Goal: Task Accomplishment & Management: Manage account settings

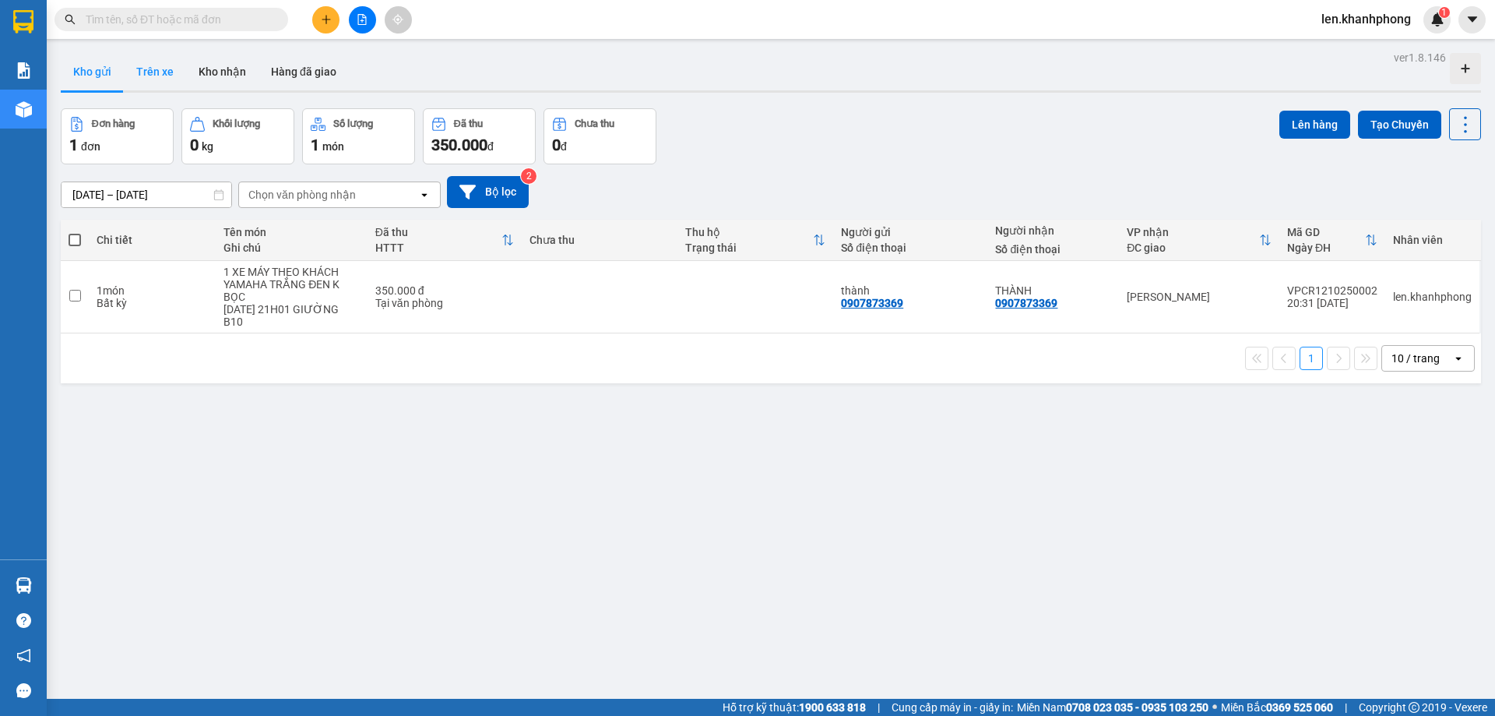
click at [155, 78] on button "Trên xe" at bounding box center [155, 71] width 62 height 37
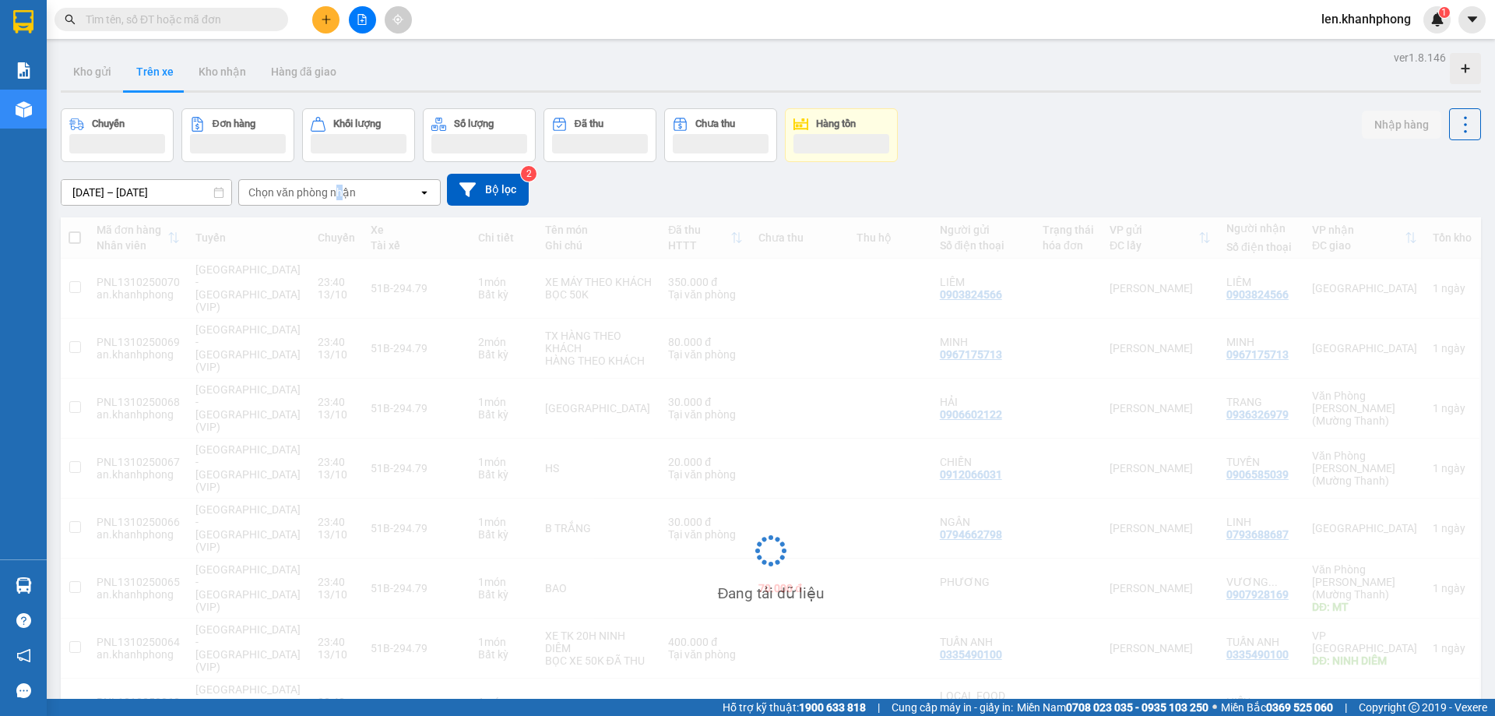
click at [339, 196] on div "Chọn văn phòng nhận" at bounding box center [301, 193] width 107 height 16
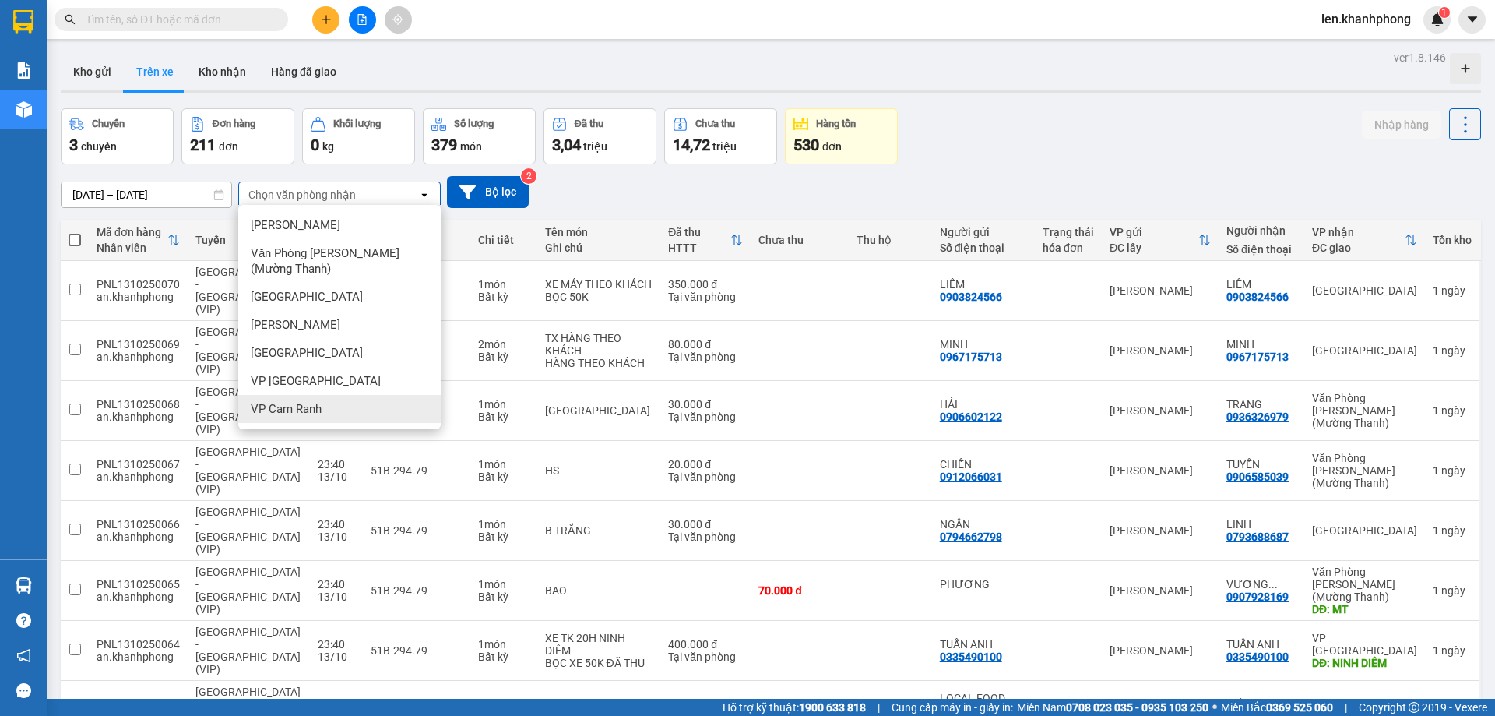
click at [330, 408] on div "VP Cam Ranh" at bounding box center [339, 409] width 202 height 28
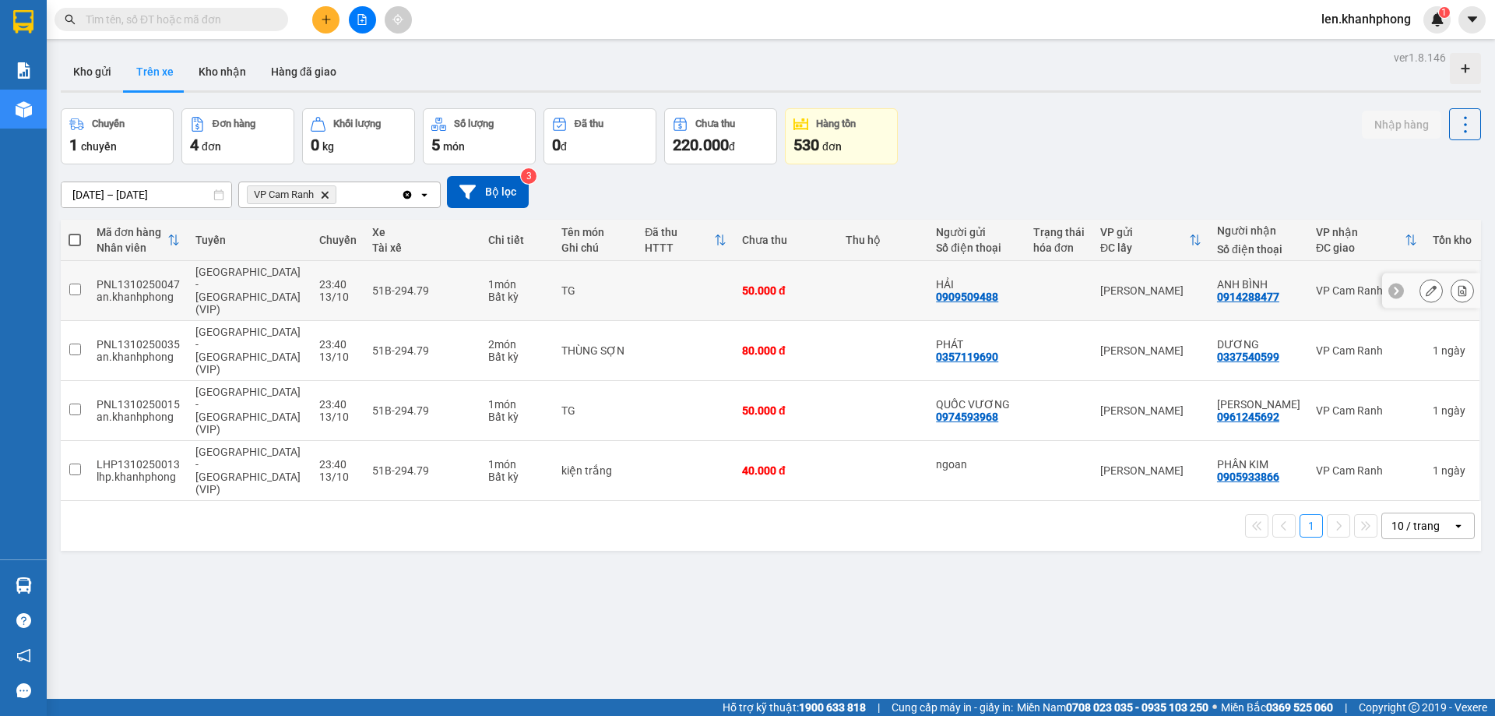
click at [76, 283] on input "checkbox" at bounding box center [75, 289] width 12 height 12
checkbox input "true"
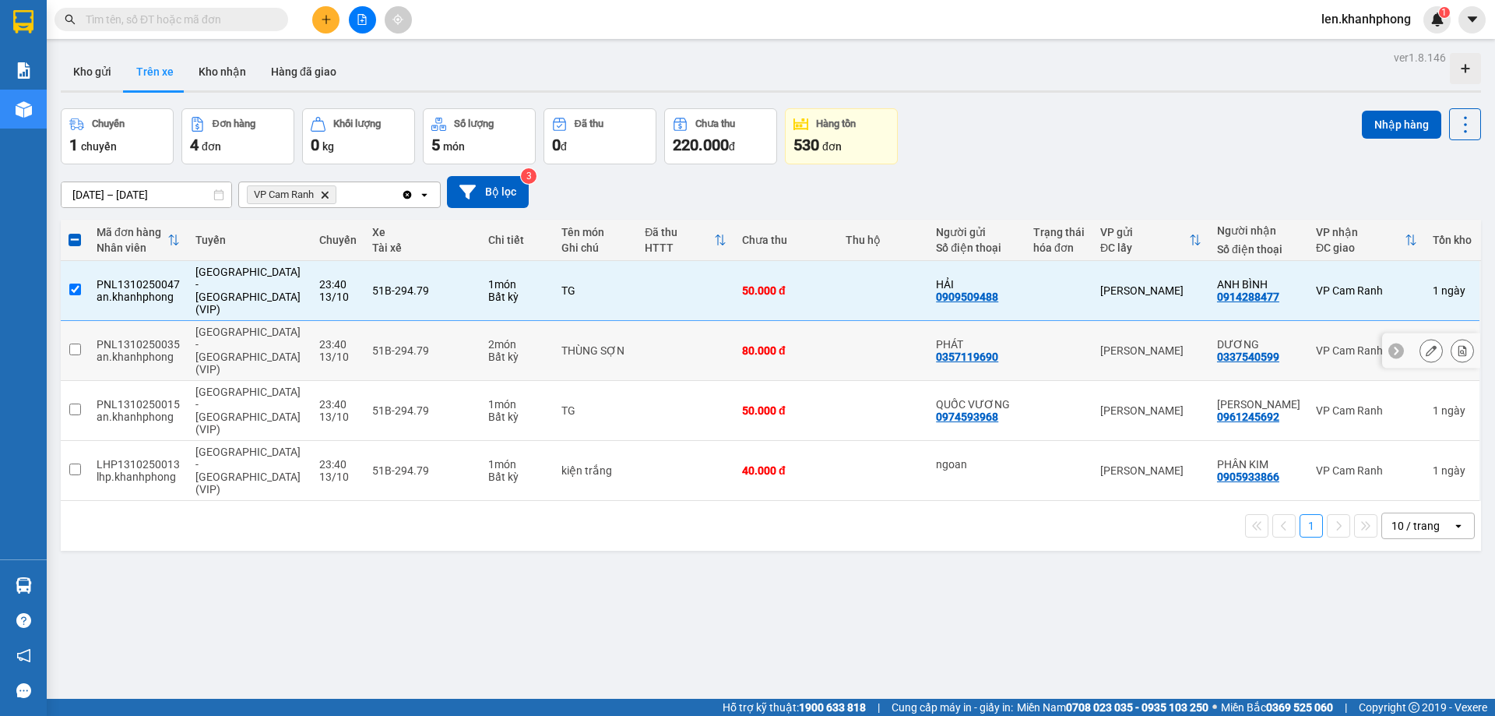
click at [72, 343] on input "checkbox" at bounding box center [75, 349] width 12 height 12
checkbox input "true"
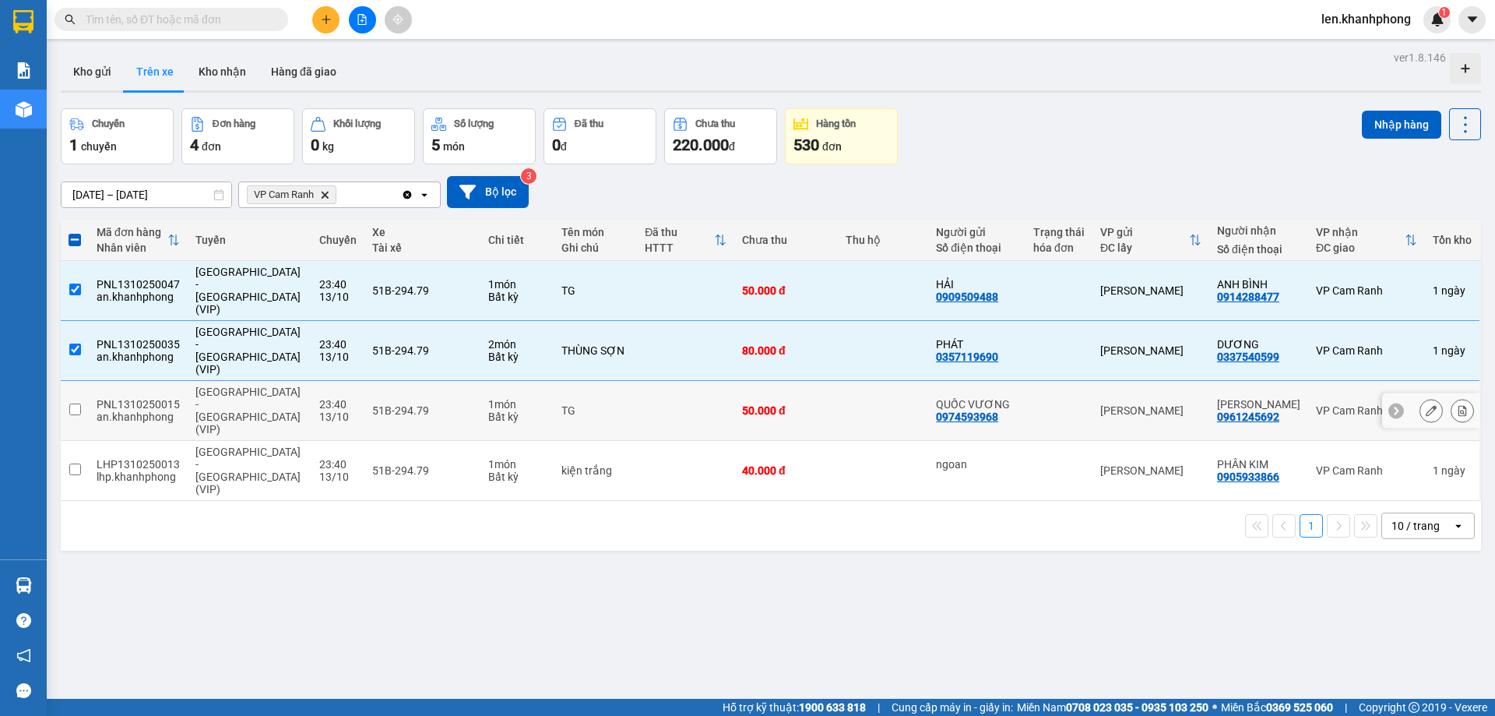
click at [72, 403] on input "checkbox" at bounding box center [75, 409] width 12 height 12
checkbox input "true"
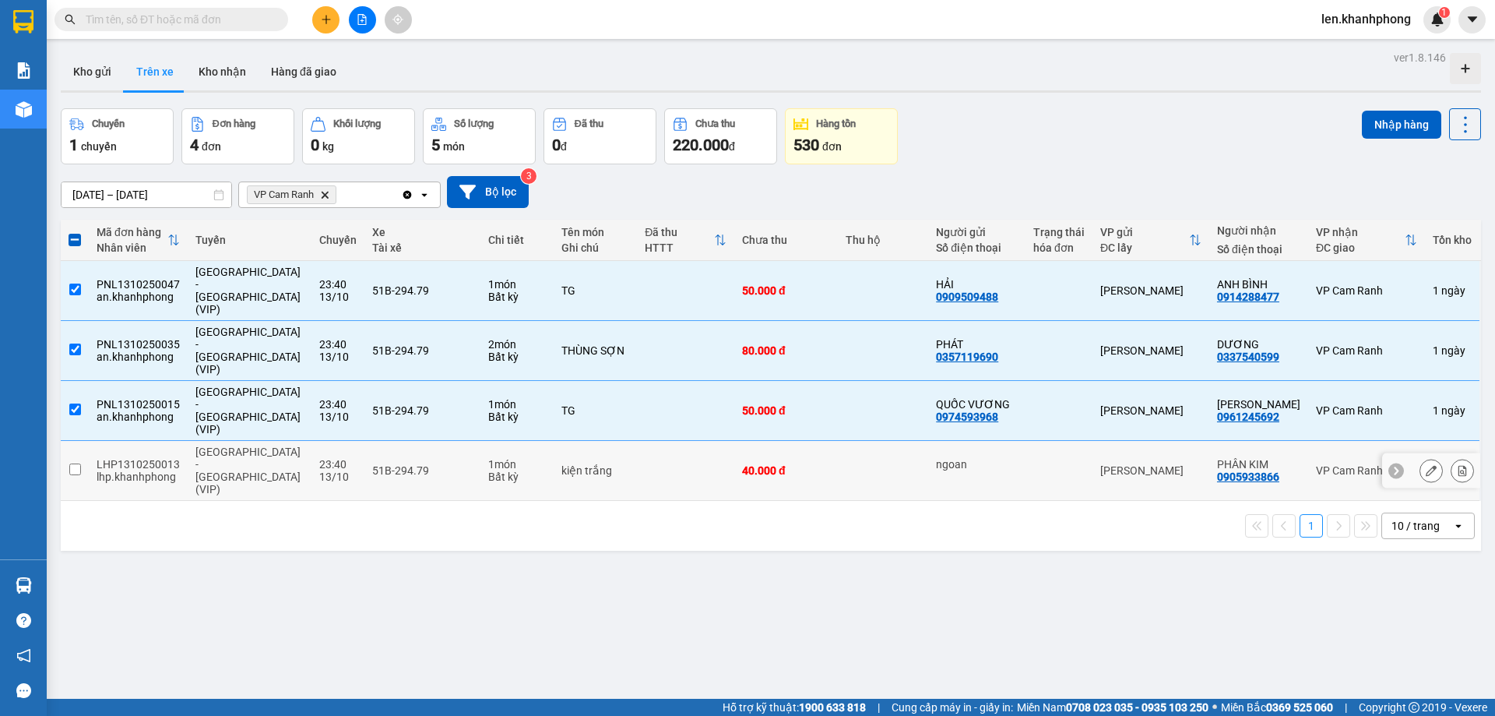
click at [73, 463] on input "checkbox" at bounding box center [75, 469] width 12 height 12
checkbox input "true"
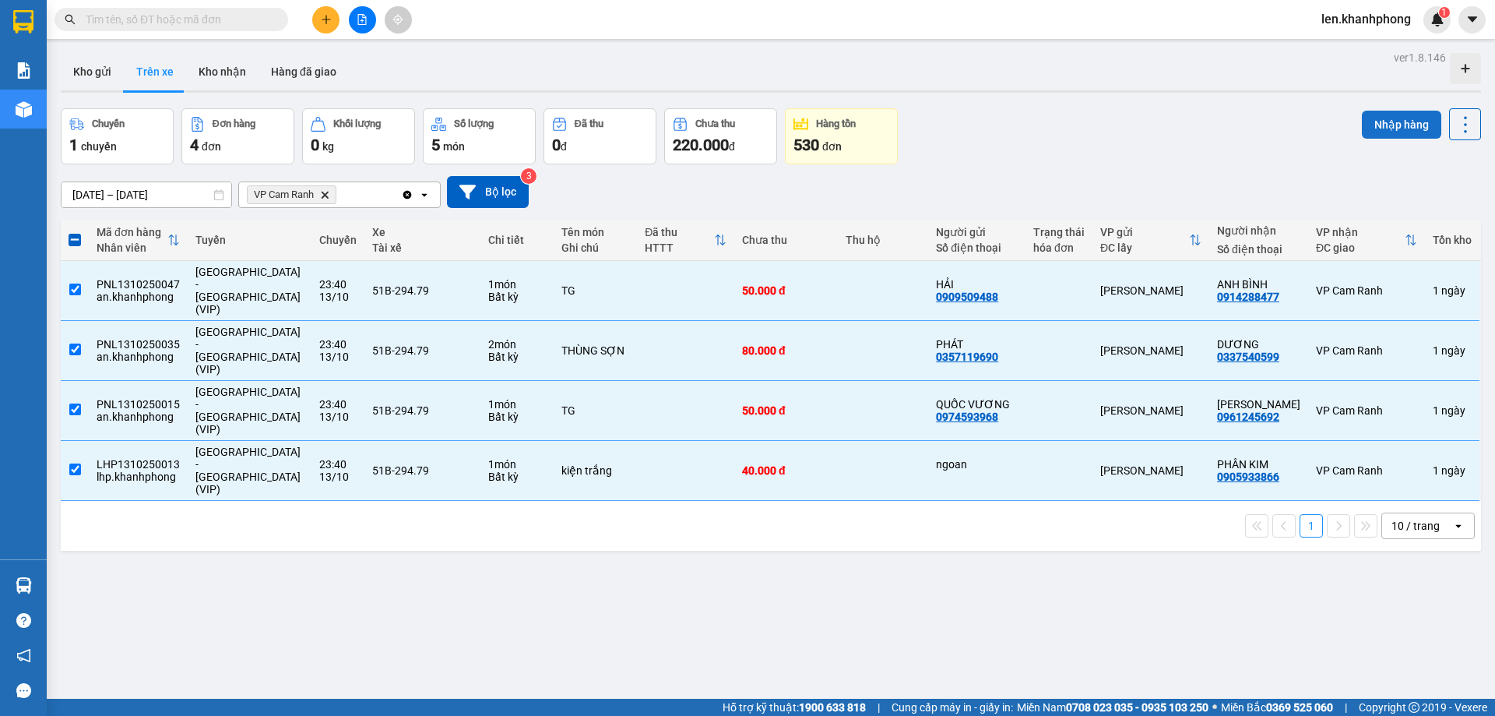
click at [1390, 127] on button "Nhập hàng" at bounding box center [1401, 125] width 79 height 28
checkbox input "false"
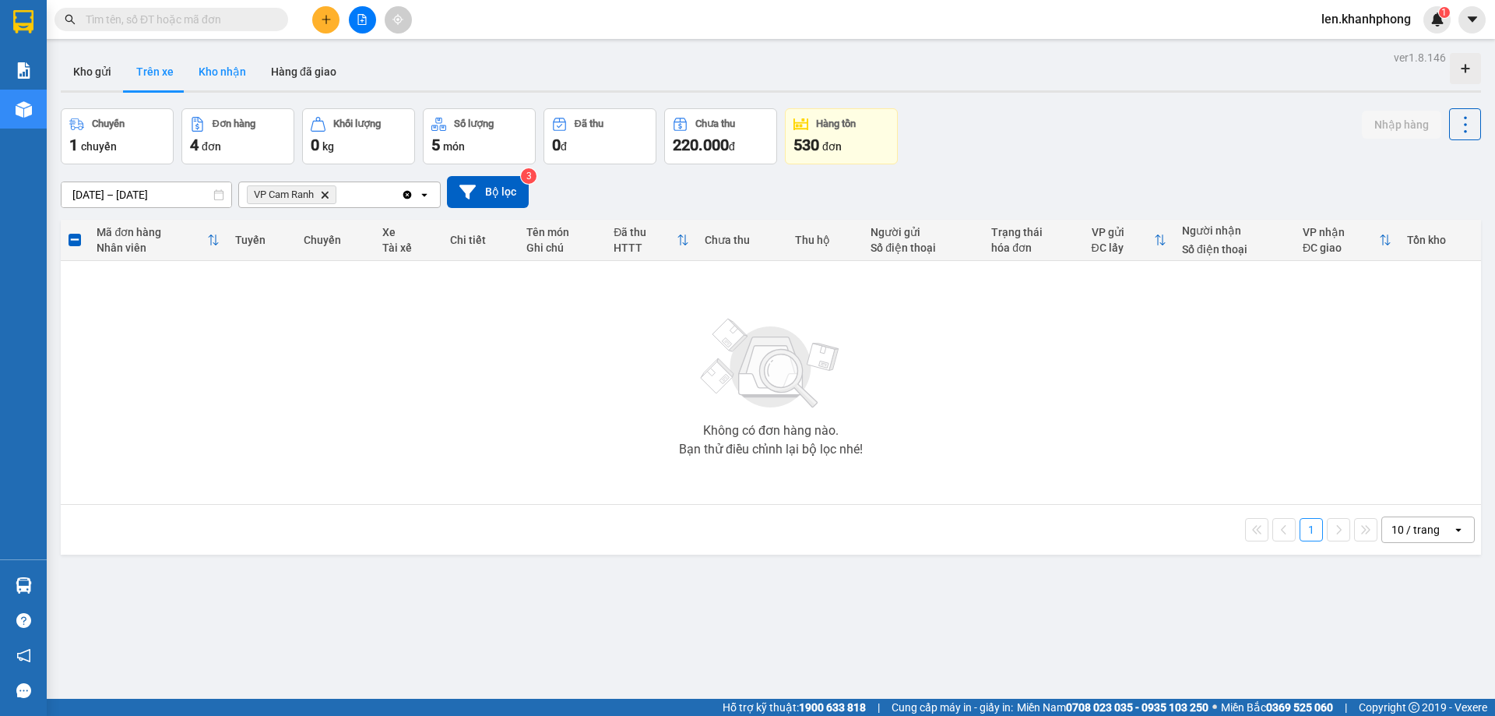
click at [222, 65] on button "Kho nhận" at bounding box center [222, 71] width 72 height 37
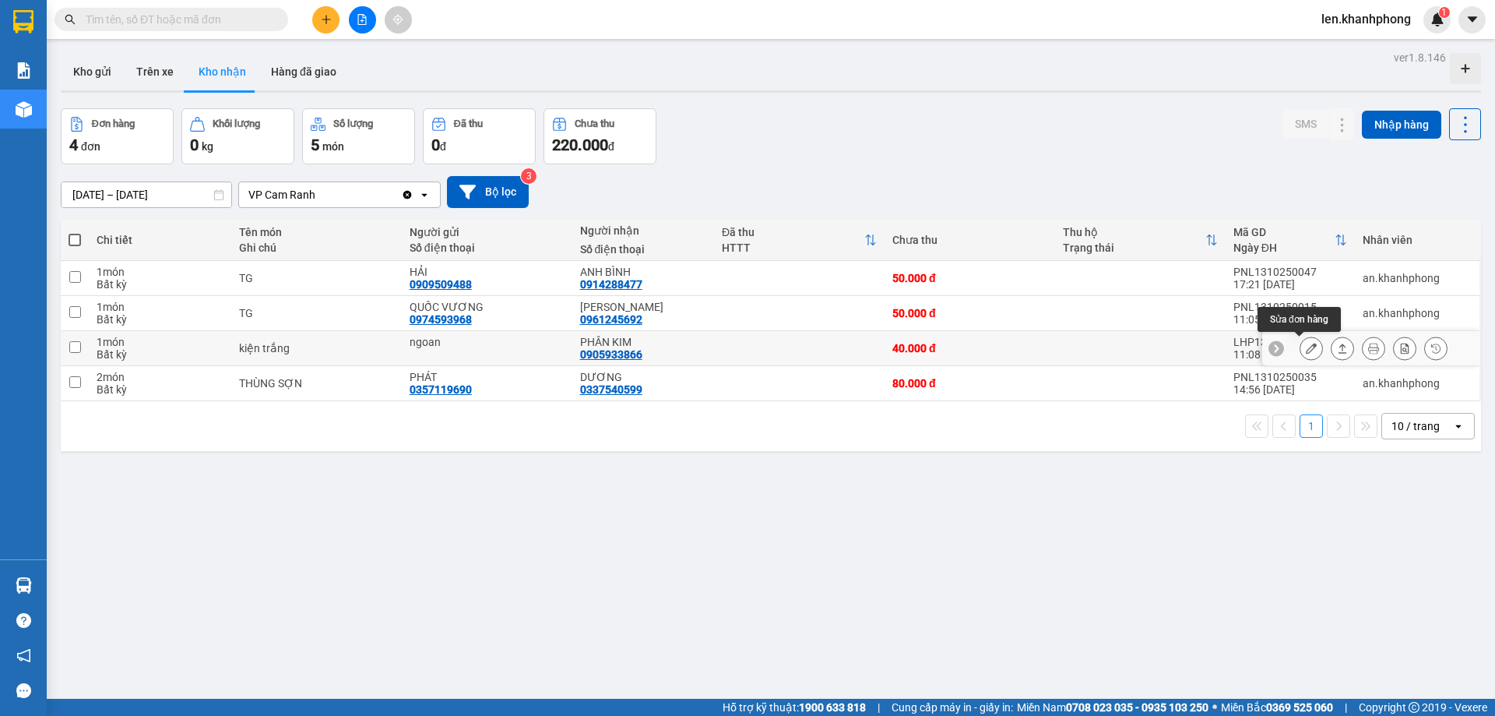
click at [1306, 351] on icon at bounding box center [1311, 348] width 11 height 11
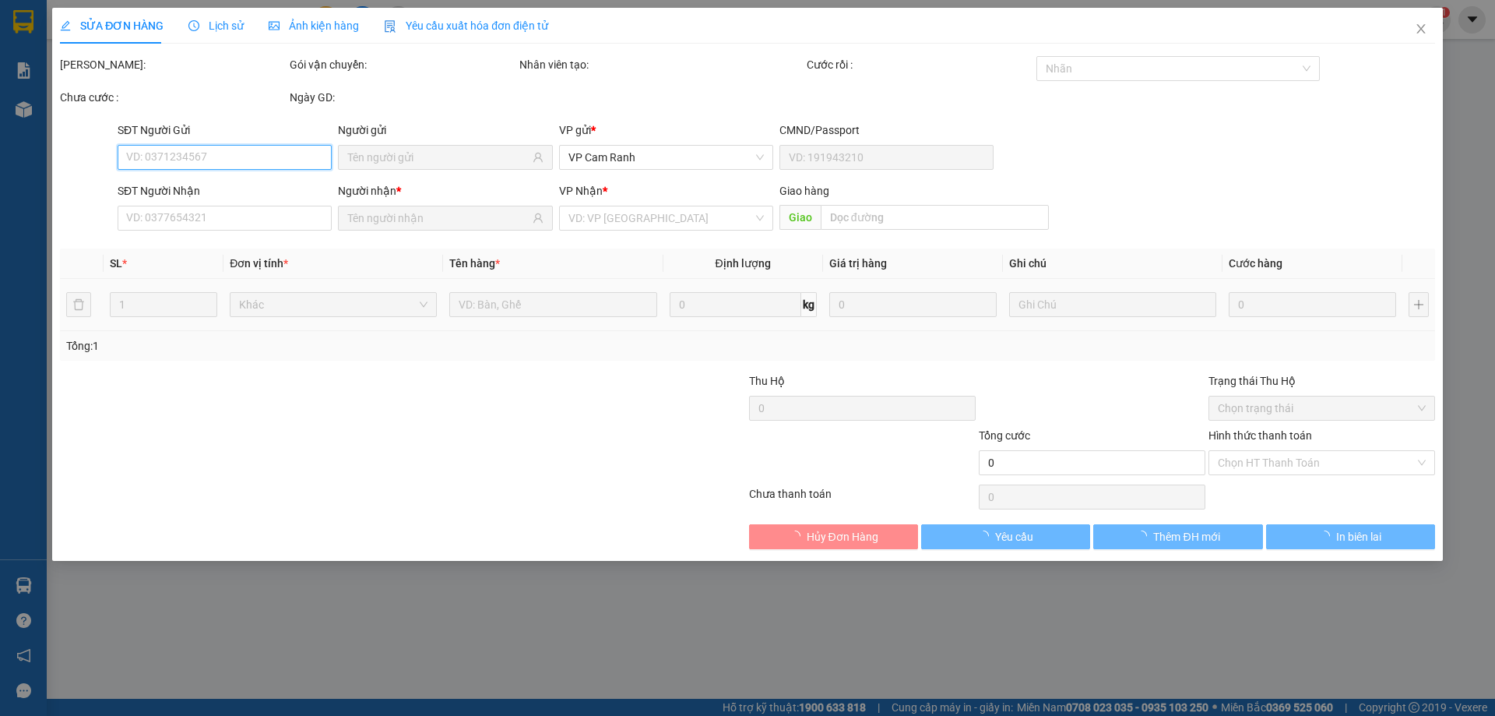
type input "ngoan"
type input "0905933866"
type input "PHÂN KIM"
type input "40.000"
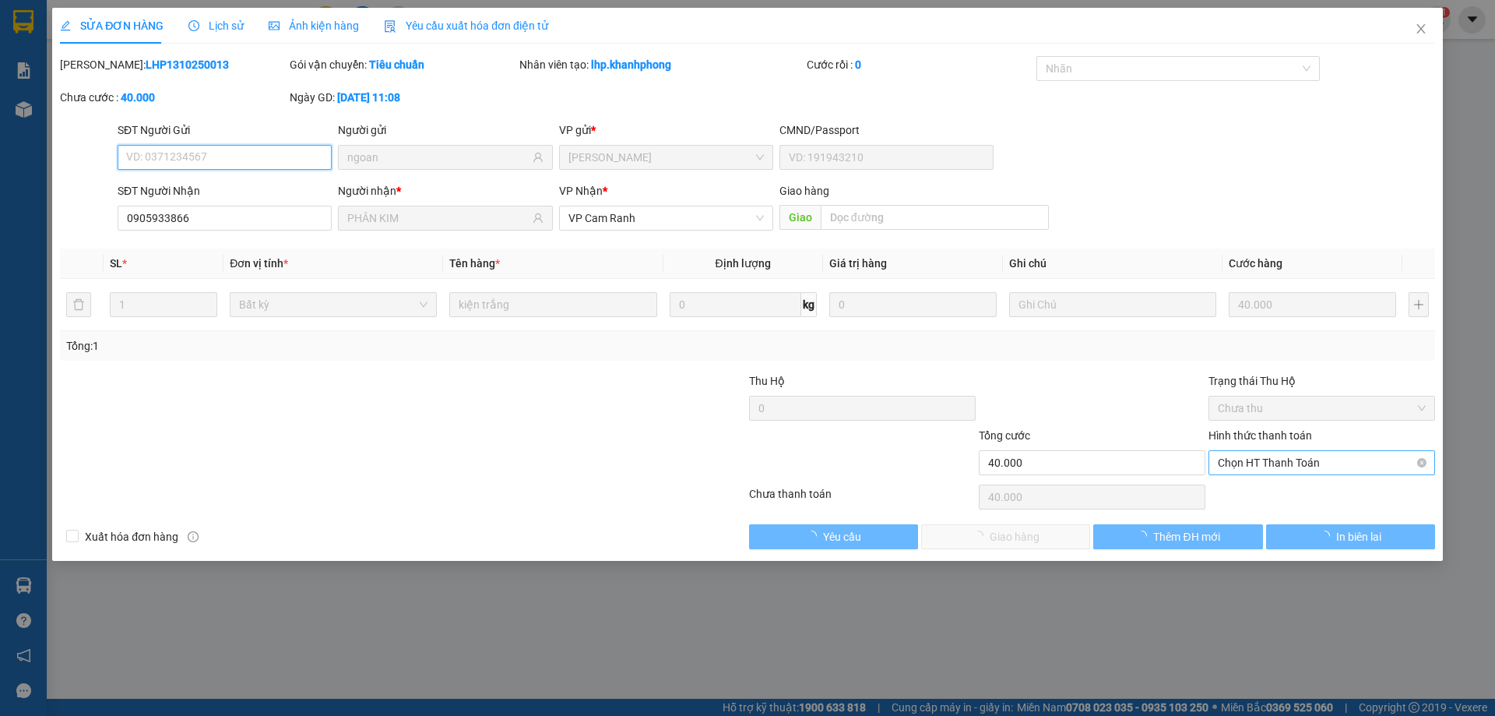
click at [1292, 458] on span "Chọn HT Thanh Toán" at bounding box center [1322, 462] width 208 height 23
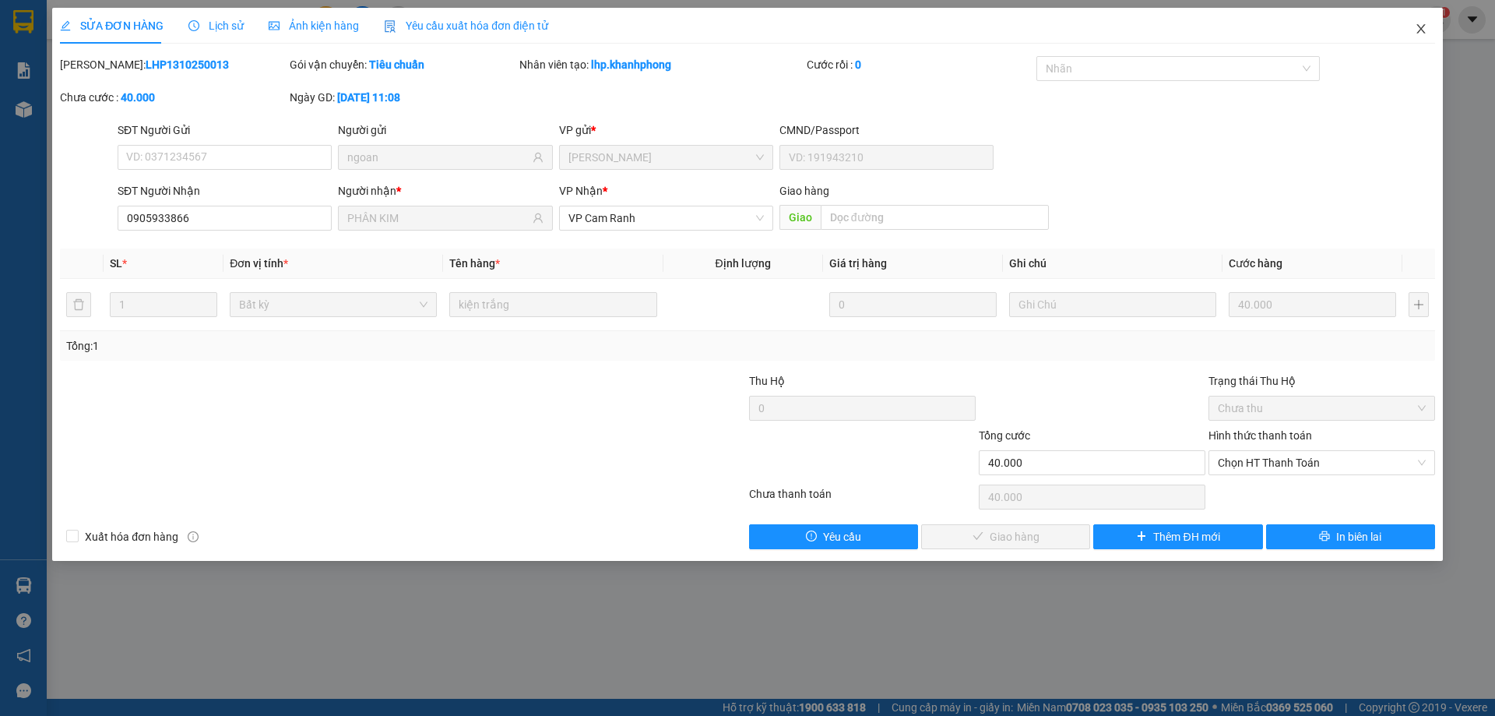
click at [1424, 29] on icon "close" at bounding box center [1421, 29] width 12 height 12
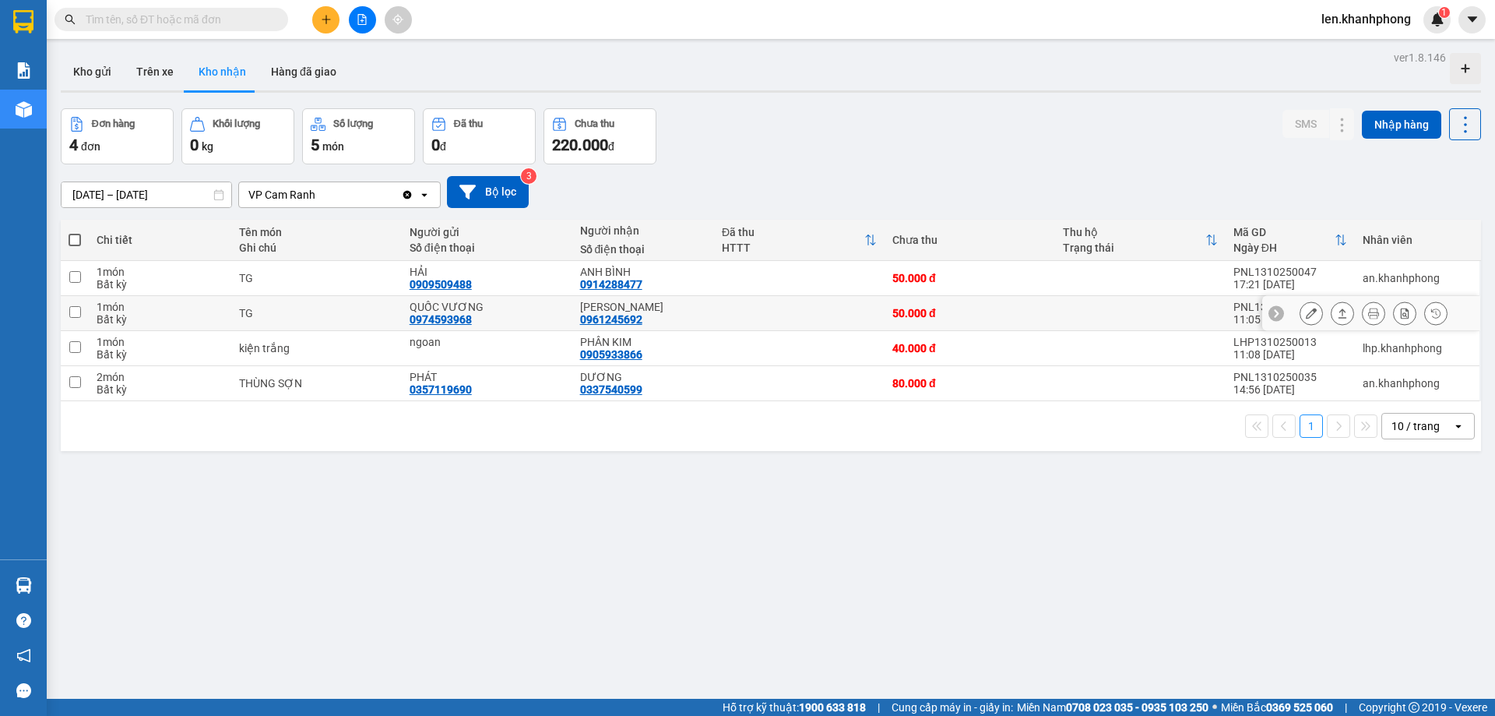
click at [1306, 313] on icon at bounding box center [1311, 313] width 11 height 11
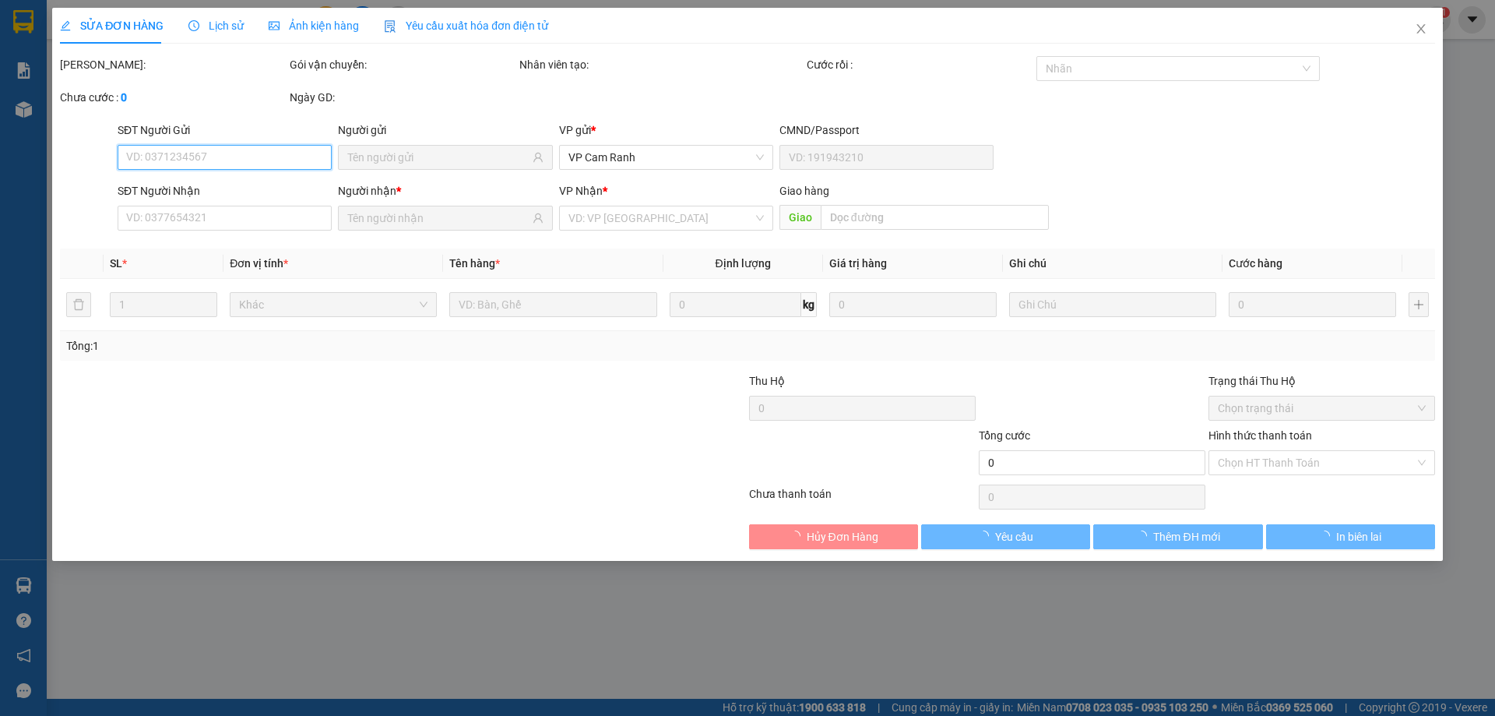
type input "0974593968"
type input "QUỐC VƯƠNG"
type input "0961245692"
type input "[PERSON_NAME]"
type input "50.000"
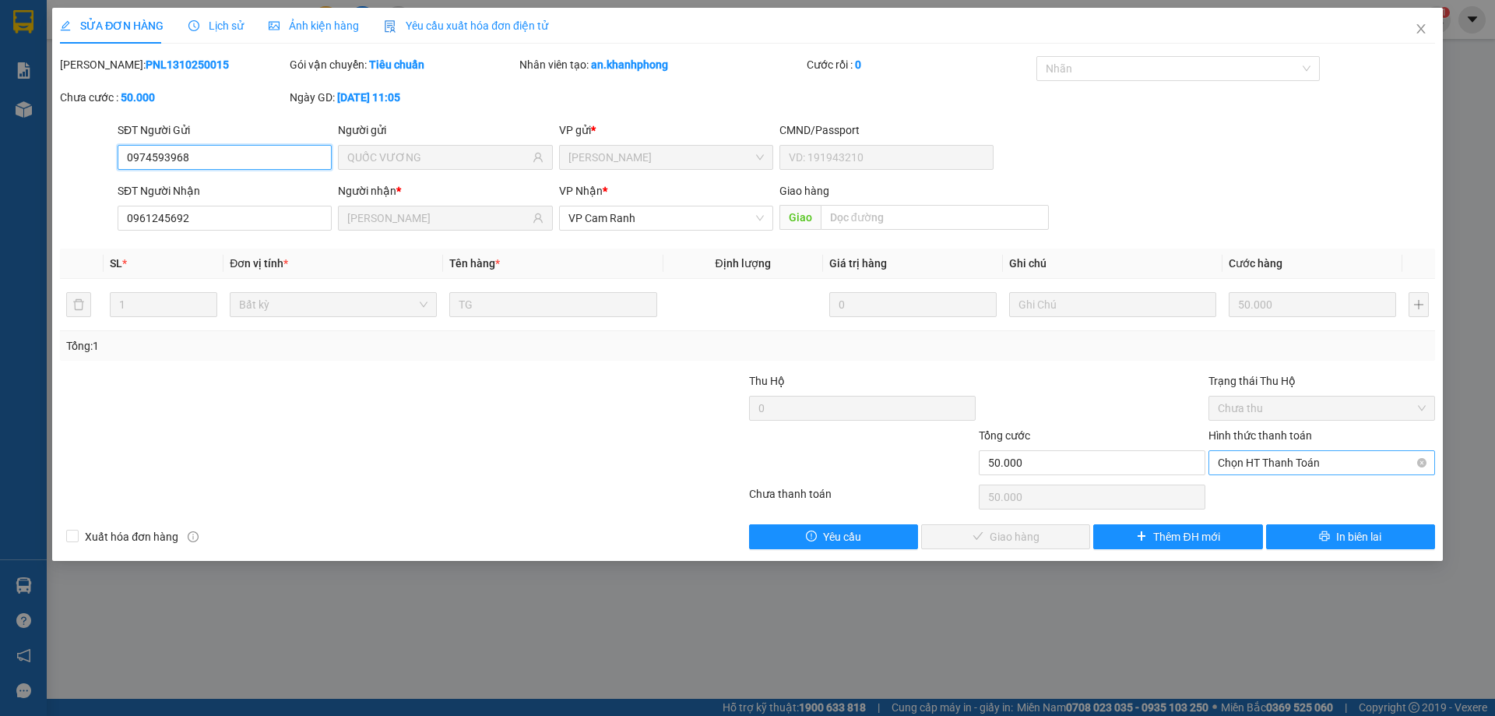
click at [1252, 464] on span "Chọn HT Thanh Toán" at bounding box center [1322, 462] width 208 height 23
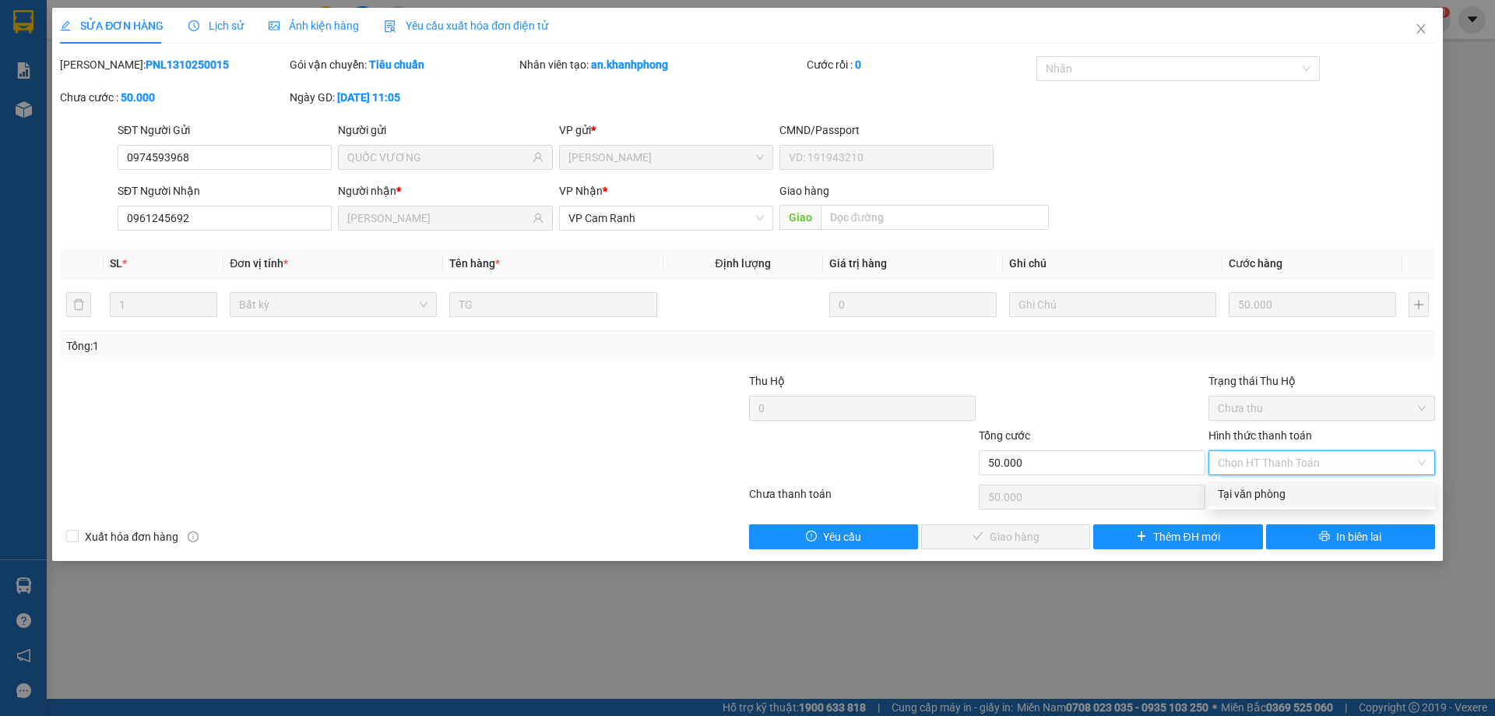
click at [1232, 494] on div "Tại văn phòng" at bounding box center [1322, 493] width 208 height 17
type input "0"
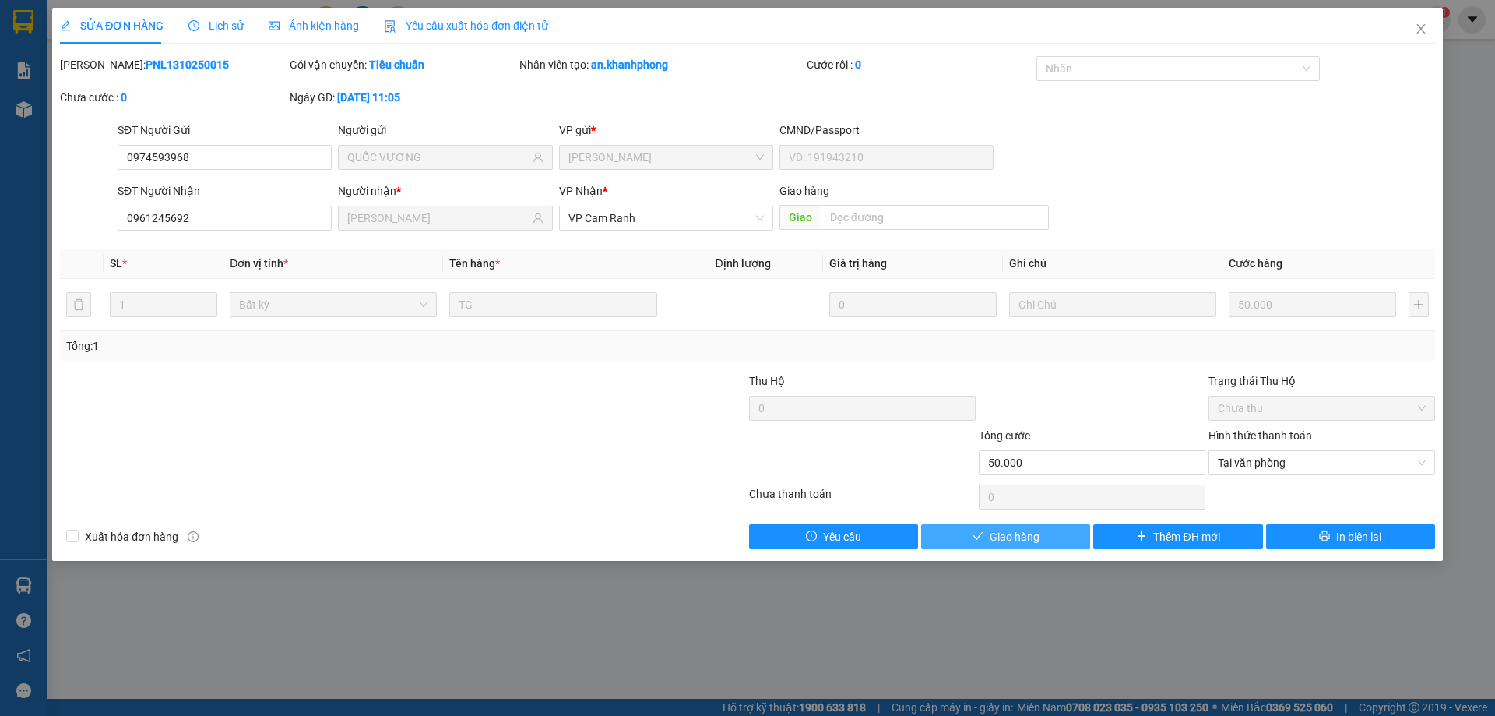
click at [1021, 536] on span "Giao hàng" at bounding box center [1015, 536] width 50 height 17
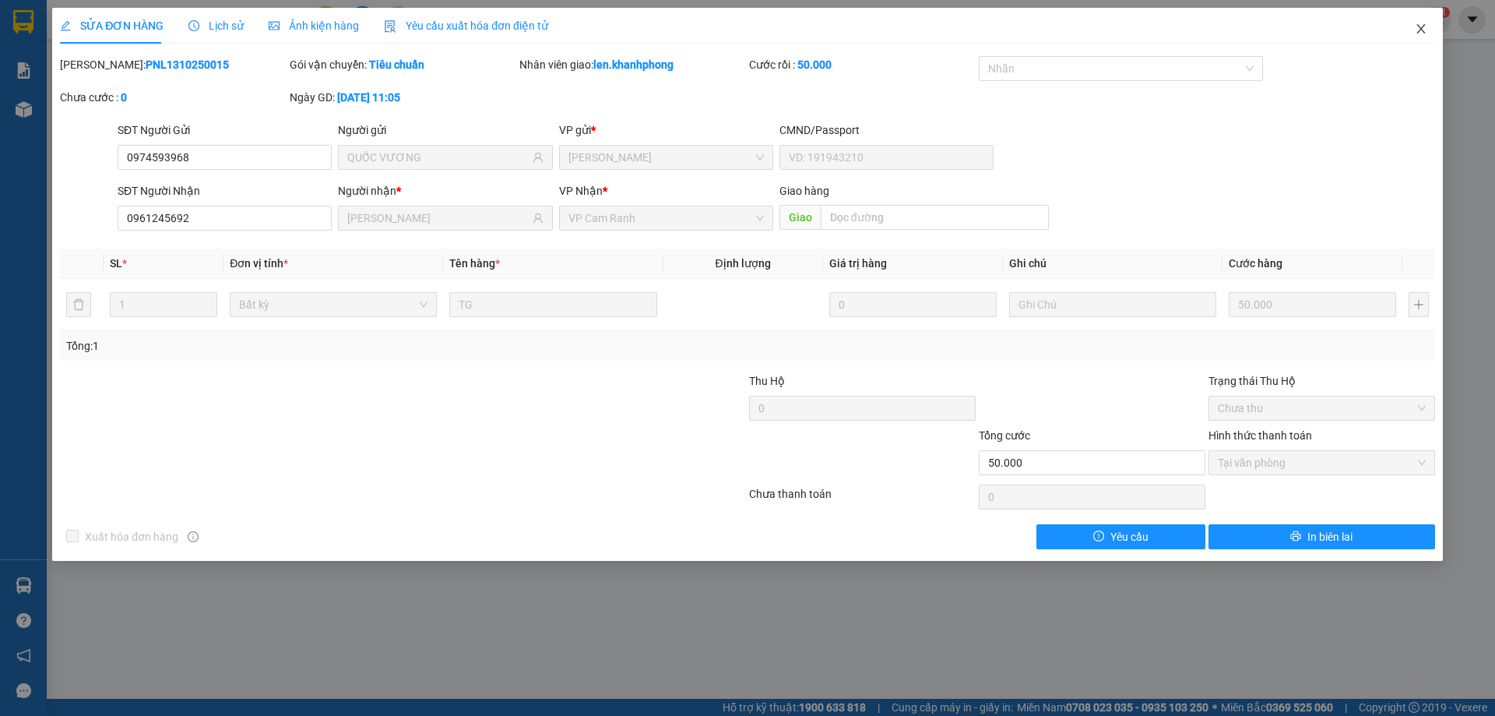
click at [1419, 35] on icon "close" at bounding box center [1421, 29] width 12 height 12
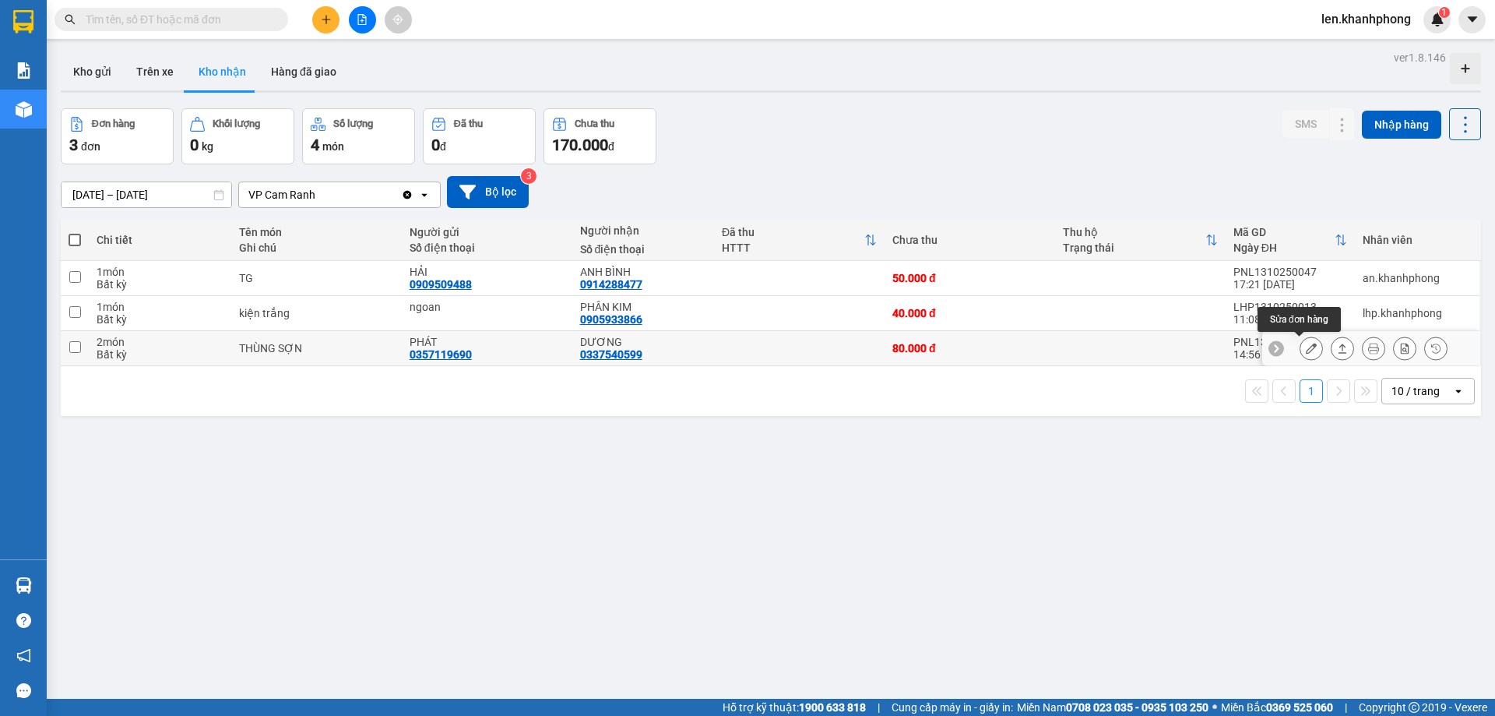
click at [1306, 350] on icon at bounding box center [1311, 348] width 11 height 11
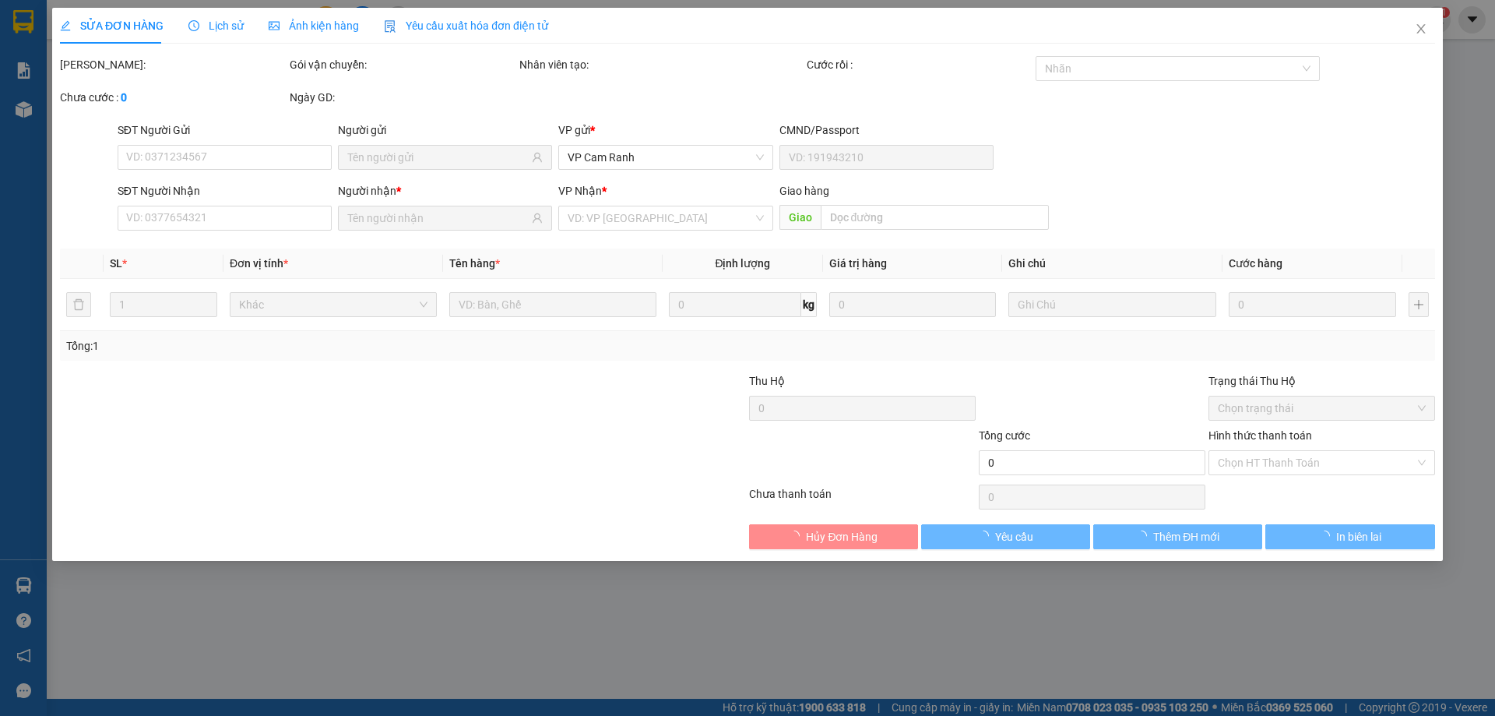
type input "0357119690"
type input "PHÁT"
type input "0337540599"
type input "DƯƠNG"
type input "80.000"
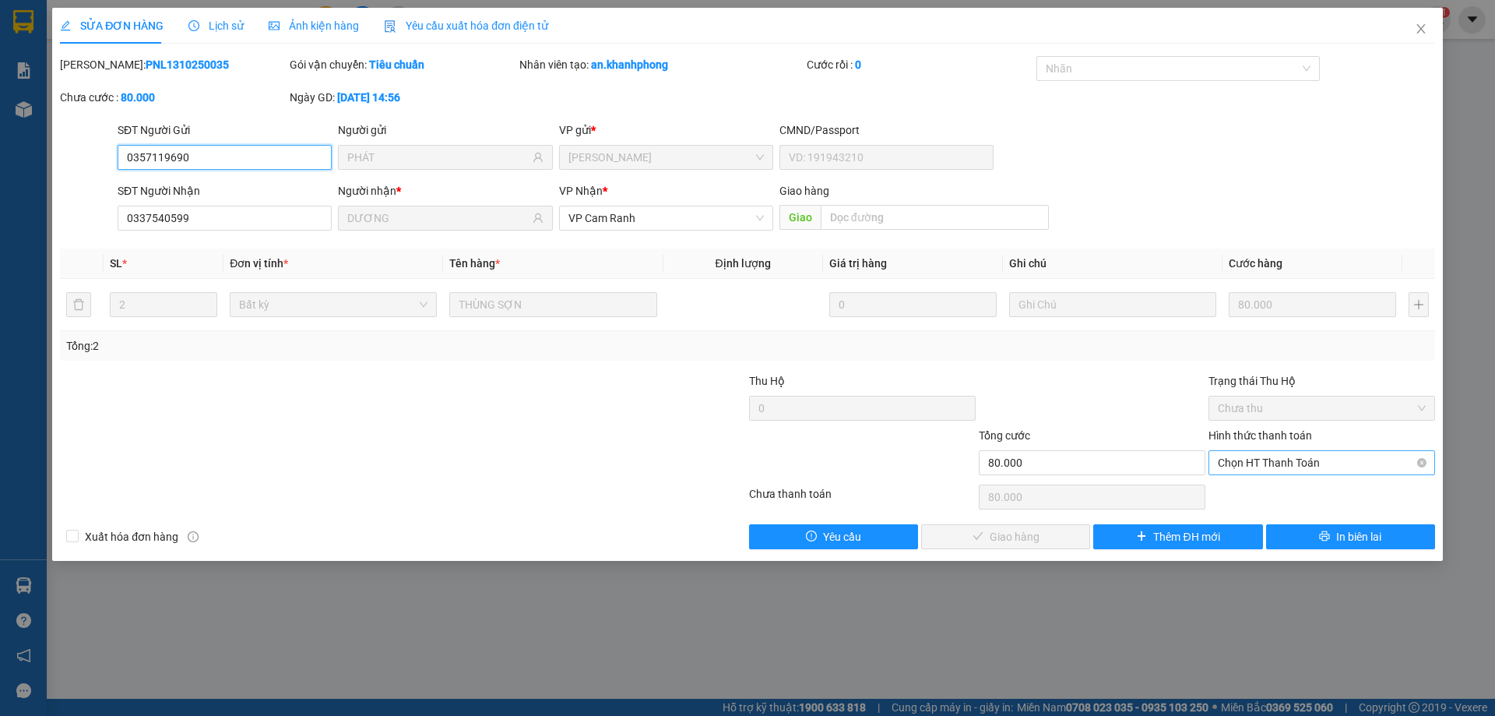
click at [1264, 465] on span "Chọn HT Thanh Toán" at bounding box center [1322, 462] width 208 height 23
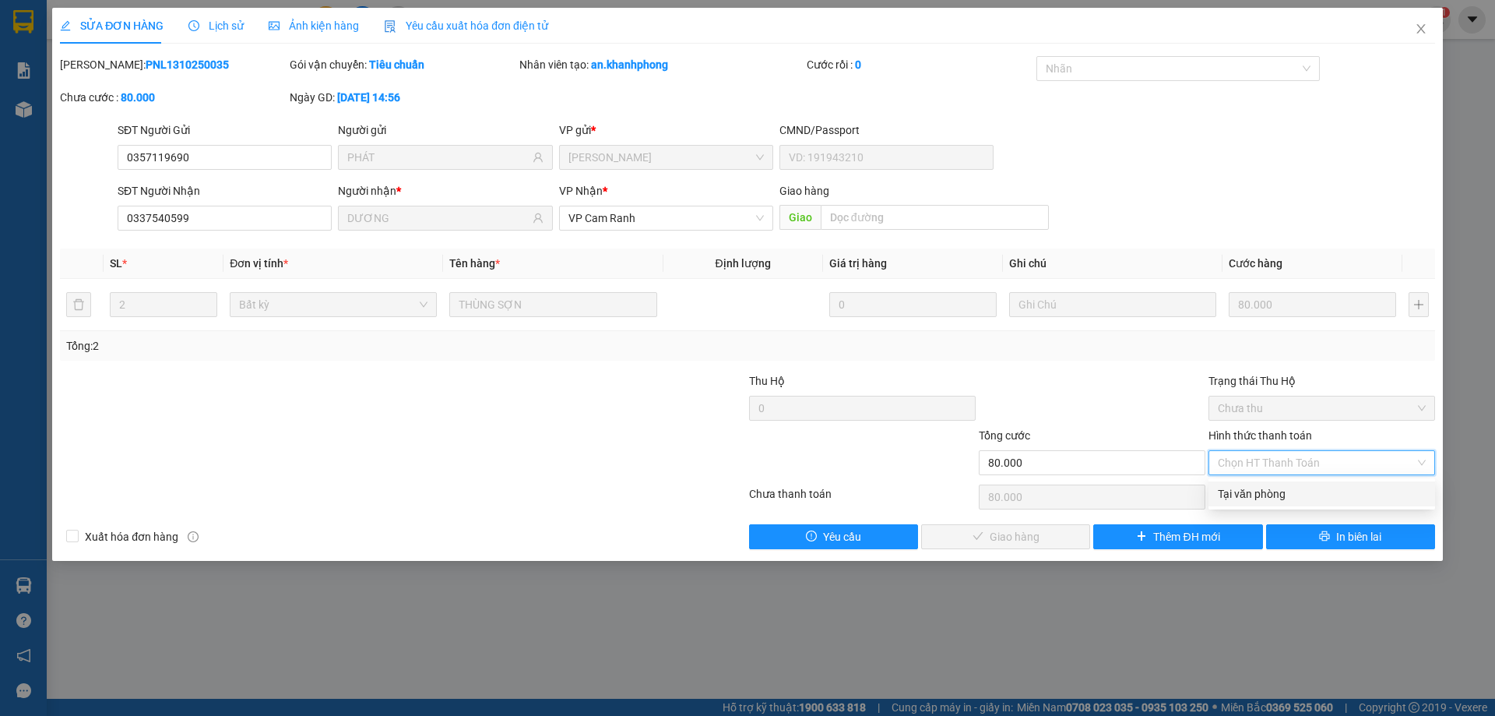
click at [1264, 486] on div "Tại văn phòng" at bounding box center [1322, 493] width 208 height 17
type input "0"
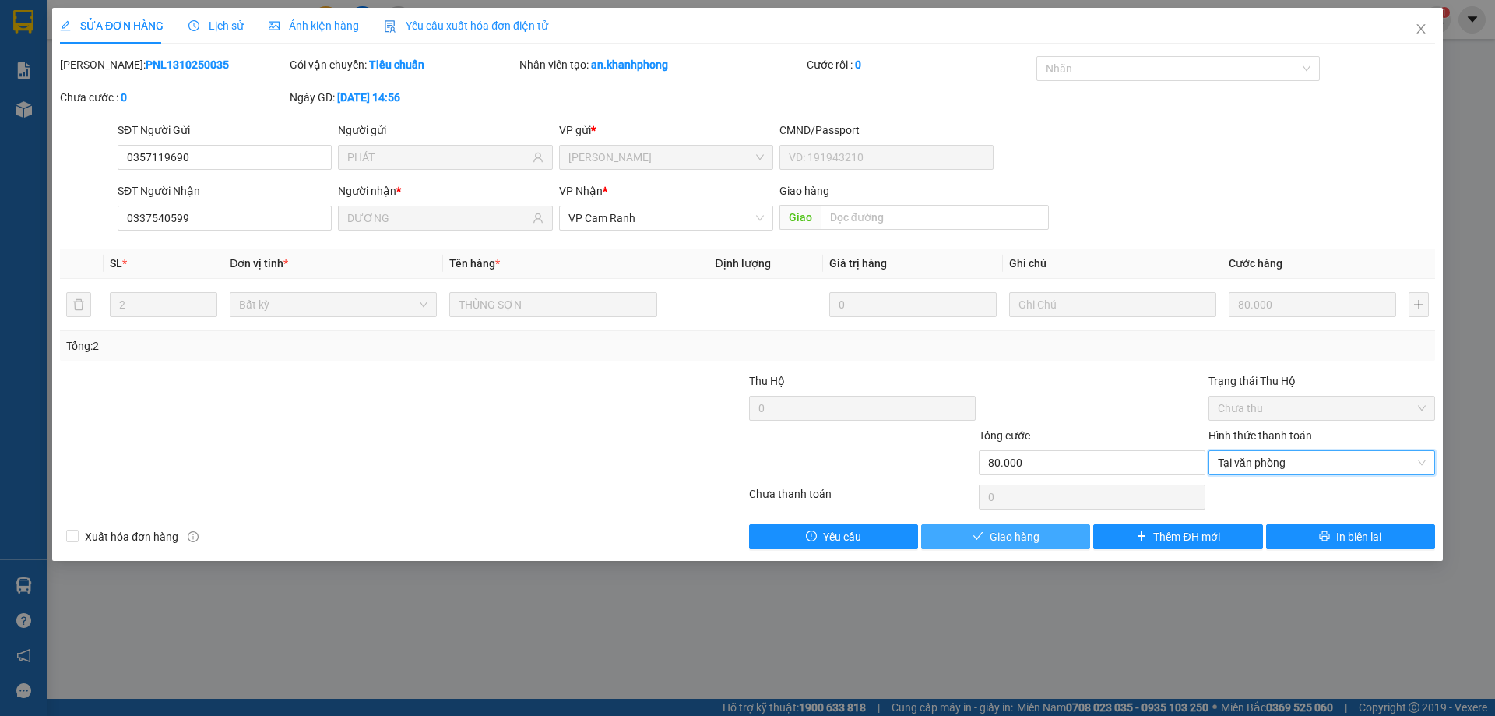
click at [1046, 535] on button "Giao hàng" at bounding box center [1005, 536] width 169 height 25
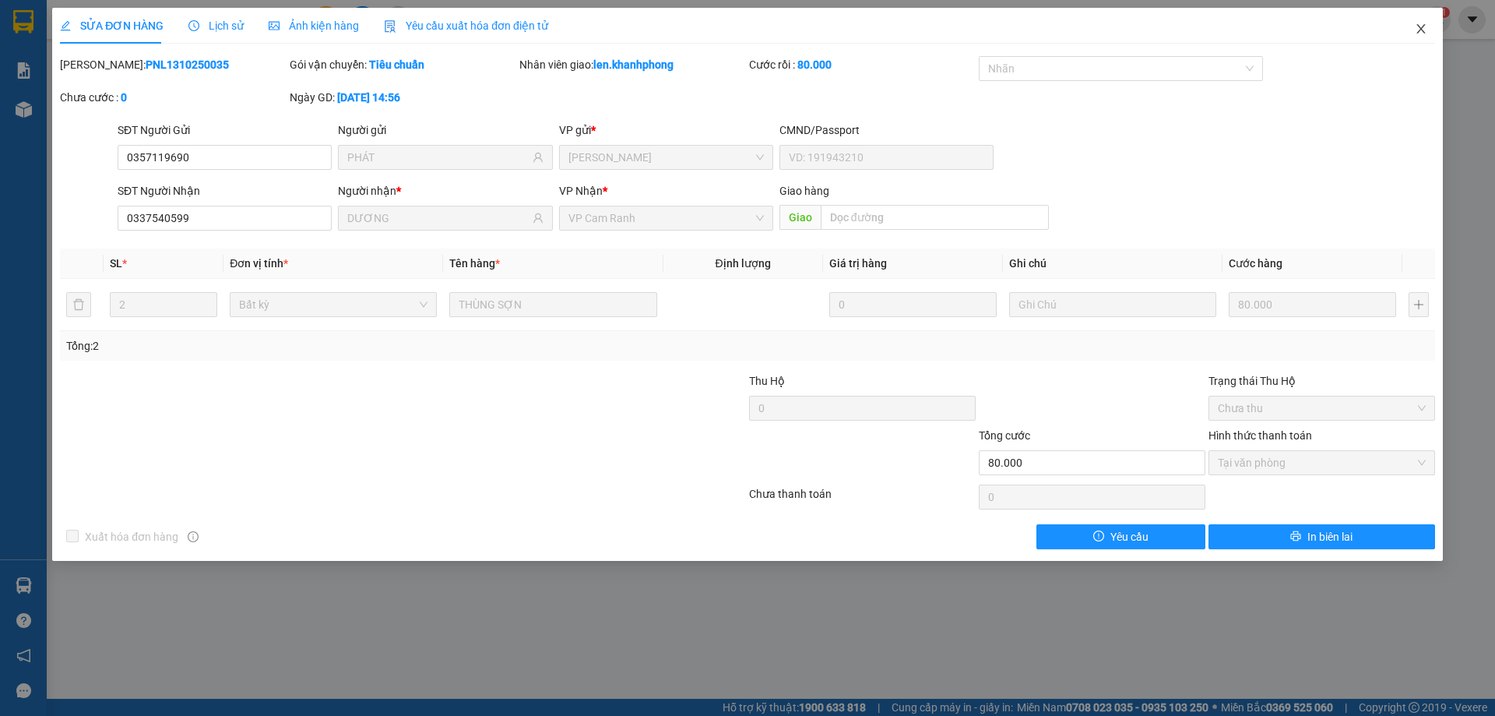
click at [1428, 27] on span "Close" at bounding box center [1421, 30] width 44 height 44
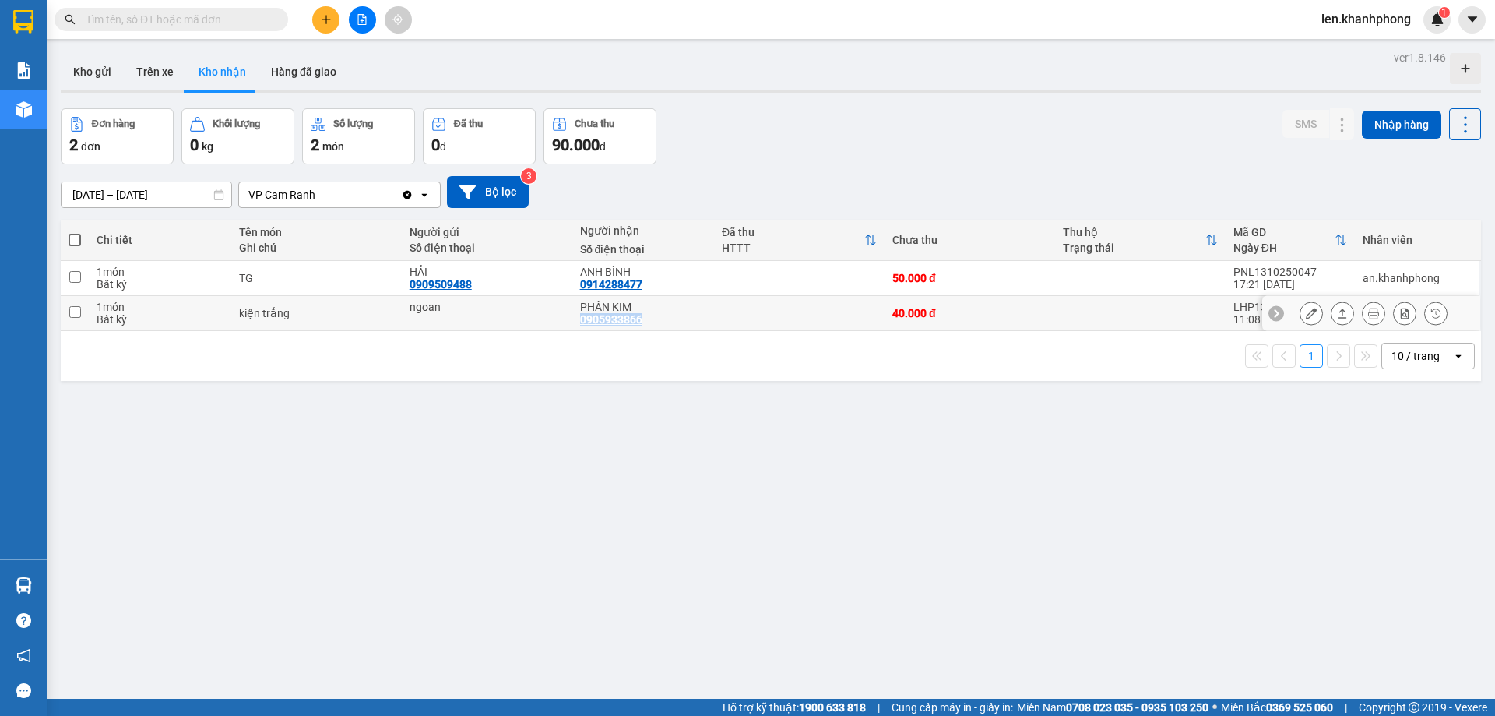
drag, startPoint x: 675, startPoint y: 318, endPoint x: 570, endPoint y: 323, distance: 105.3
click at [572, 323] on td "PHÂN KIM 0905933866" at bounding box center [643, 313] width 142 height 35
checkbox input "true"
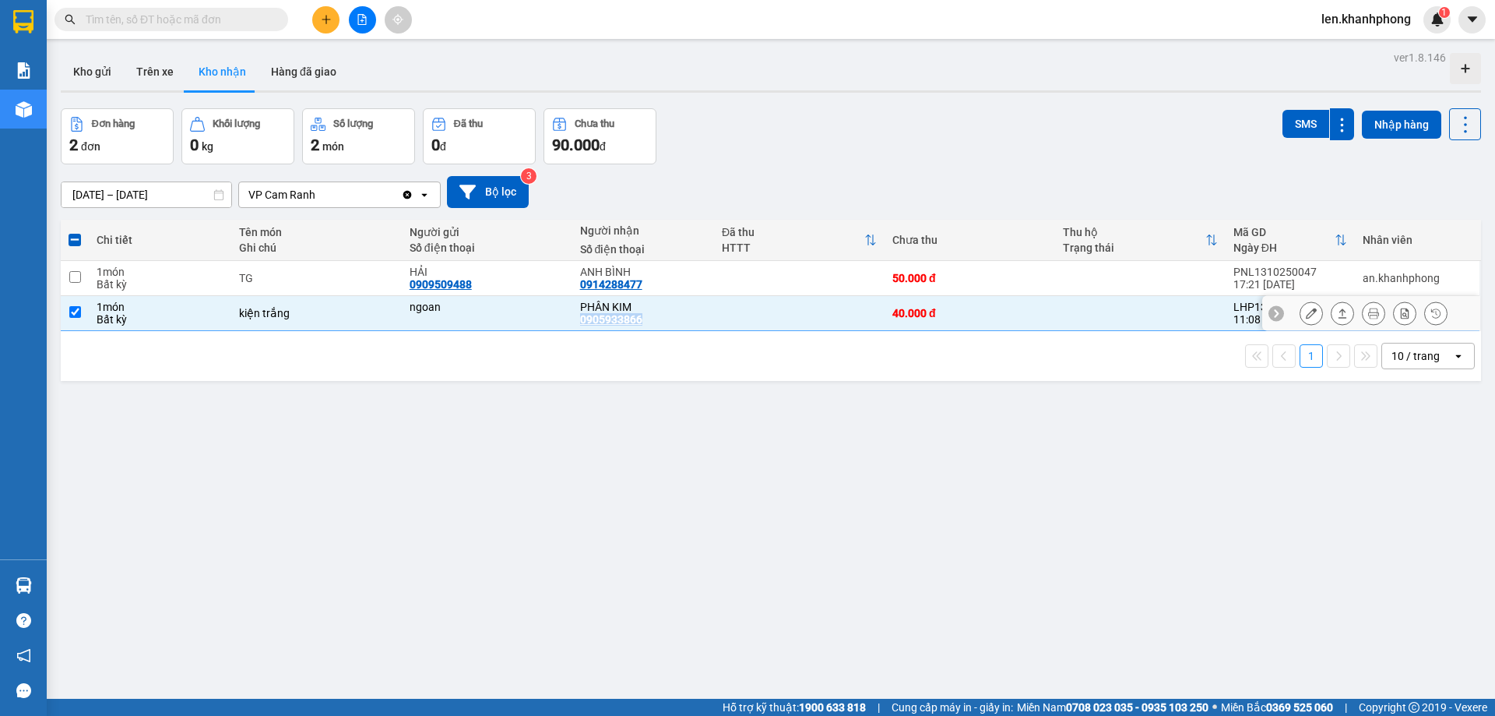
copy div "0905933866"
drag, startPoint x: 646, startPoint y: 283, endPoint x: 573, endPoint y: 289, distance: 73.5
click at [573, 289] on td "ANH BÌNH 0914288477" at bounding box center [643, 278] width 142 height 35
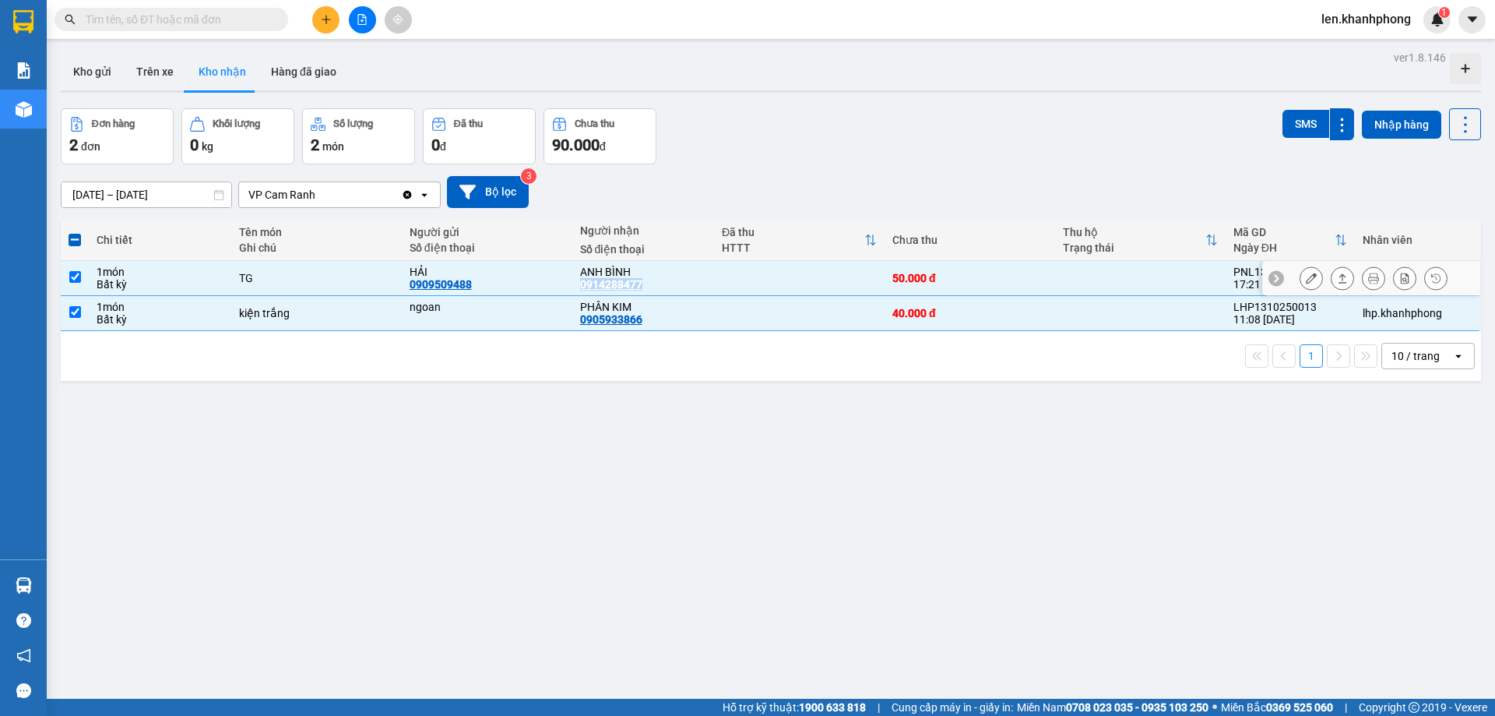
copy div "0914288477"
click at [198, 406] on div "ver 1.8.146 Kho gửi Trên xe Kho nhận Hàng đã giao Đơn hàng 2 đơn Khối lượng 0 k…" at bounding box center [771, 405] width 1433 height 716
click at [77, 275] on input "checkbox" at bounding box center [75, 277] width 12 height 12
checkbox input "false"
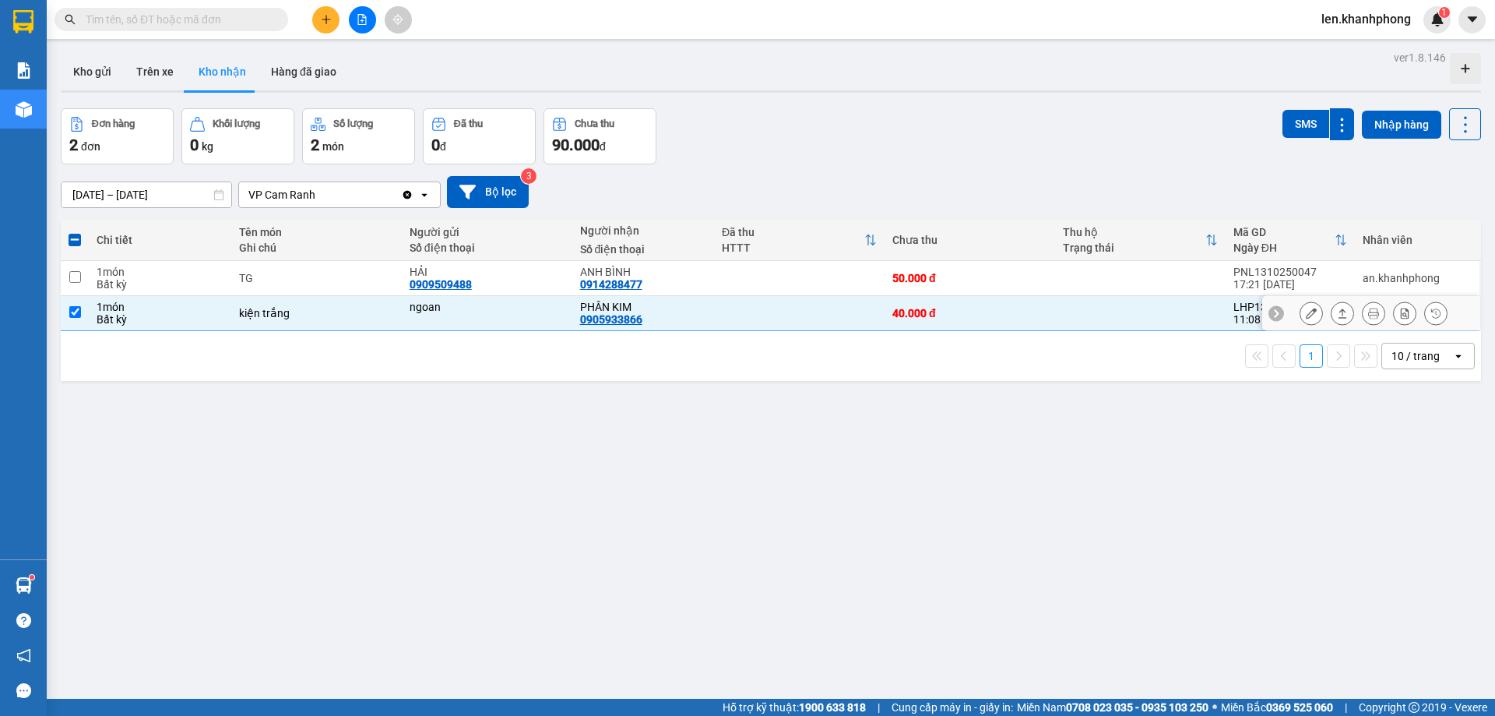
click at [74, 311] on input "checkbox" at bounding box center [75, 312] width 12 height 12
checkbox input "false"
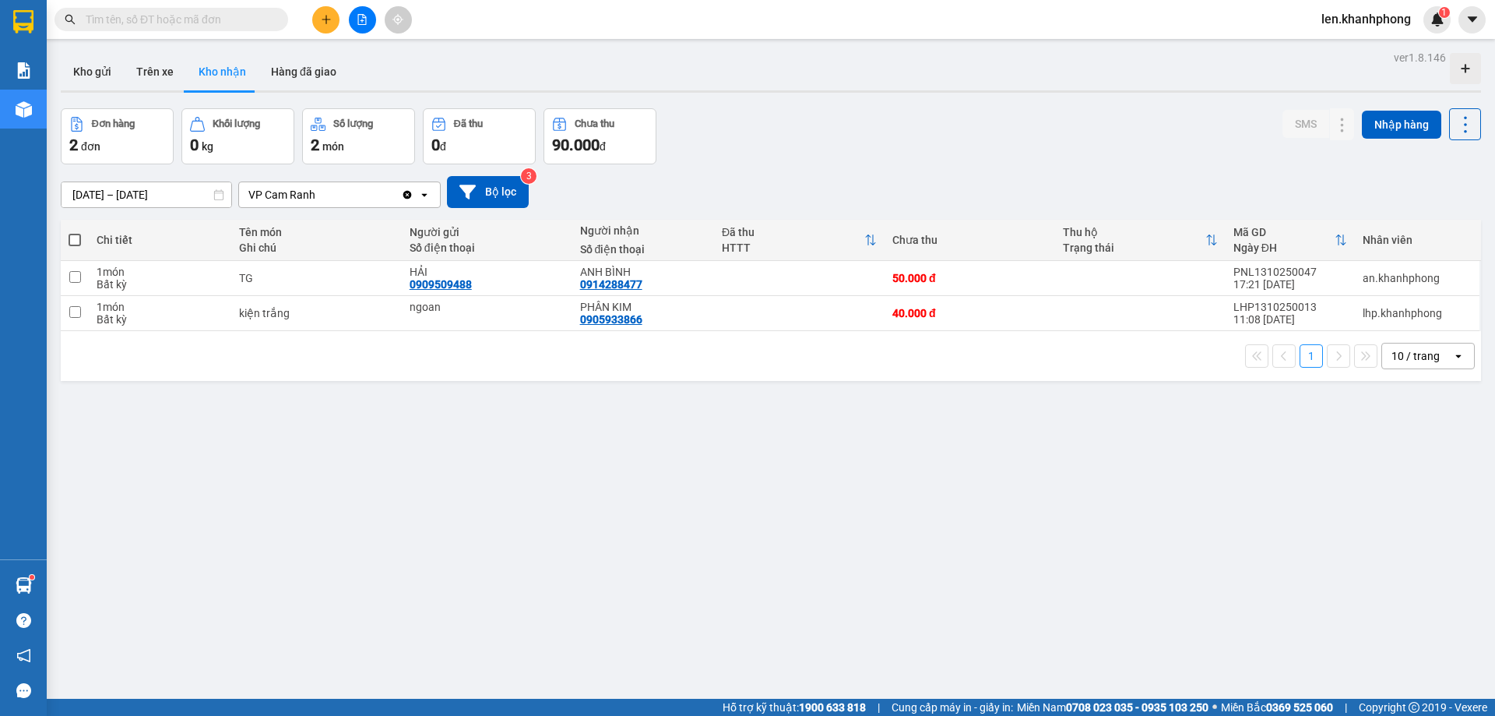
click at [72, 238] on span at bounding box center [75, 240] width 12 height 12
click at [75, 232] on input "checkbox" at bounding box center [75, 232] width 0 height 0
checkbox input "true"
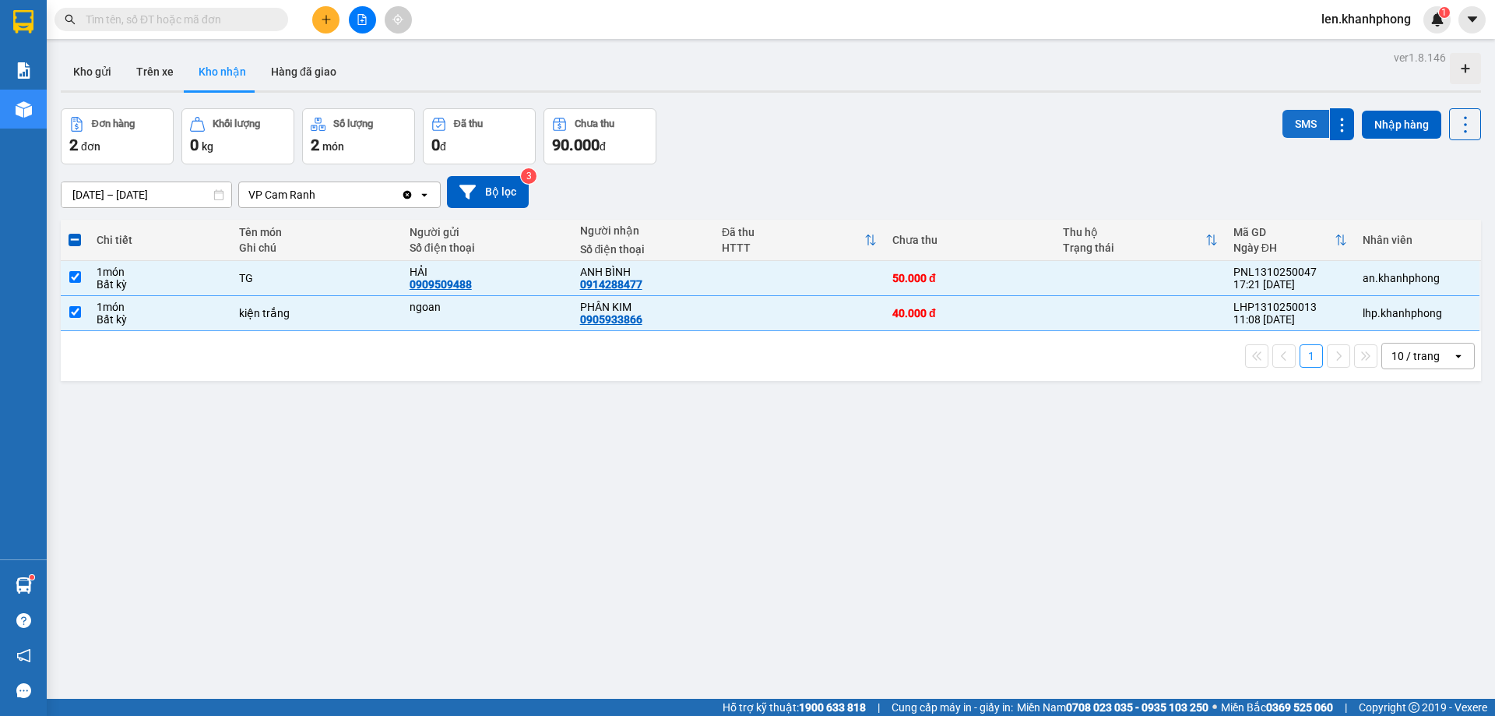
click at [1296, 126] on button "SMS" at bounding box center [1305, 124] width 47 height 28
click at [78, 277] on input "checkbox" at bounding box center [75, 277] width 12 height 12
checkbox input "false"
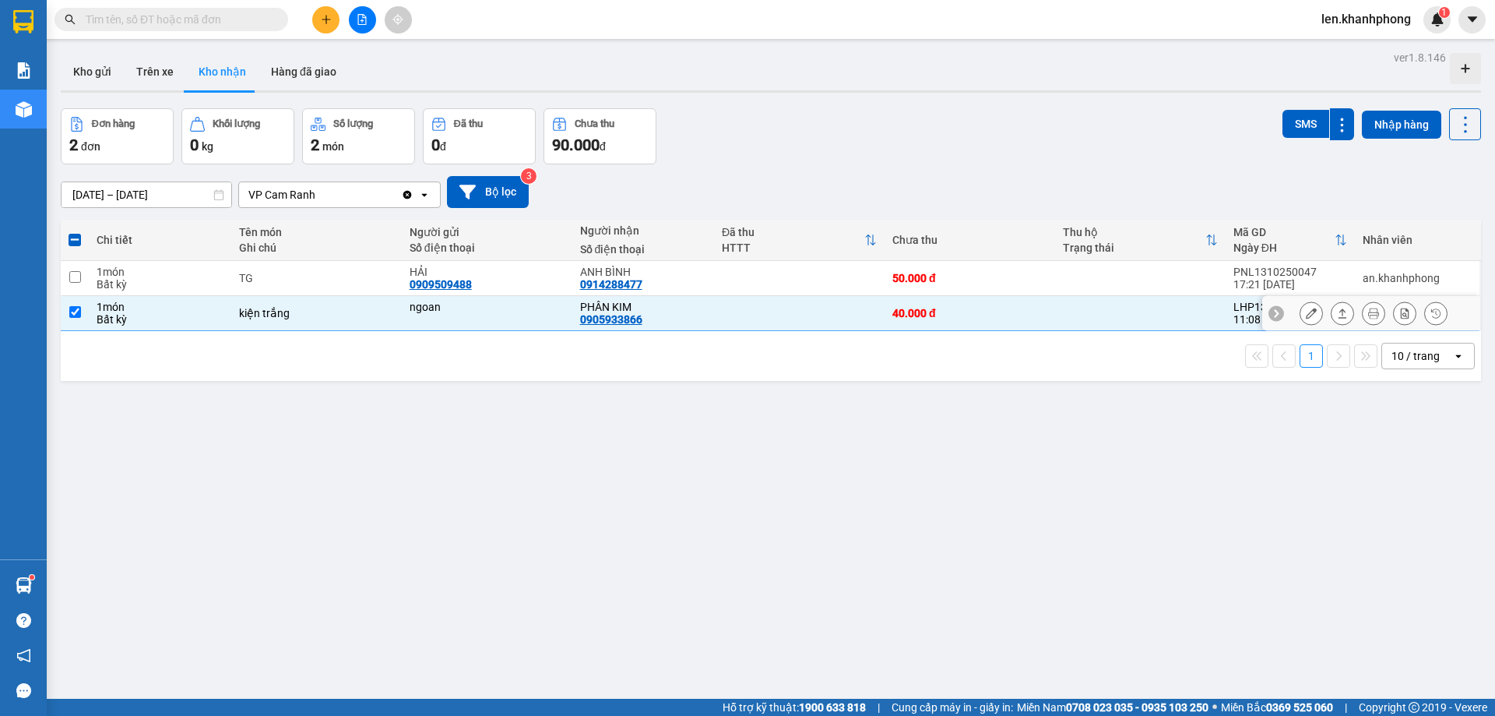
click at [72, 310] on input "checkbox" at bounding box center [75, 312] width 12 height 12
checkbox input "false"
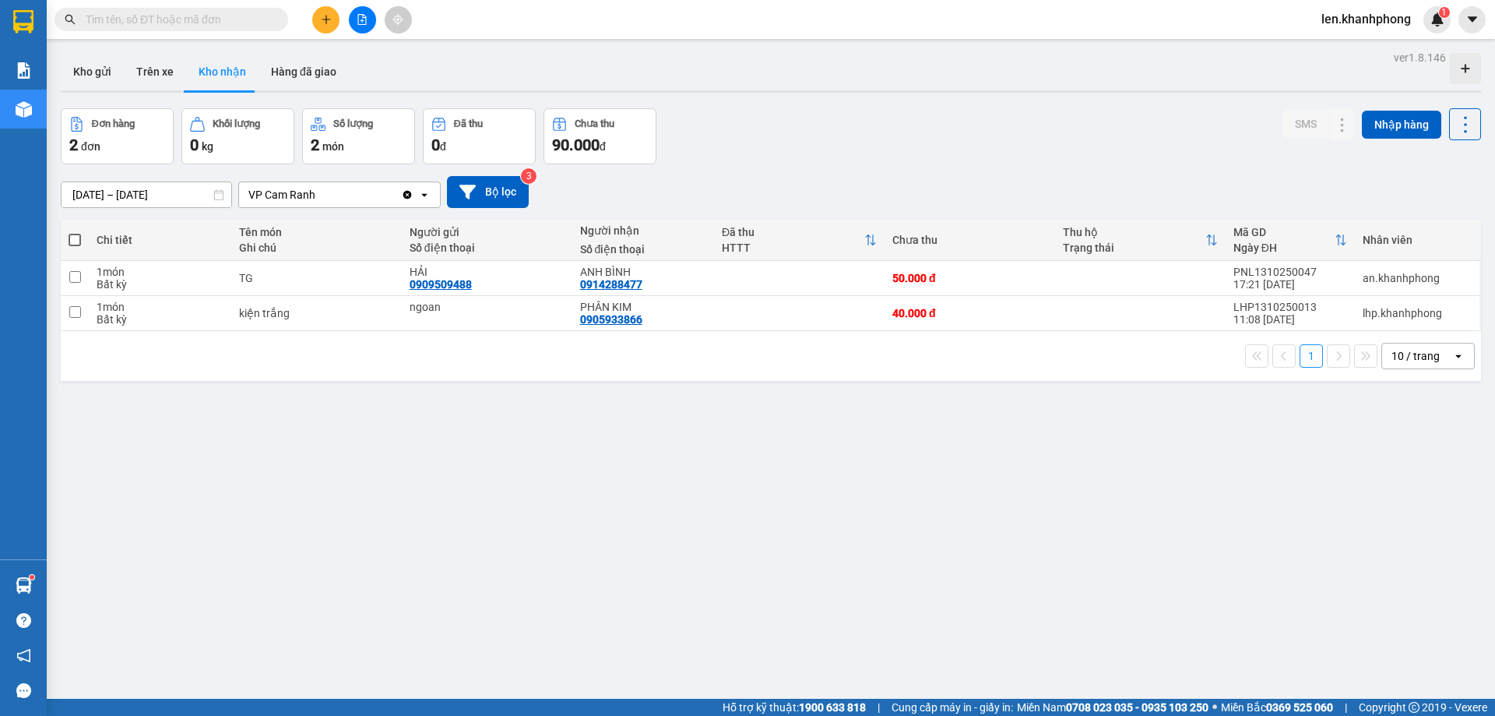
click at [192, 18] on input "text" at bounding box center [178, 19] width 184 height 17
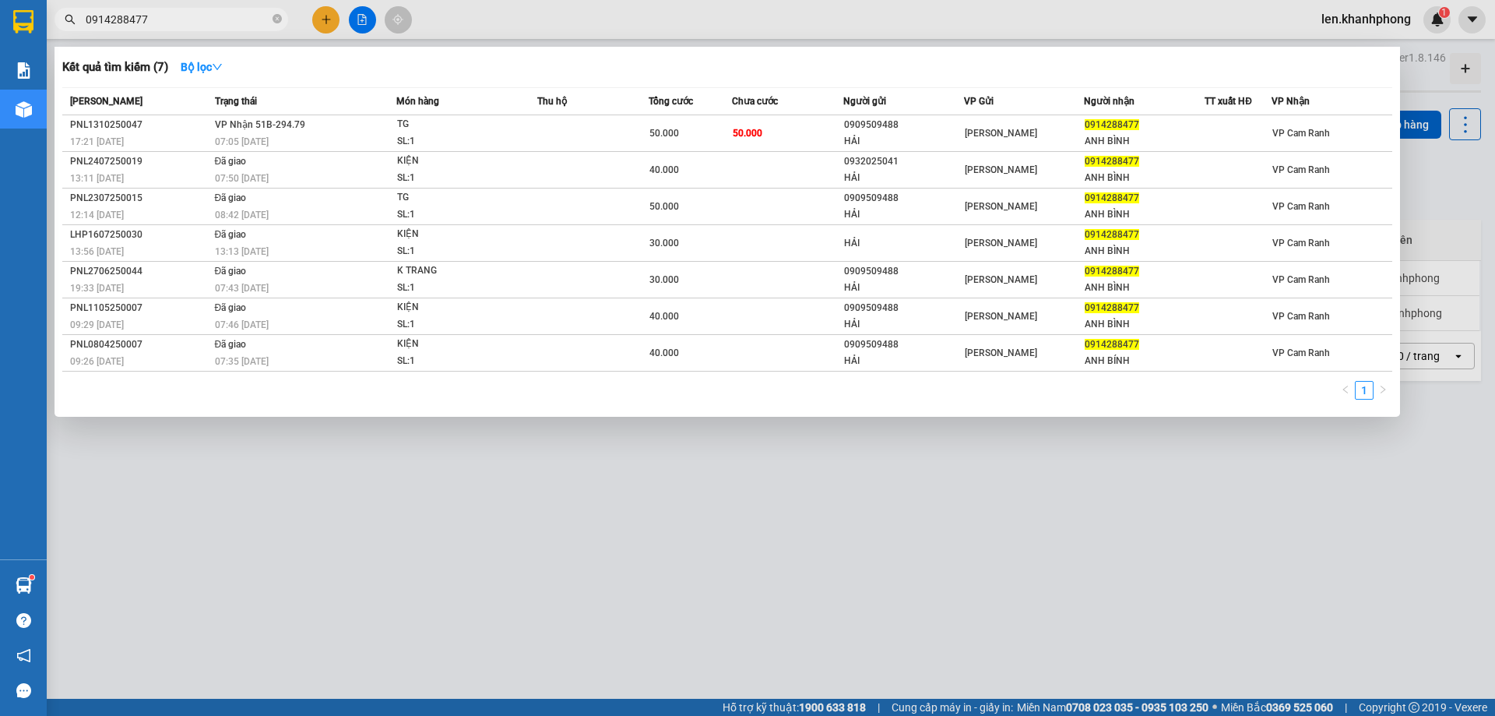
type input "0914288477"
click at [332, 577] on div at bounding box center [747, 358] width 1495 height 716
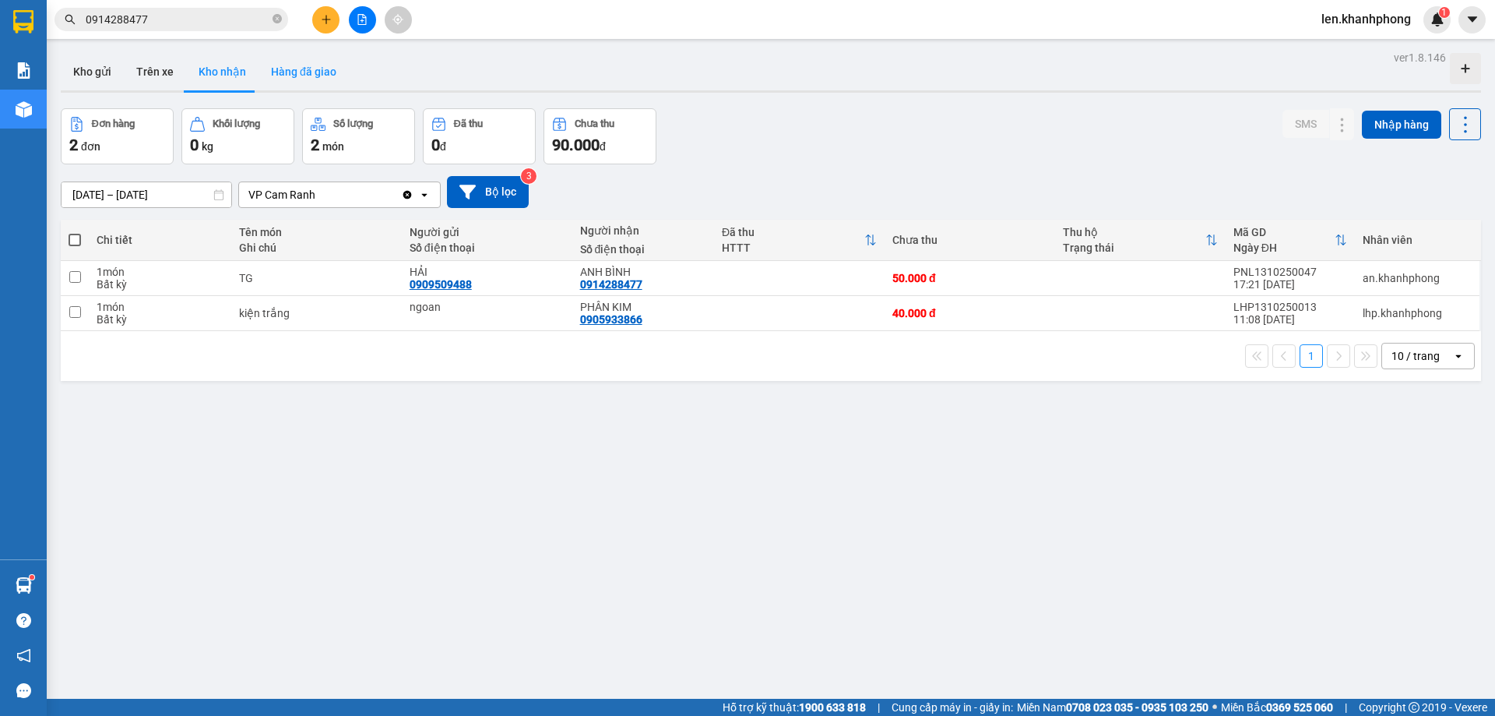
click at [290, 76] on button "Hàng đã giao" at bounding box center [303, 71] width 90 height 37
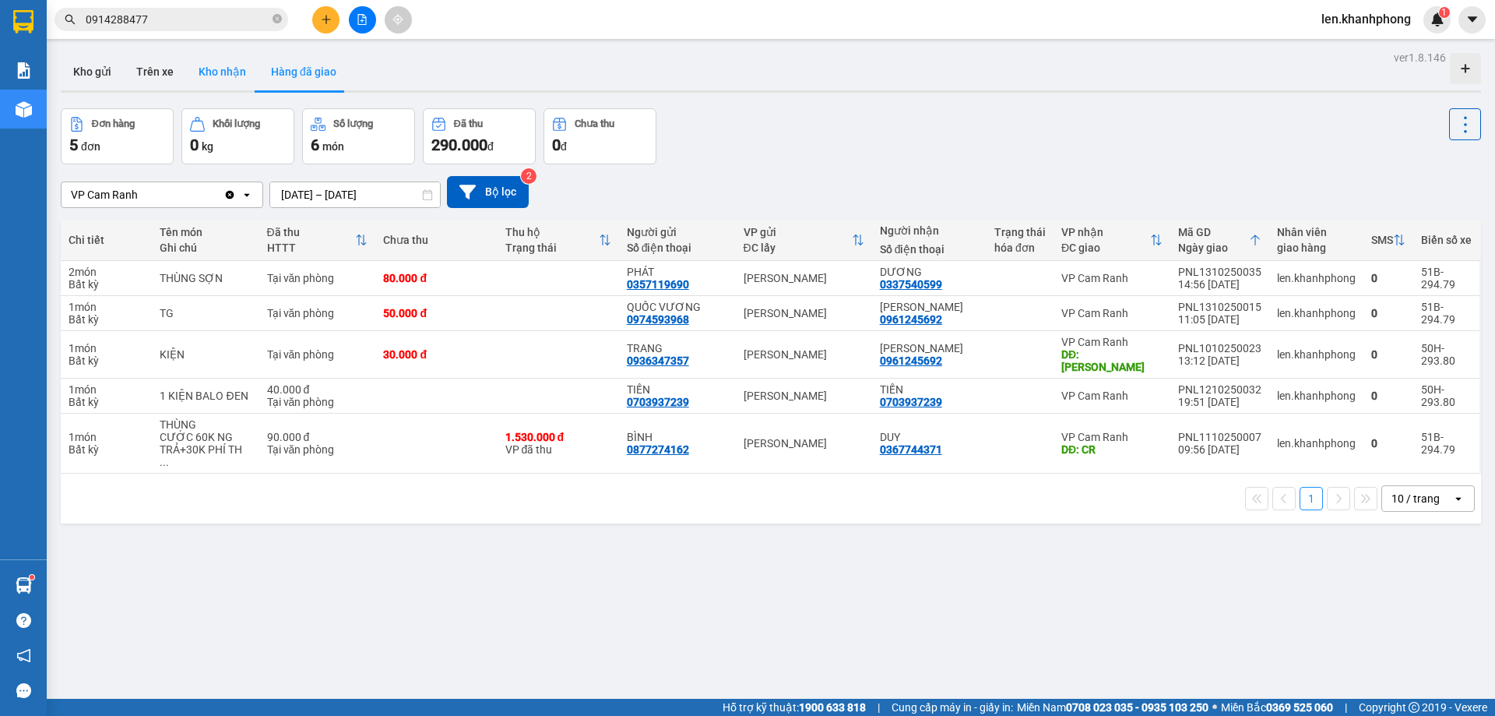
click at [243, 74] on button "Kho nhận" at bounding box center [222, 71] width 72 height 37
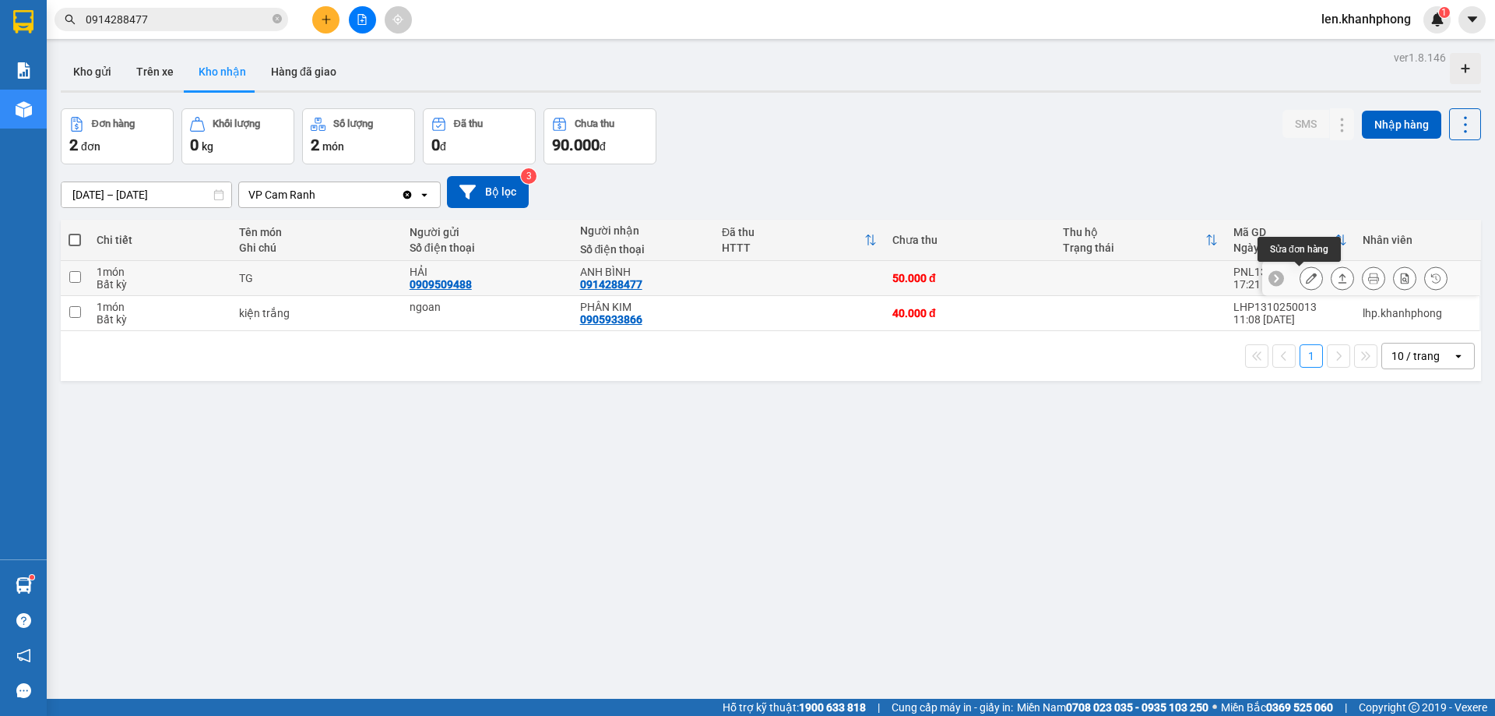
click at [1306, 275] on icon at bounding box center [1311, 278] width 11 height 11
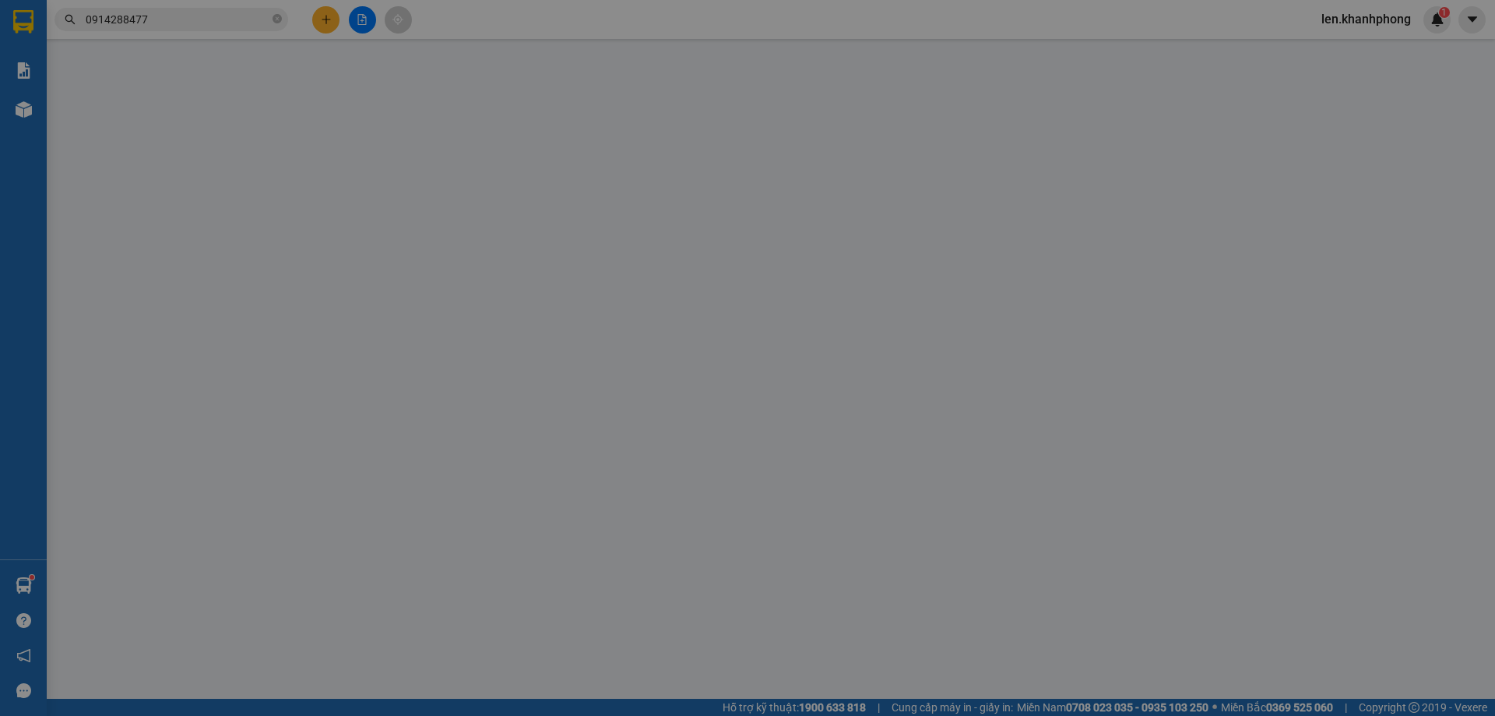
type input "0909509488"
type input "HẢI"
type input "0914288477"
type input "ANH BÌNH"
type input "50.000"
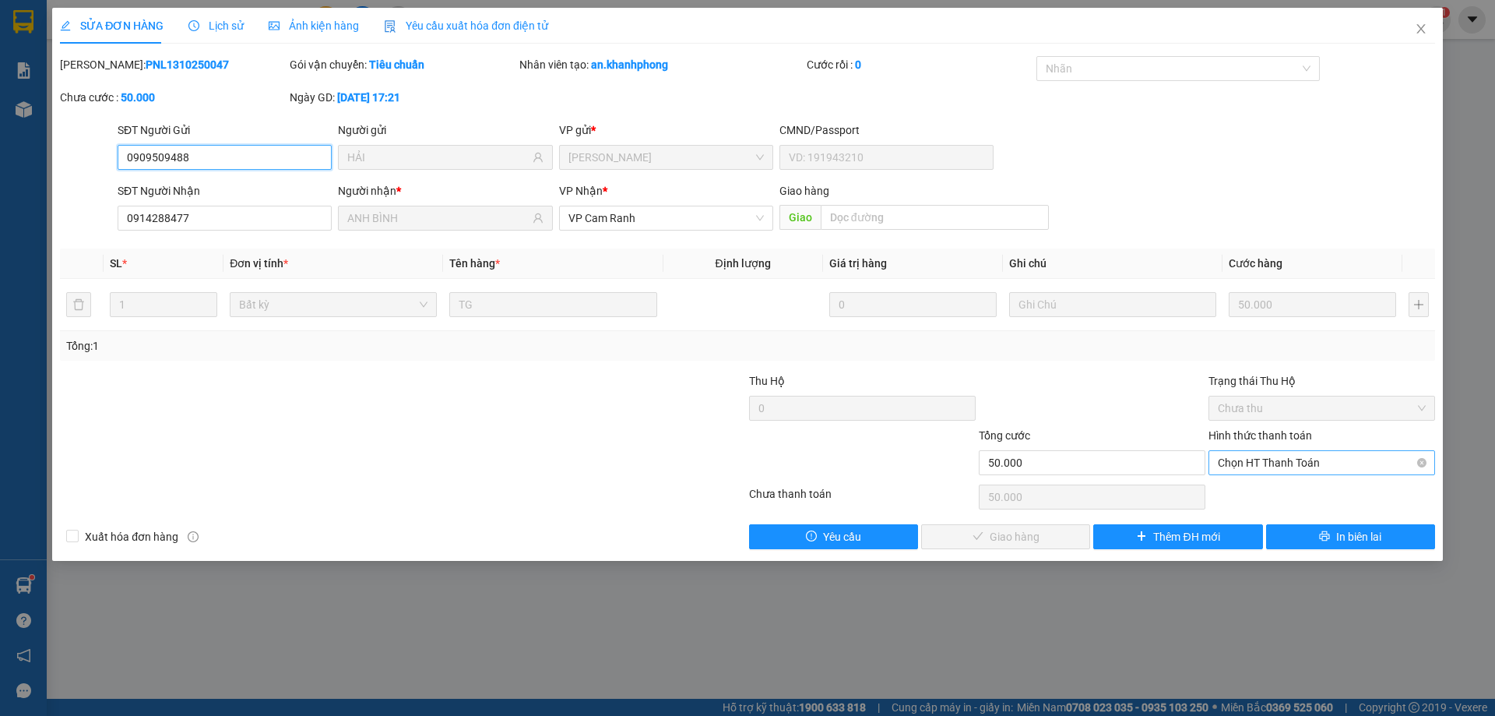
click at [1301, 468] on span "Chọn HT Thanh Toán" at bounding box center [1322, 462] width 208 height 23
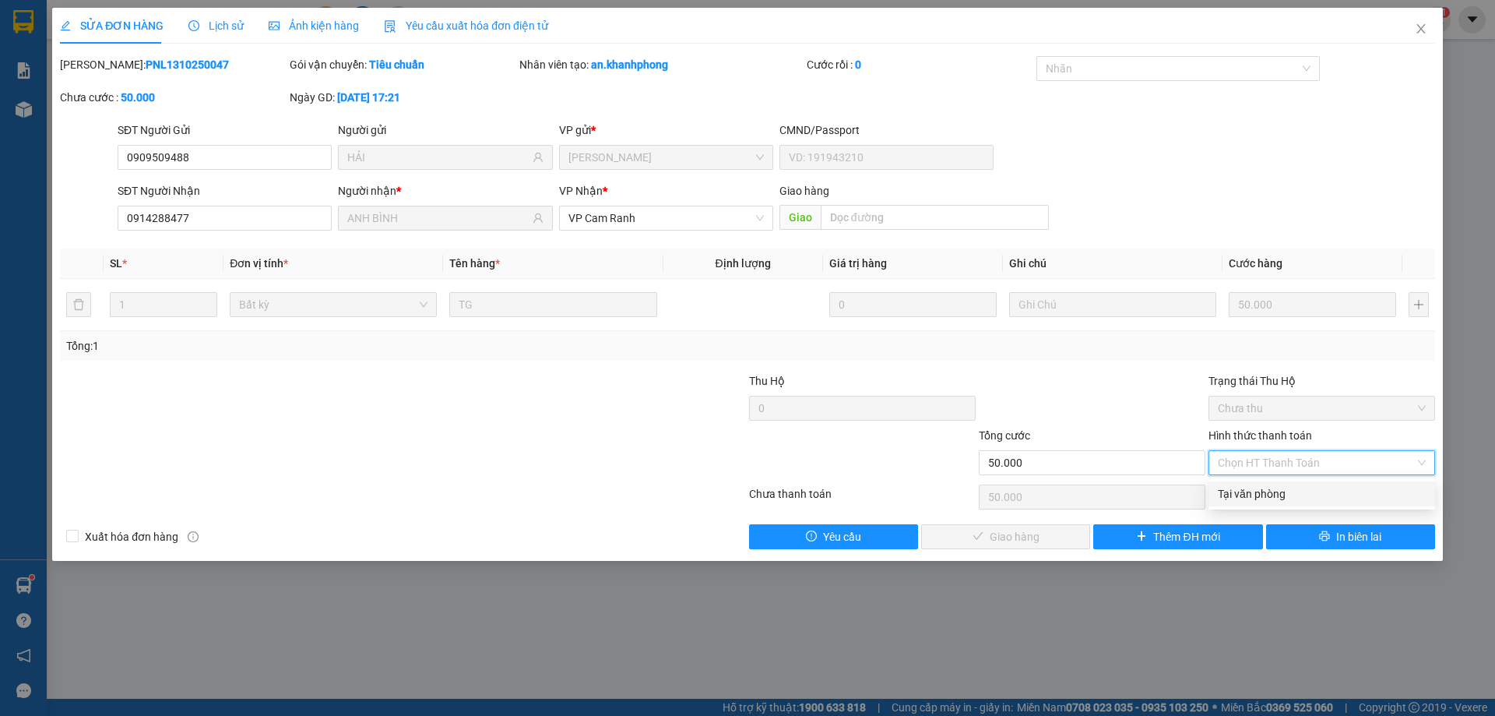
click at [1281, 491] on div "Tại văn phòng" at bounding box center [1322, 493] width 208 height 17
type input "0"
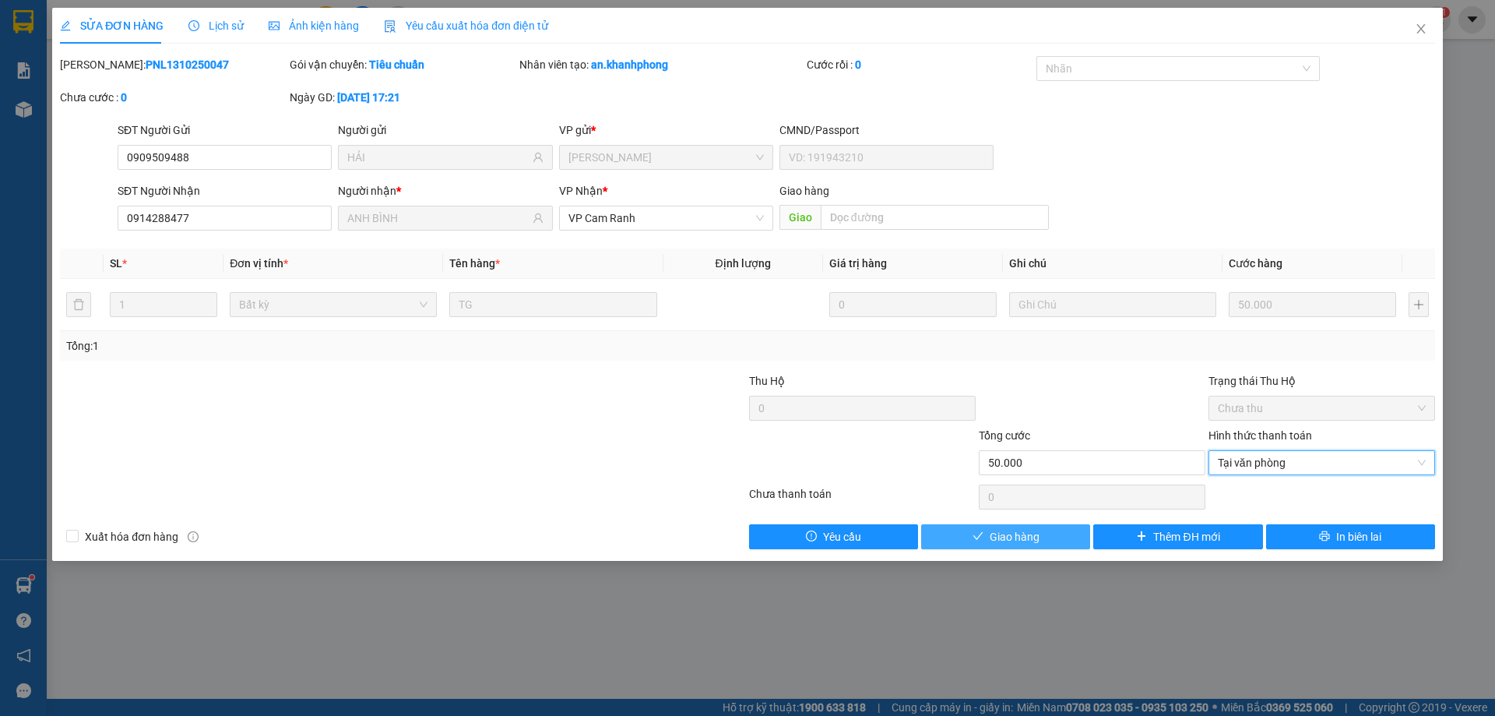
click at [993, 529] on span "Giao hàng" at bounding box center [1015, 536] width 50 height 17
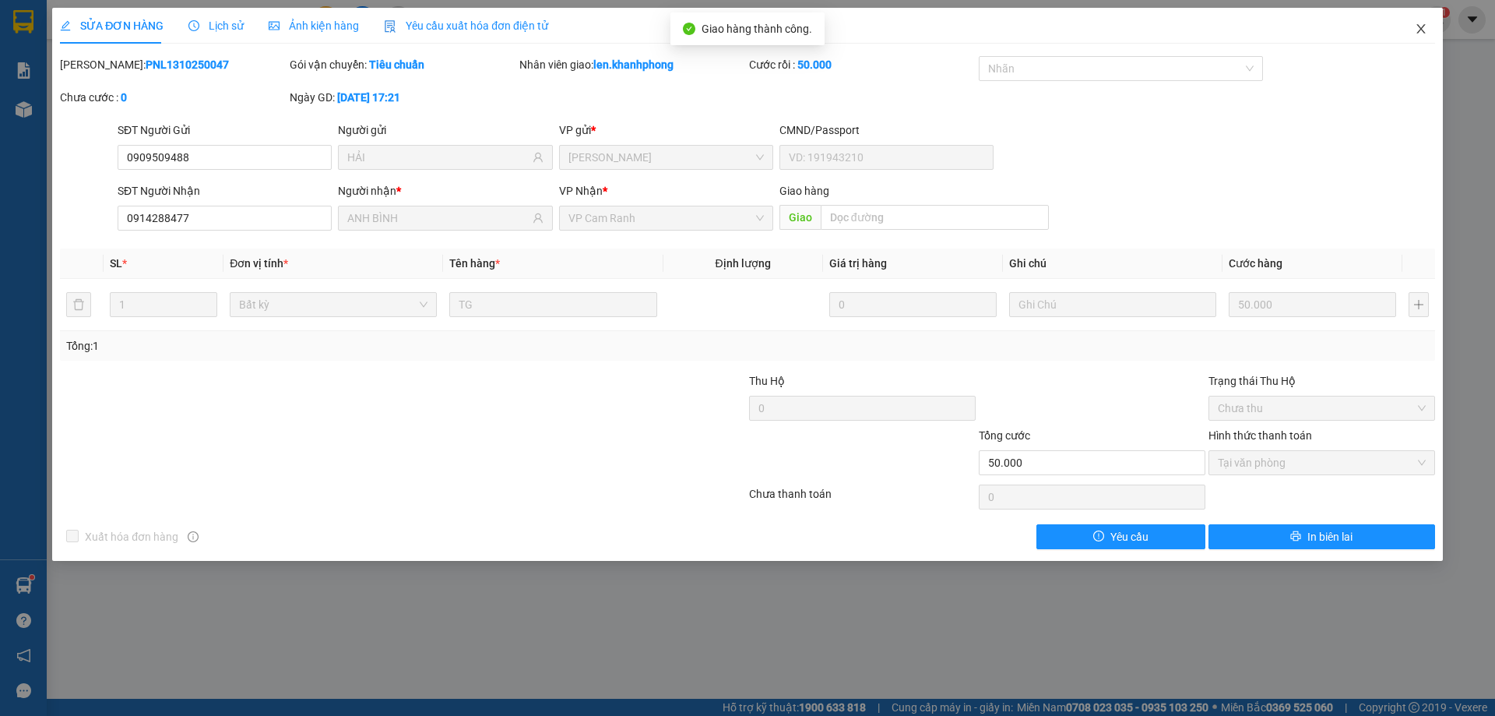
click at [1419, 31] on icon "close" at bounding box center [1421, 29] width 12 height 12
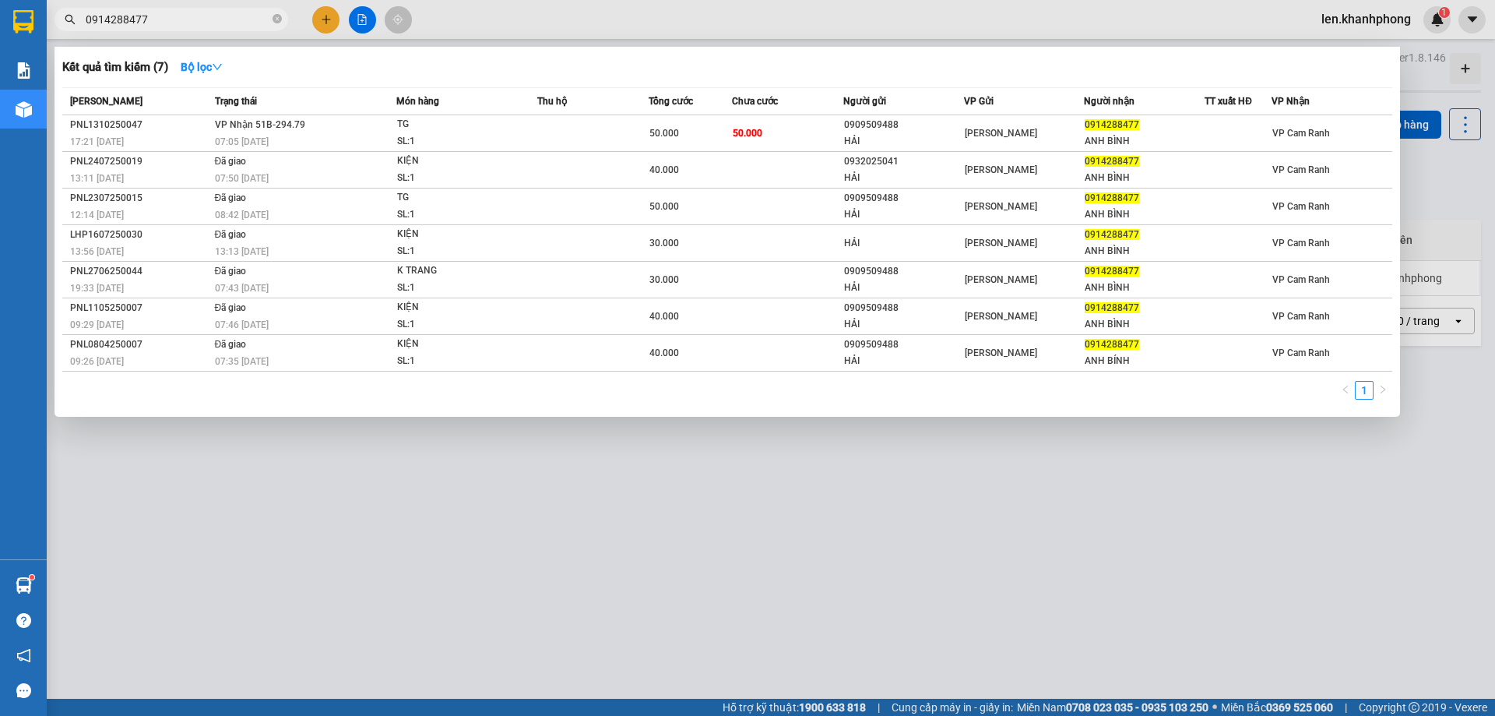
click at [208, 15] on input "0914288477" at bounding box center [178, 19] width 184 height 17
click at [399, 568] on div at bounding box center [747, 358] width 1495 height 716
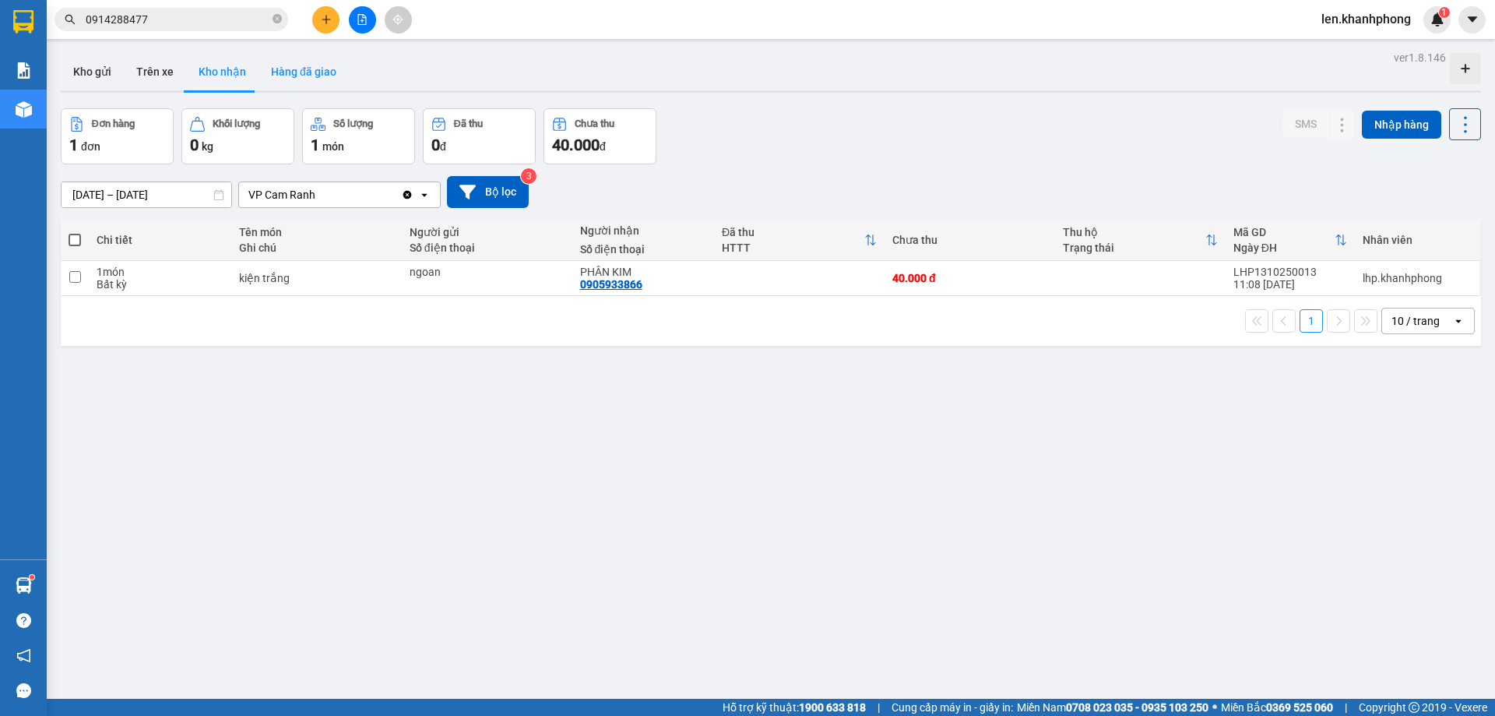
click at [305, 75] on button "Hàng đã giao" at bounding box center [303, 71] width 90 height 37
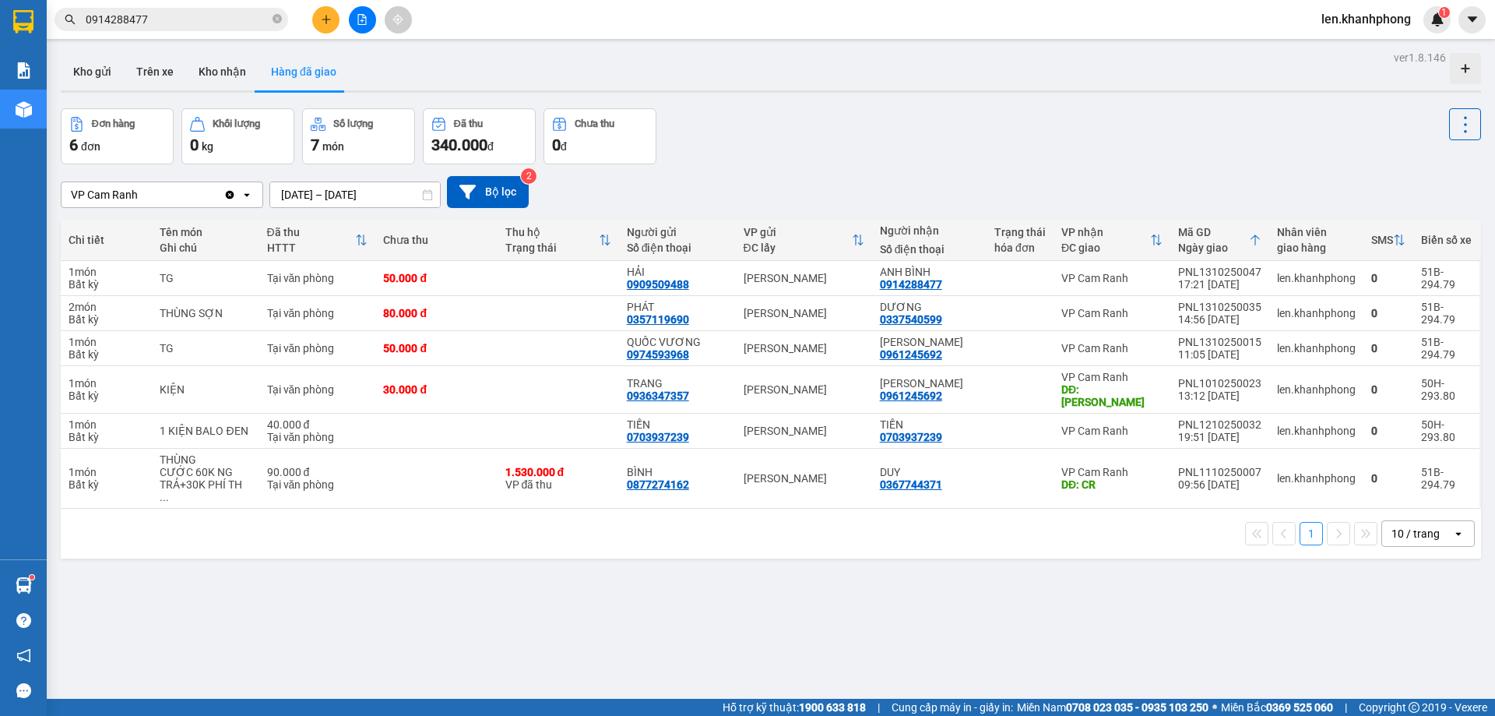
click at [258, 53] on button "Hàng đã giao" at bounding box center [303, 71] width 90 height 37
click at [227, 67] on button "Kho nhận" at bounding box center [222, 71] width 72 height 37
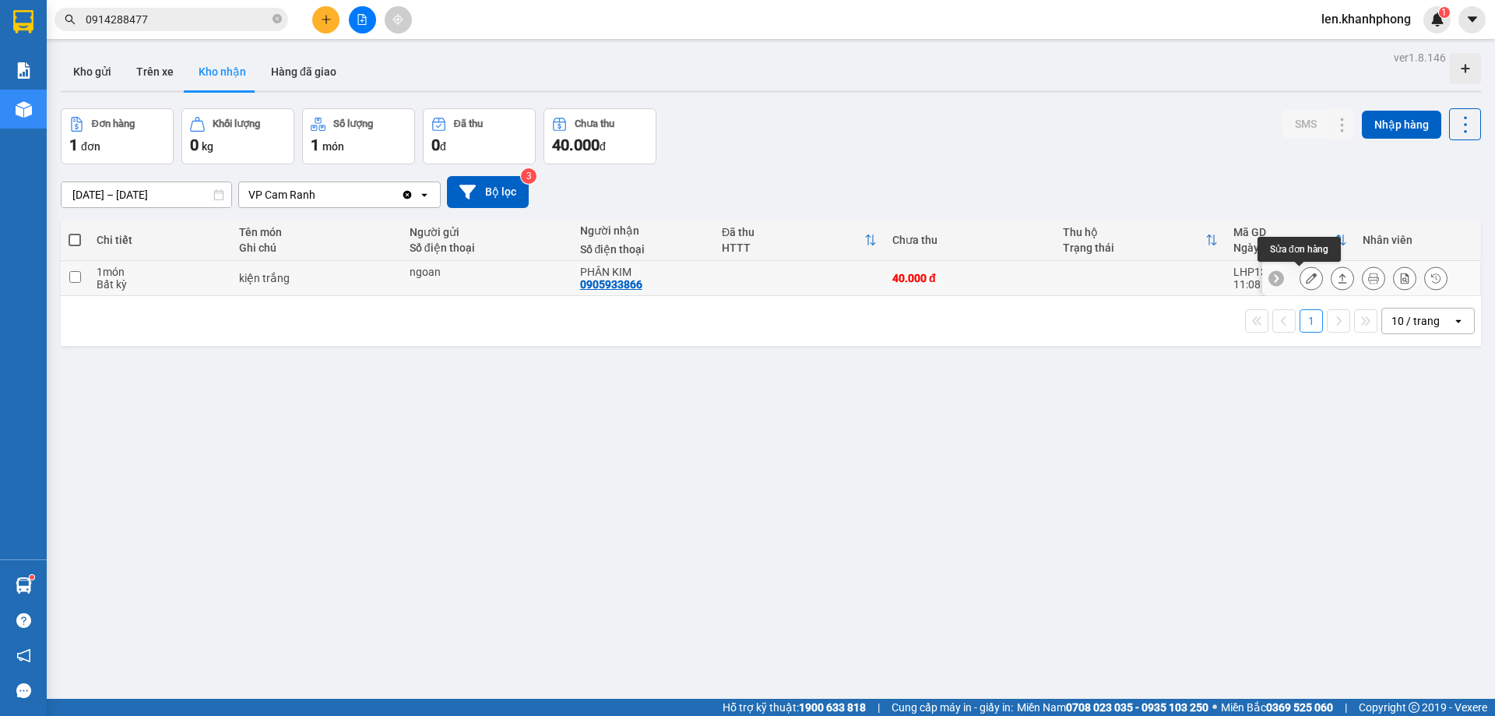
click at [1306, 283] on icon at bounding box center [1311, 278] width 11 height 11
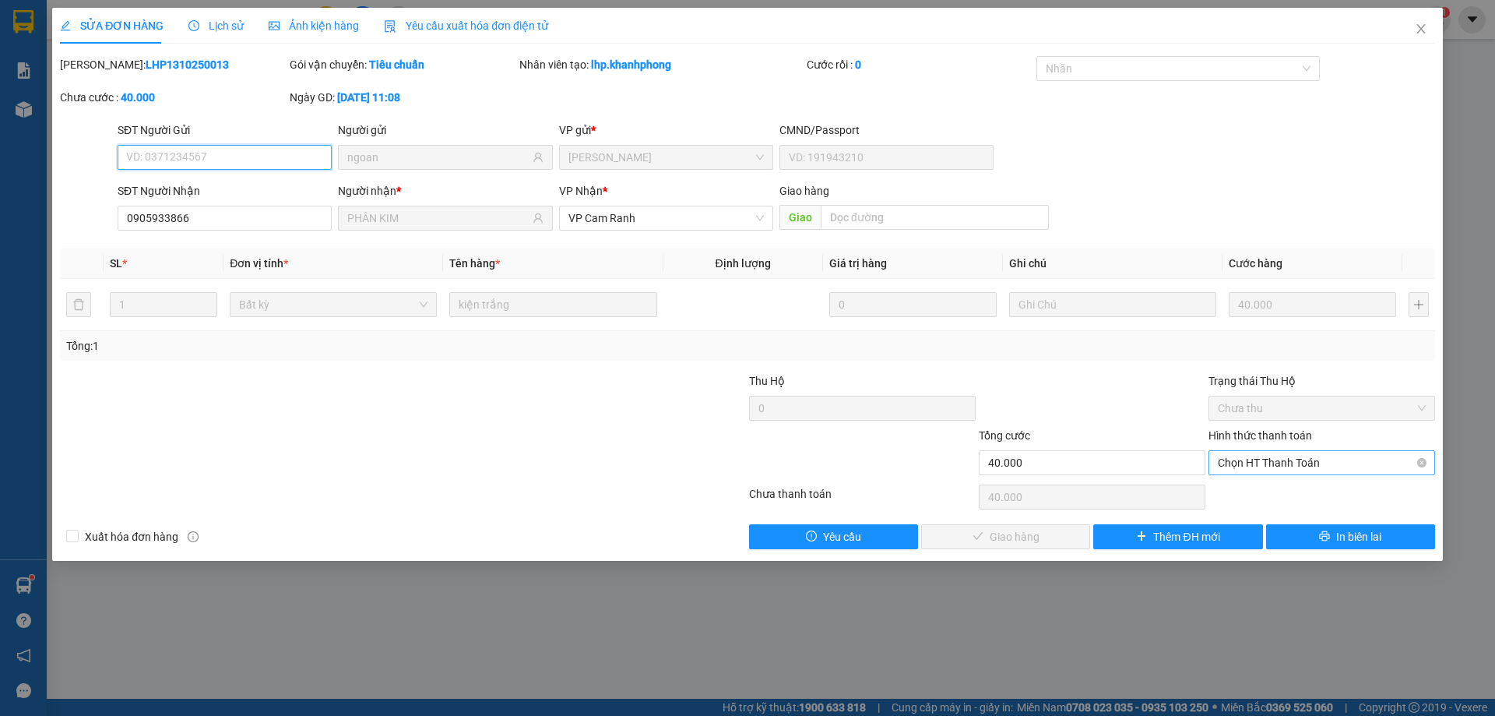
click at [1248, 464] on span "Chọn HT Thanh Toán" at bounding box center [1322, 462] width 208 height 23
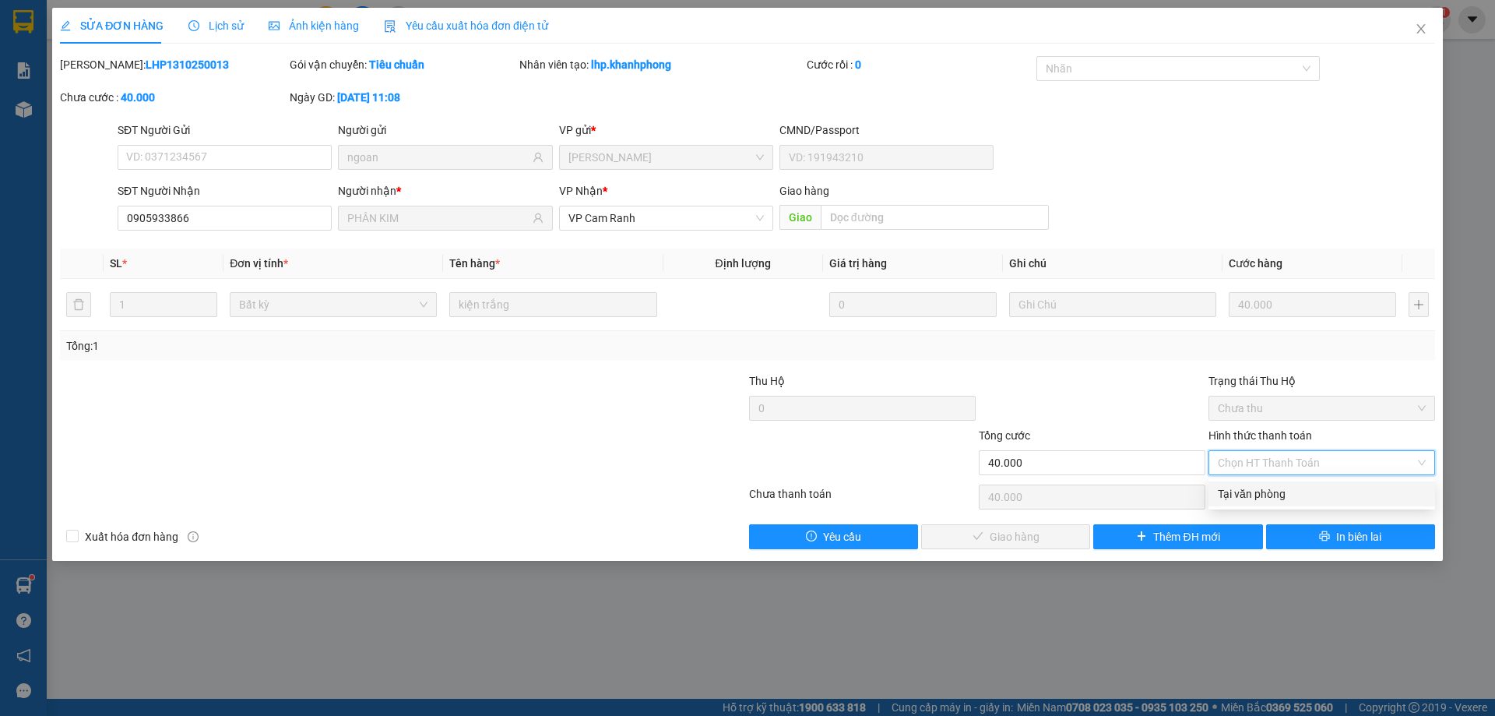
click at [1247, 492] on div "Tại văn phòng" at bounding box center [1322, 493] width 208 height 17
type input "0"
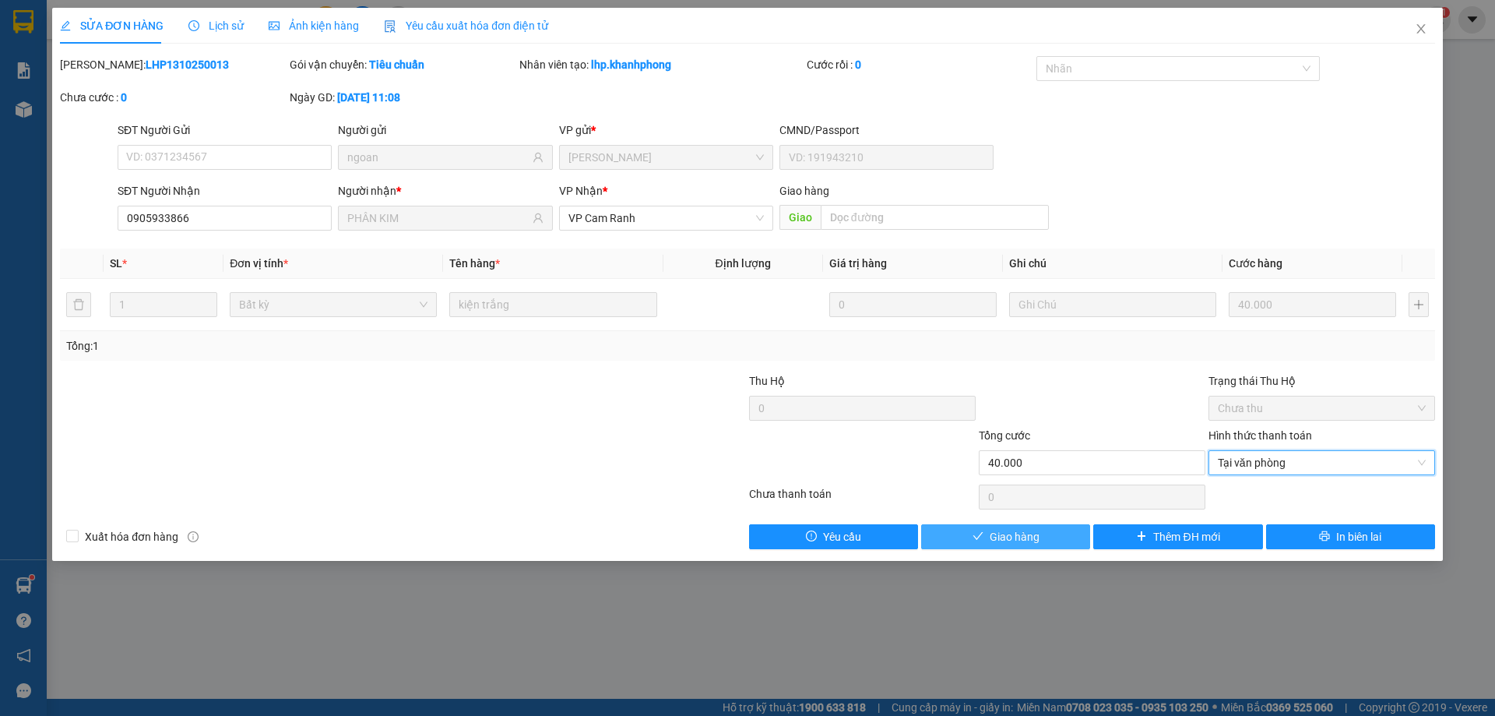
click at [987, 541] on button "Giao hàng" at bounding box center [1005, 536] width 169 height 25
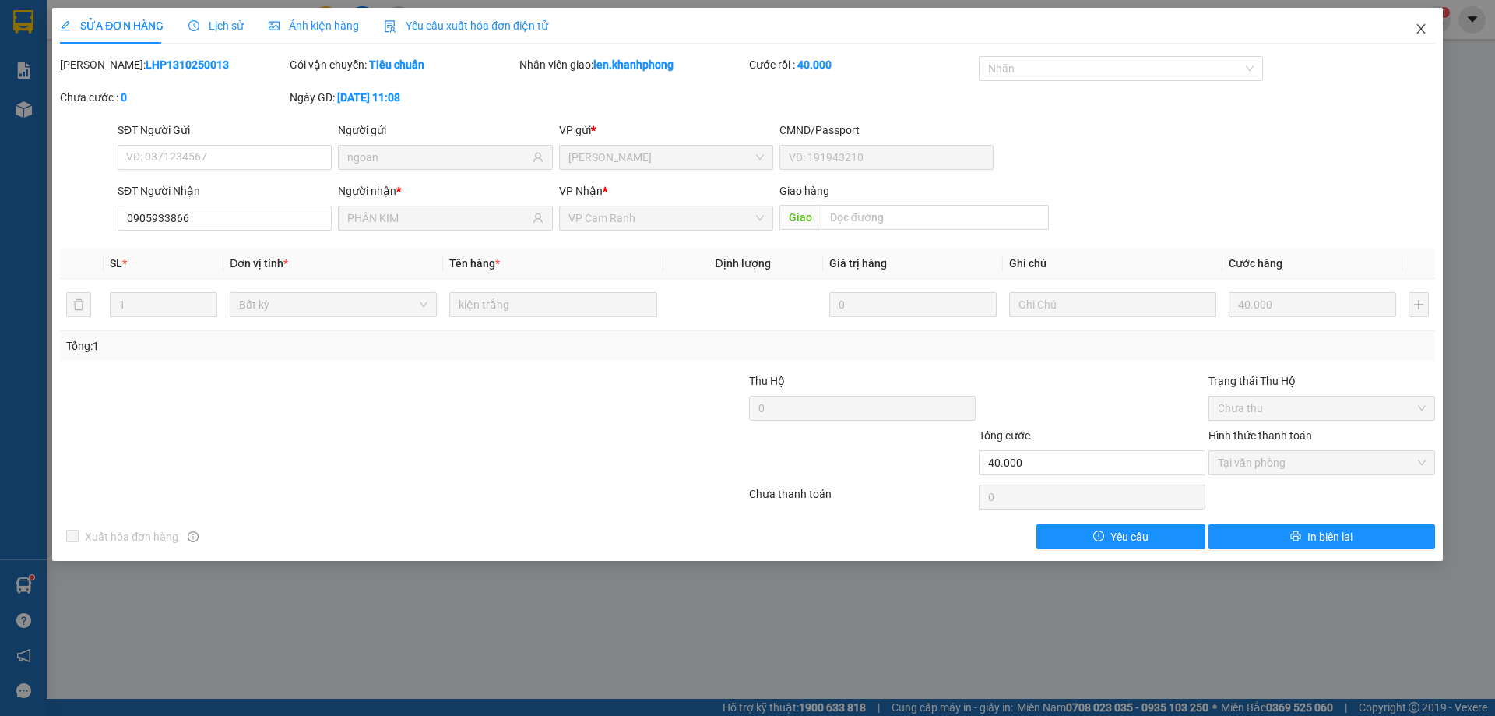
click at [1420, 29] on icon "close" at bounding box center [1420, 28] width 9 height 9
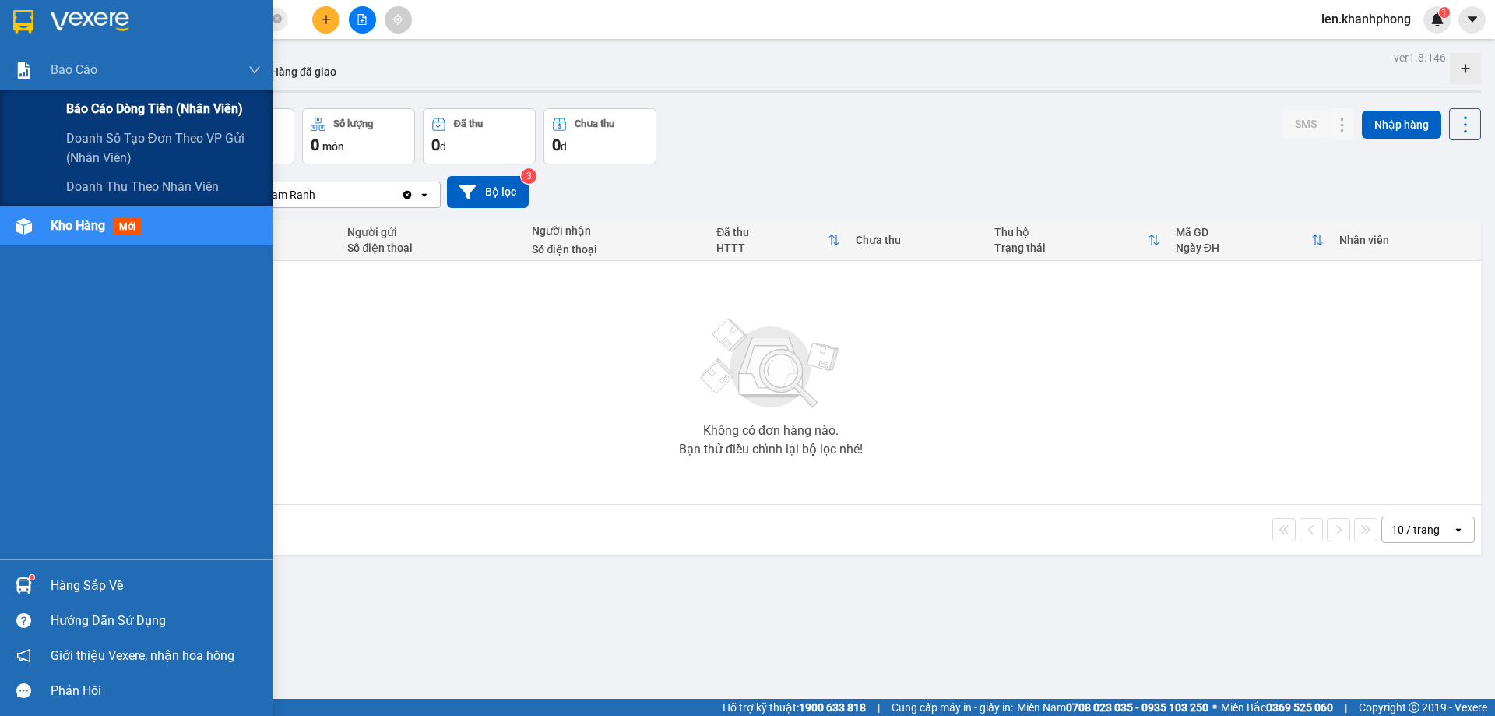
click at [101, 103] on span "Báo cáo dòng tiền (nhân viên)" at bounding box center [154, 108] width 177 height 19
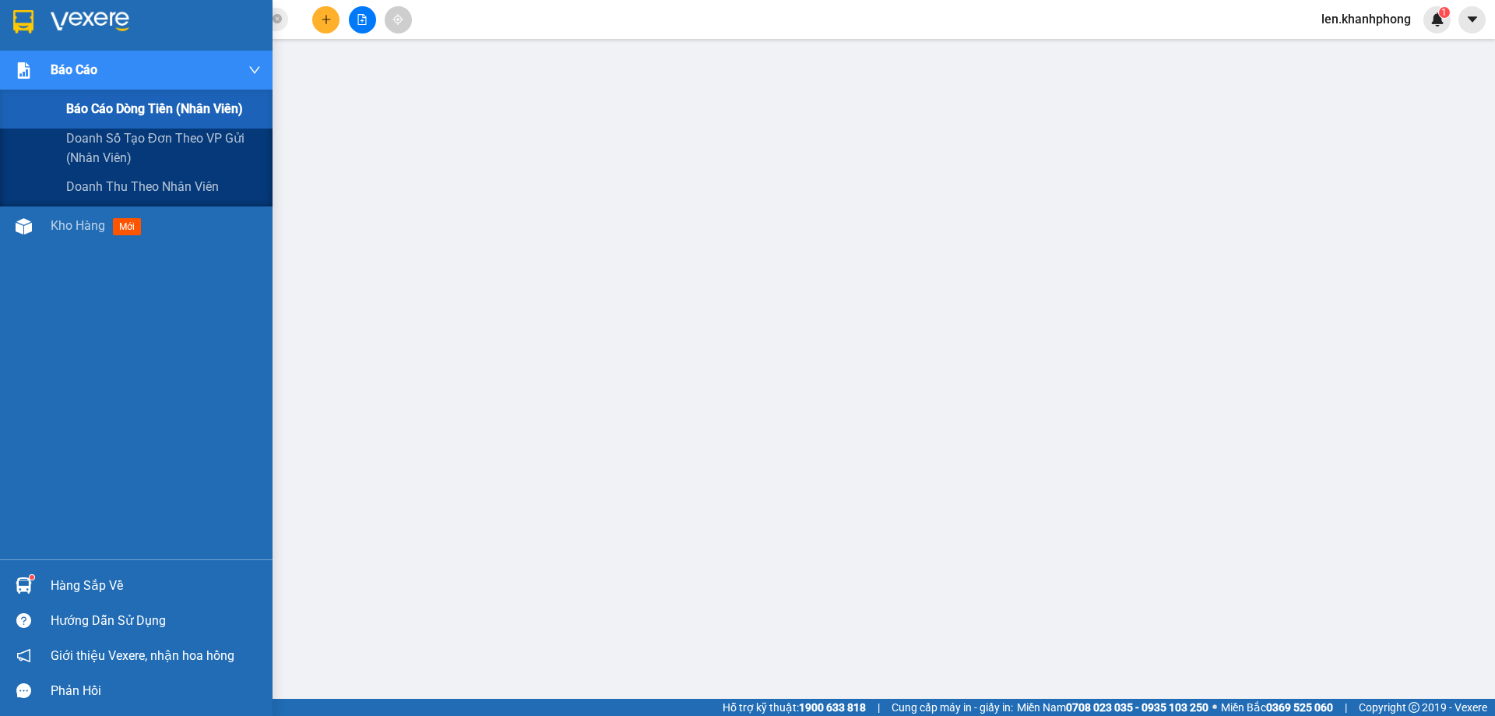
click at [12, 79] on div at bounding box center [23, 70] width 27 height 27
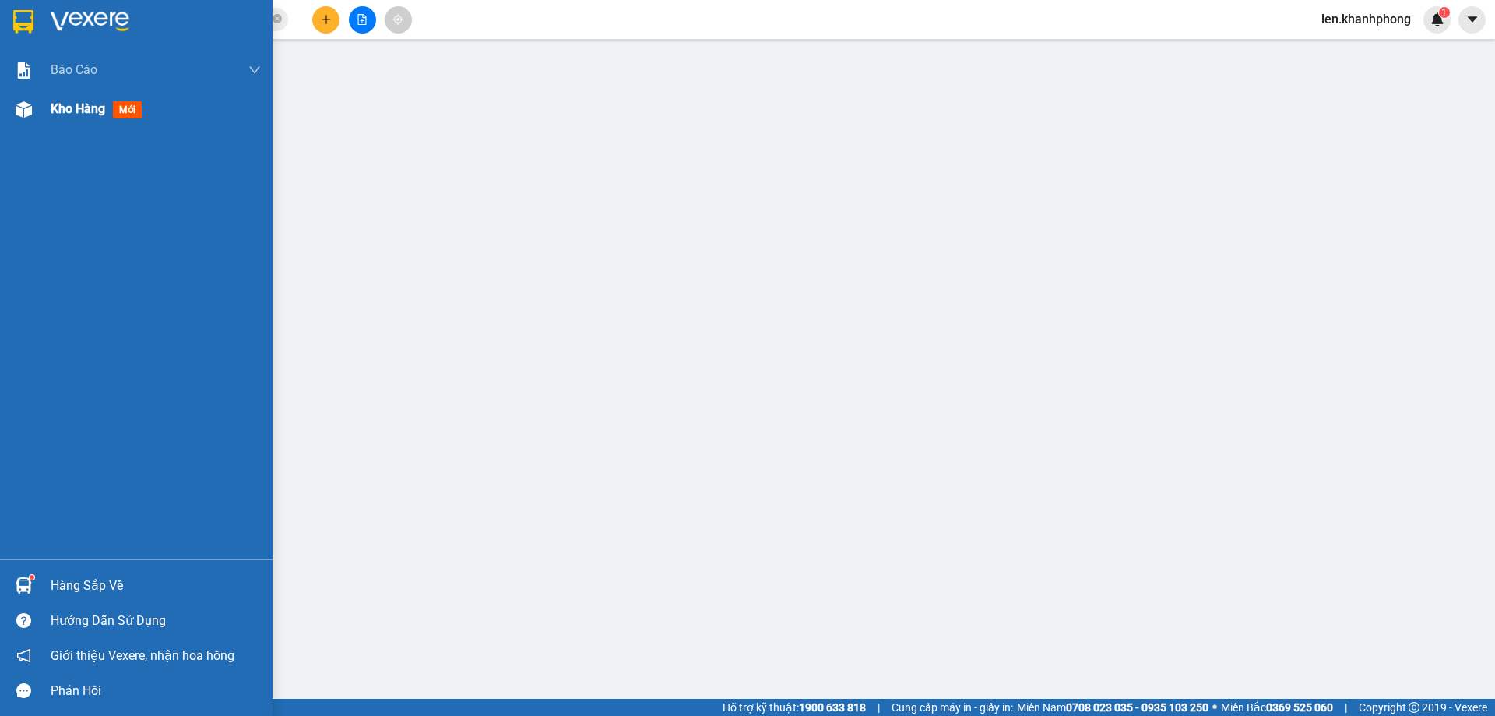
click at [84, 111] on span "Kho hàng" at bounding box center [78, 108] width 55 height 15
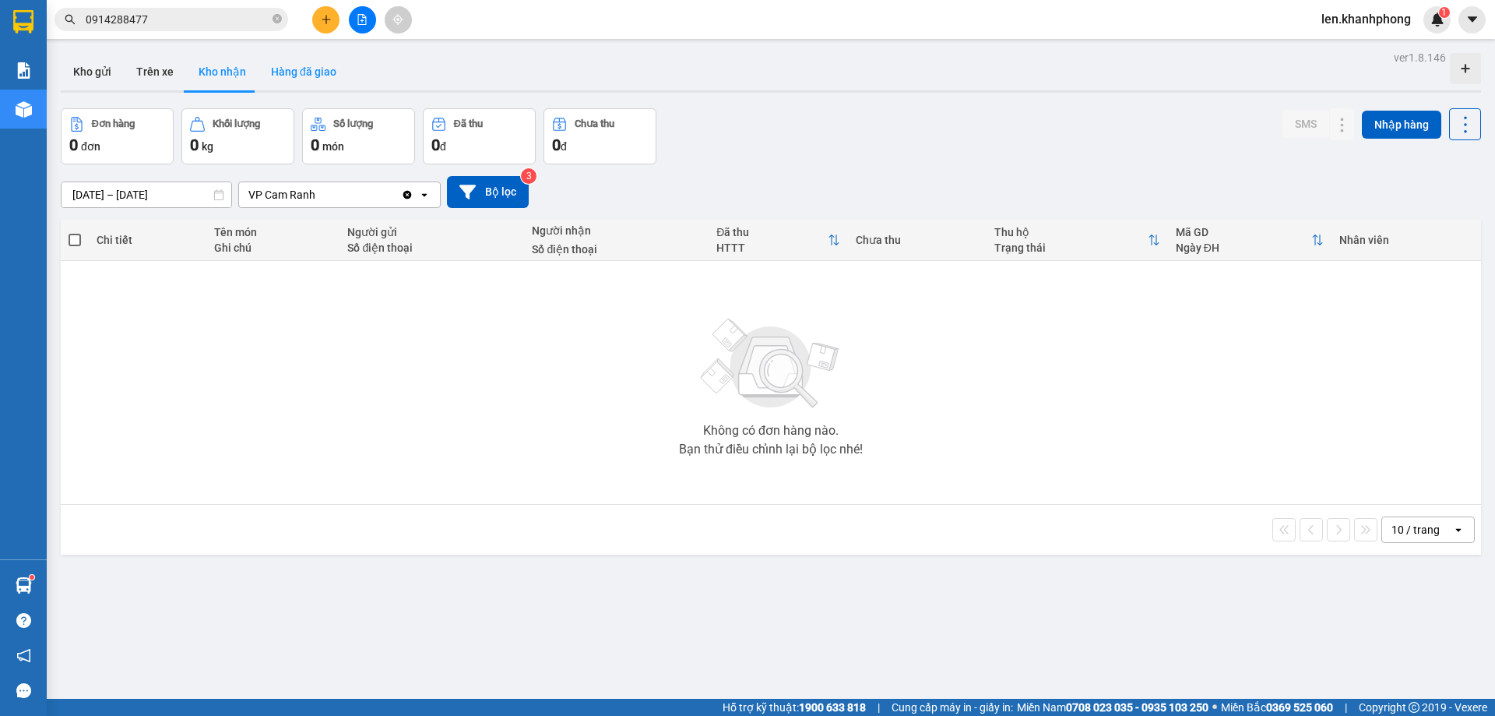
click at [329, 69] on button "Hàng đã giao" at bounding box center [303, 71] width 90 height 37
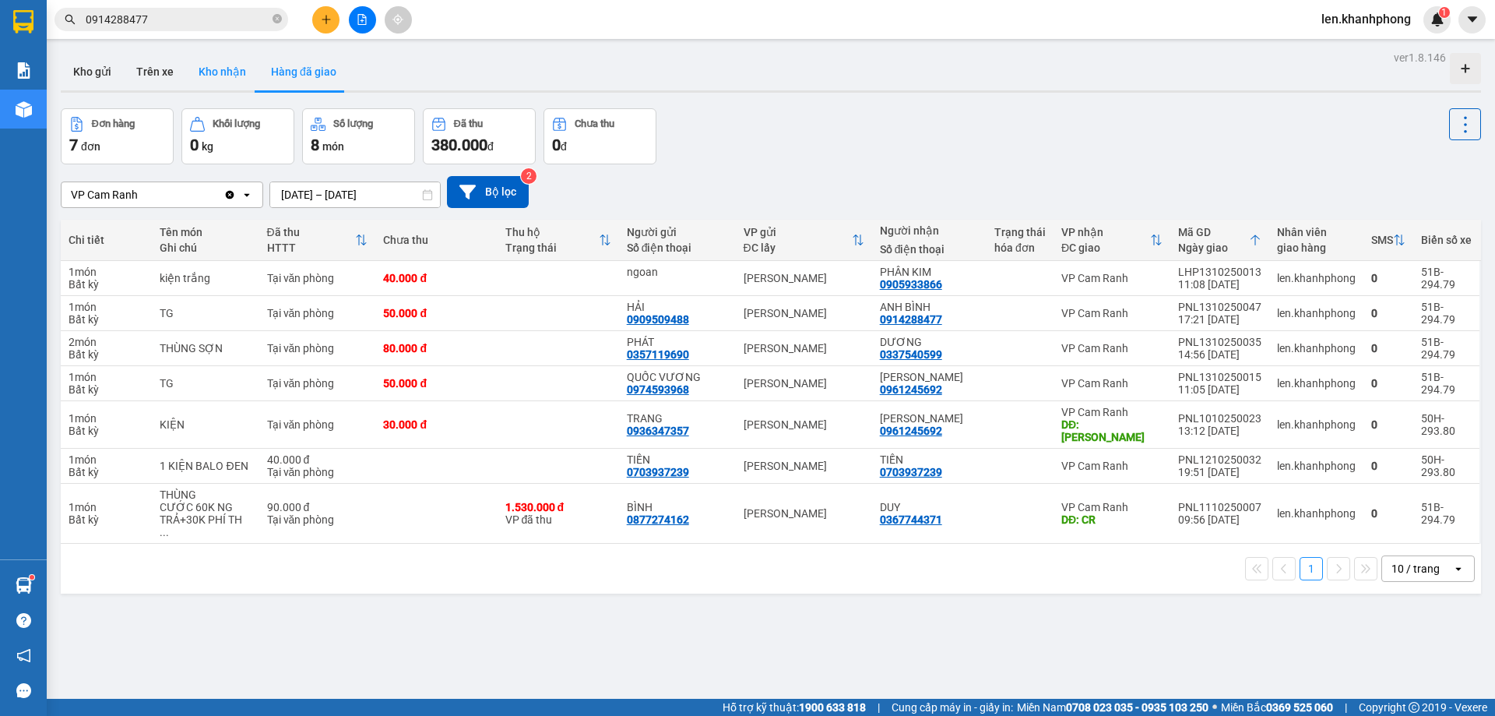
click at [230, 84] on button "Kho nhận" at bounding box center [222, 71] width 72 height 37
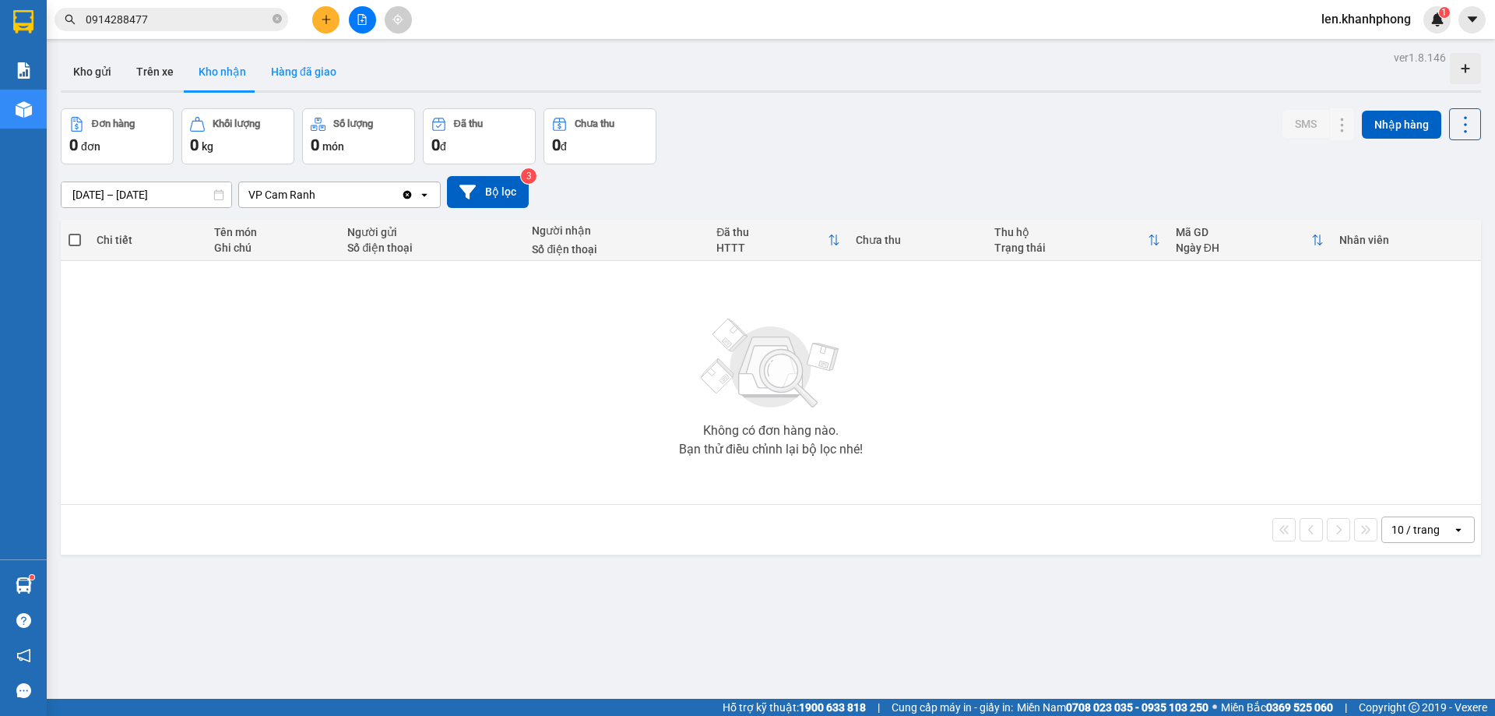
click at [290, 69] on button "Hàng đã giao" at bounding box center [303, 71] width 90 height 37
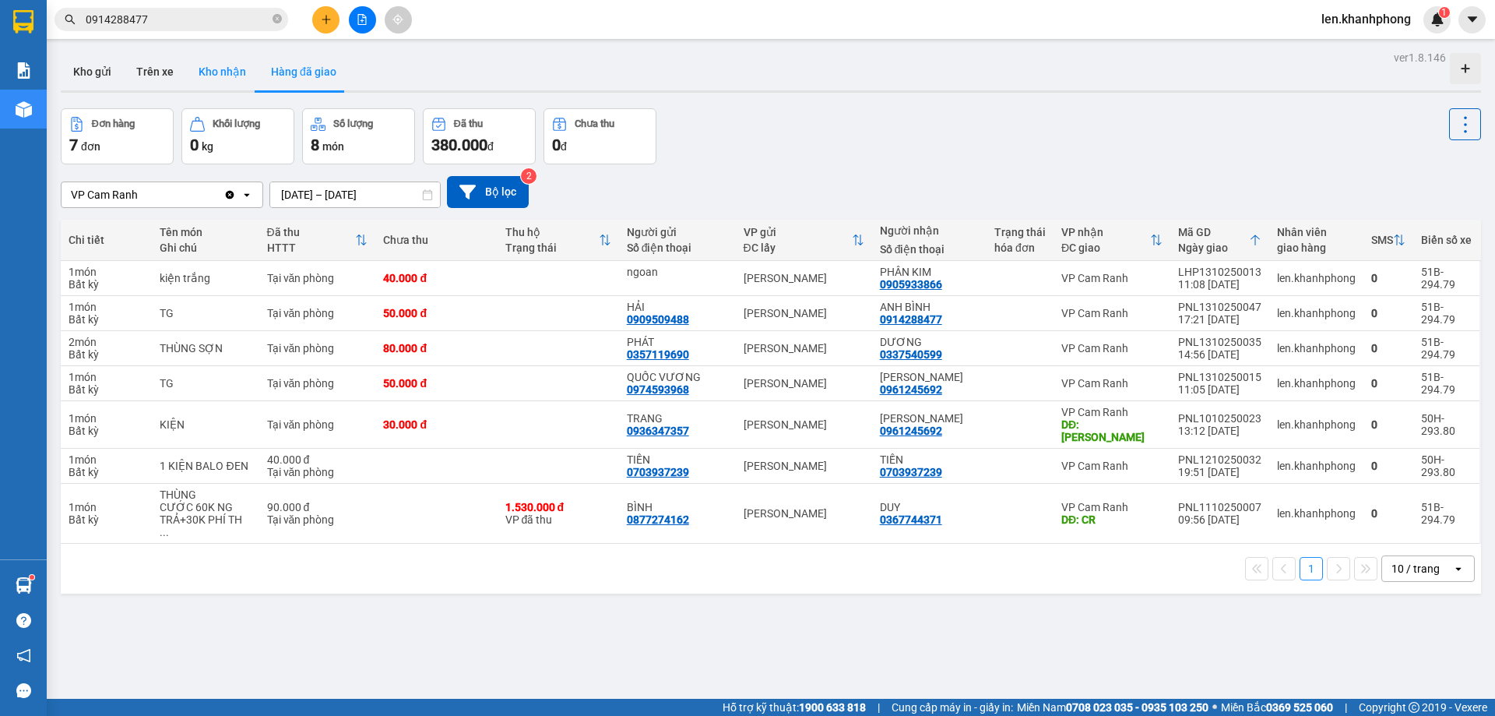
click at [208, 64] on button "Kho nhận" at bounding box center [222, 71] width 72 height 37
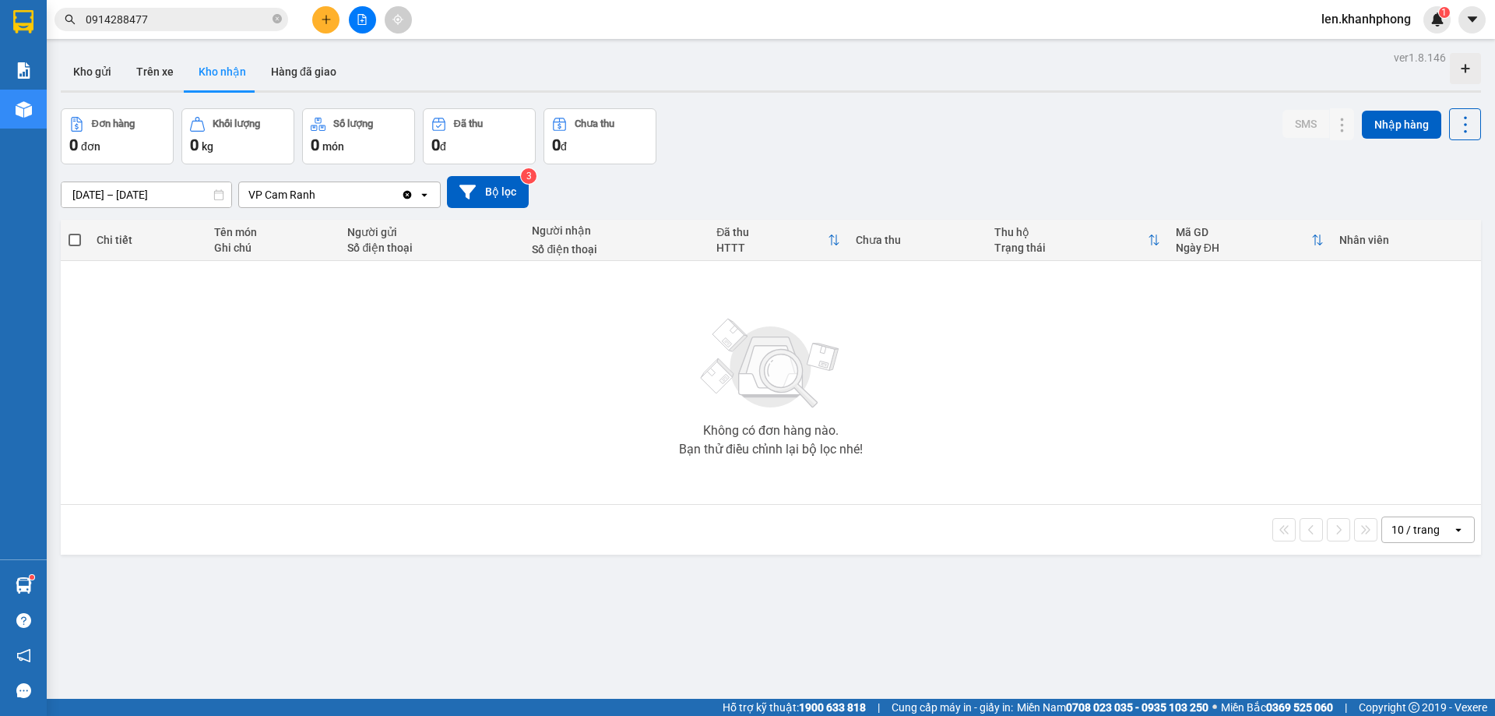
click at [303, 210] on div "[DATE] – [DATE] Press the down arrow key to interact with the calendar and sele…" at bounding box center [771, 191] width 1420 height 55
click at [322, 197] on div "VP Cam Ranh" at bounding box center [320, 194] width 162 height 25
click at [171, 194] on input "[DATE] – [DATE]" at bounding box center [147, 194] width 170 height 25
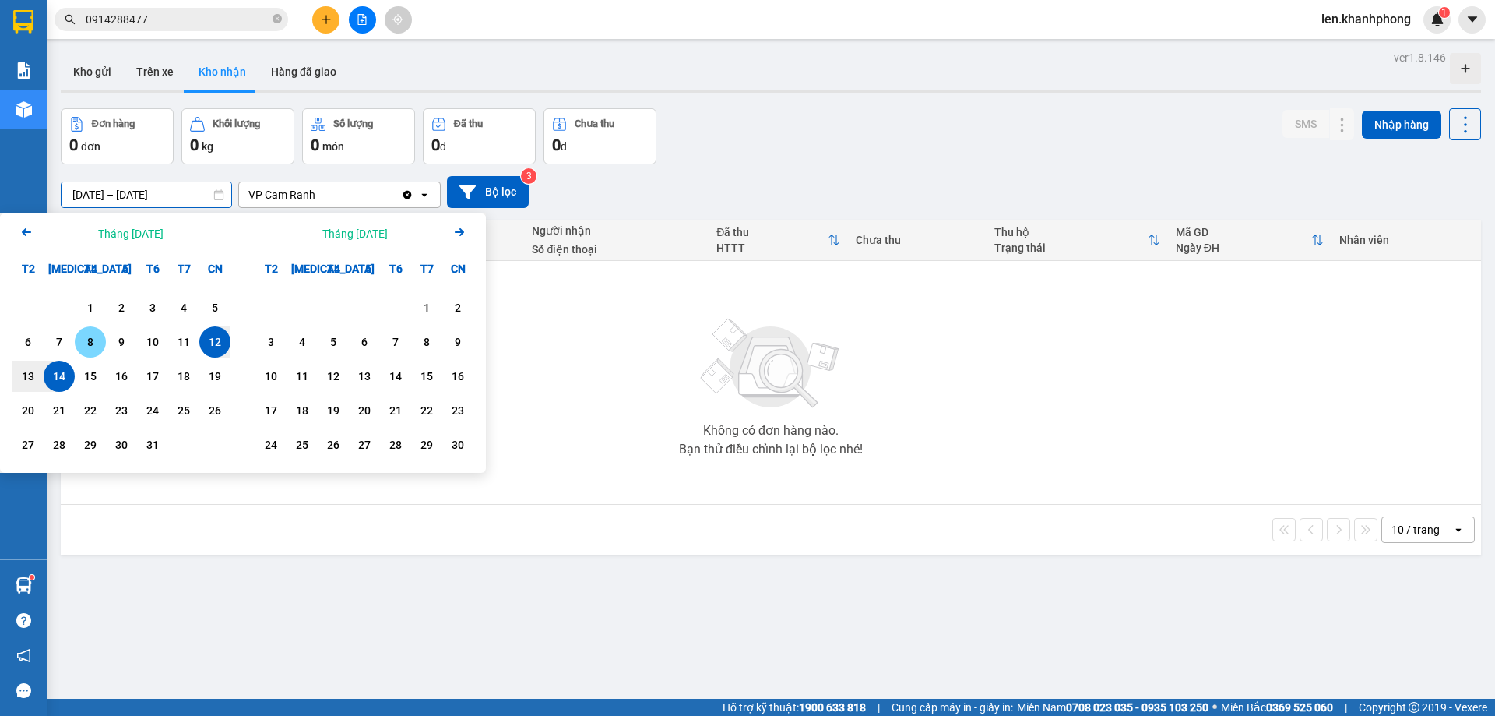
click at [83, 345] on div "8" at bounding box center [90, 341] width 22 height 19
click at [58, 373] on div "14" at bounding box center [59, 376] width 22 height 19
type input "[DATE] – [DATE]"
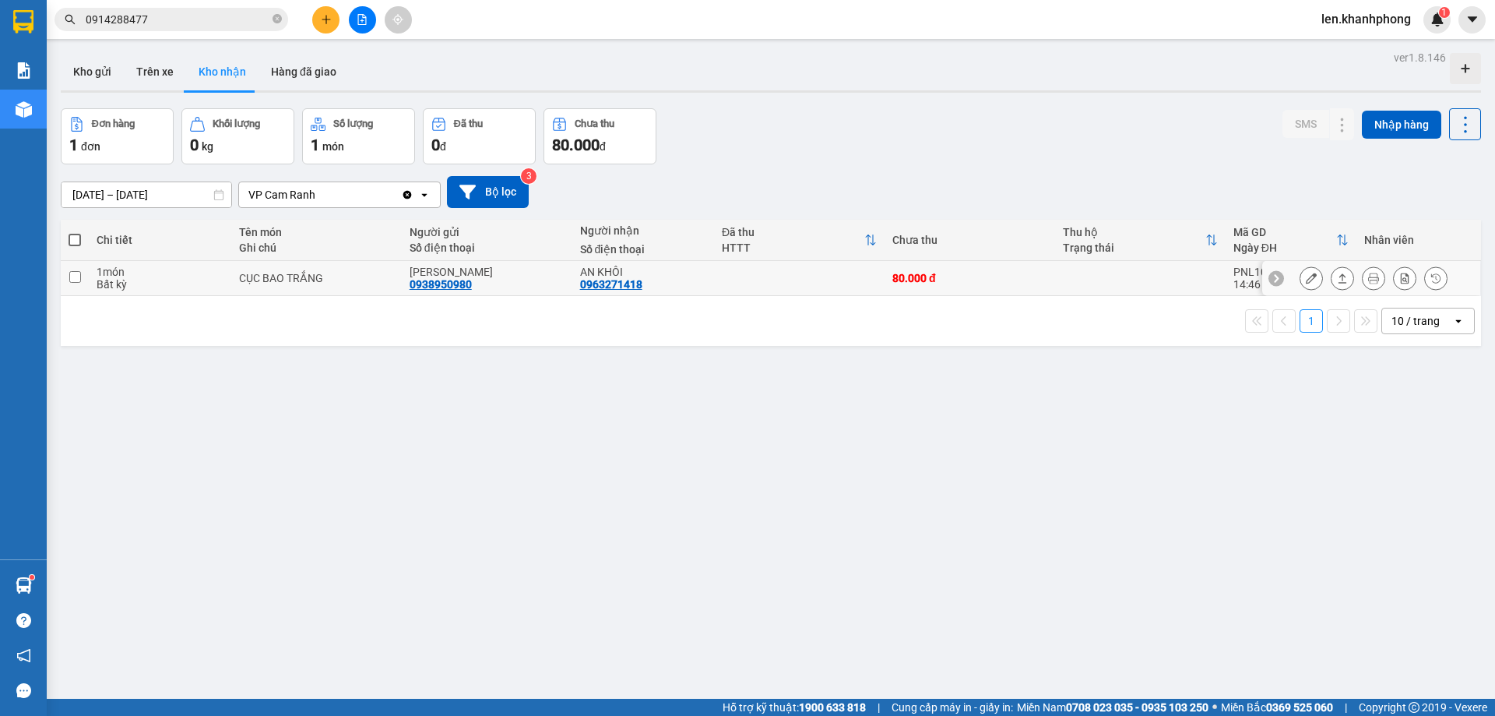
click at [1306, 278] on icon at bounding box center [1311, 278] width 11 height 11
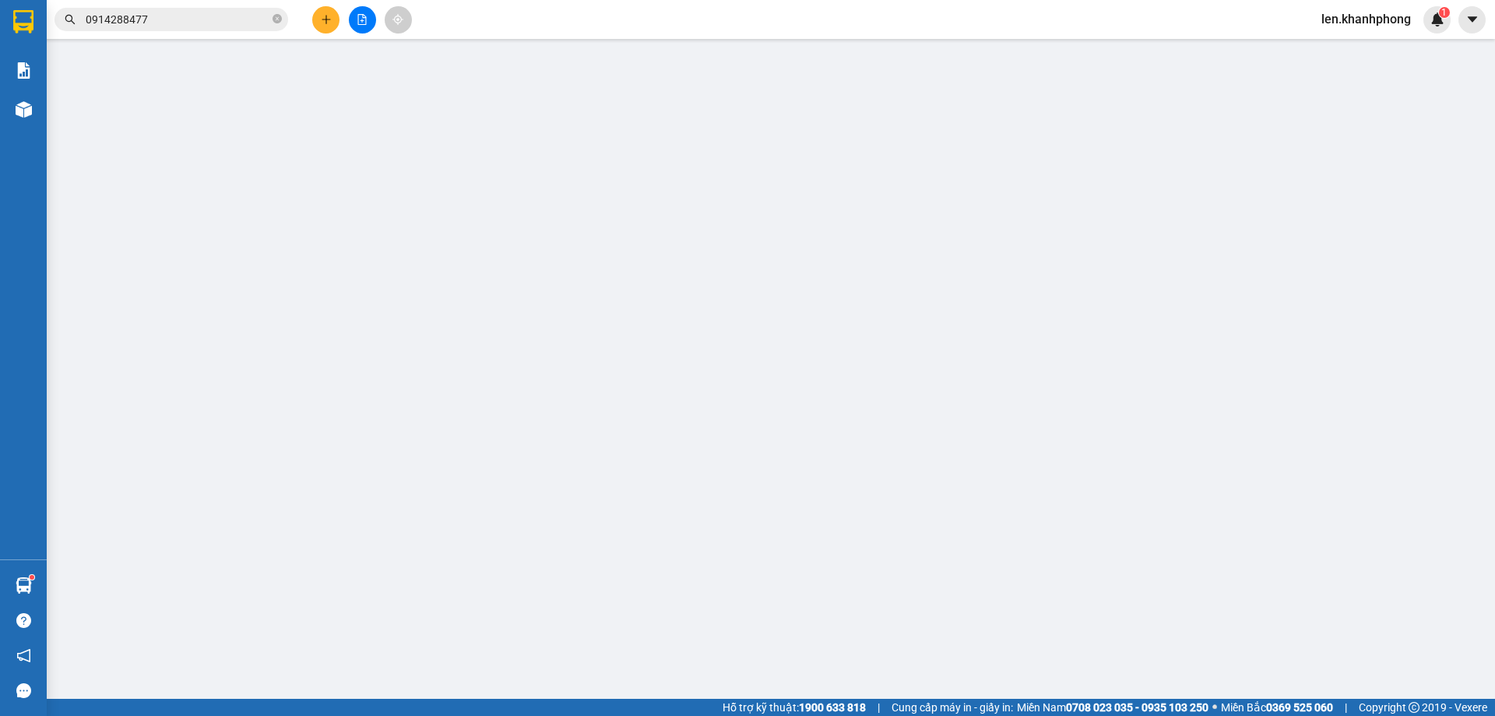
type input "0938950980"
type input "[PERSON_NAME]"
type input "0963271418"
type input "AN KHÔI"
type input "80.000"
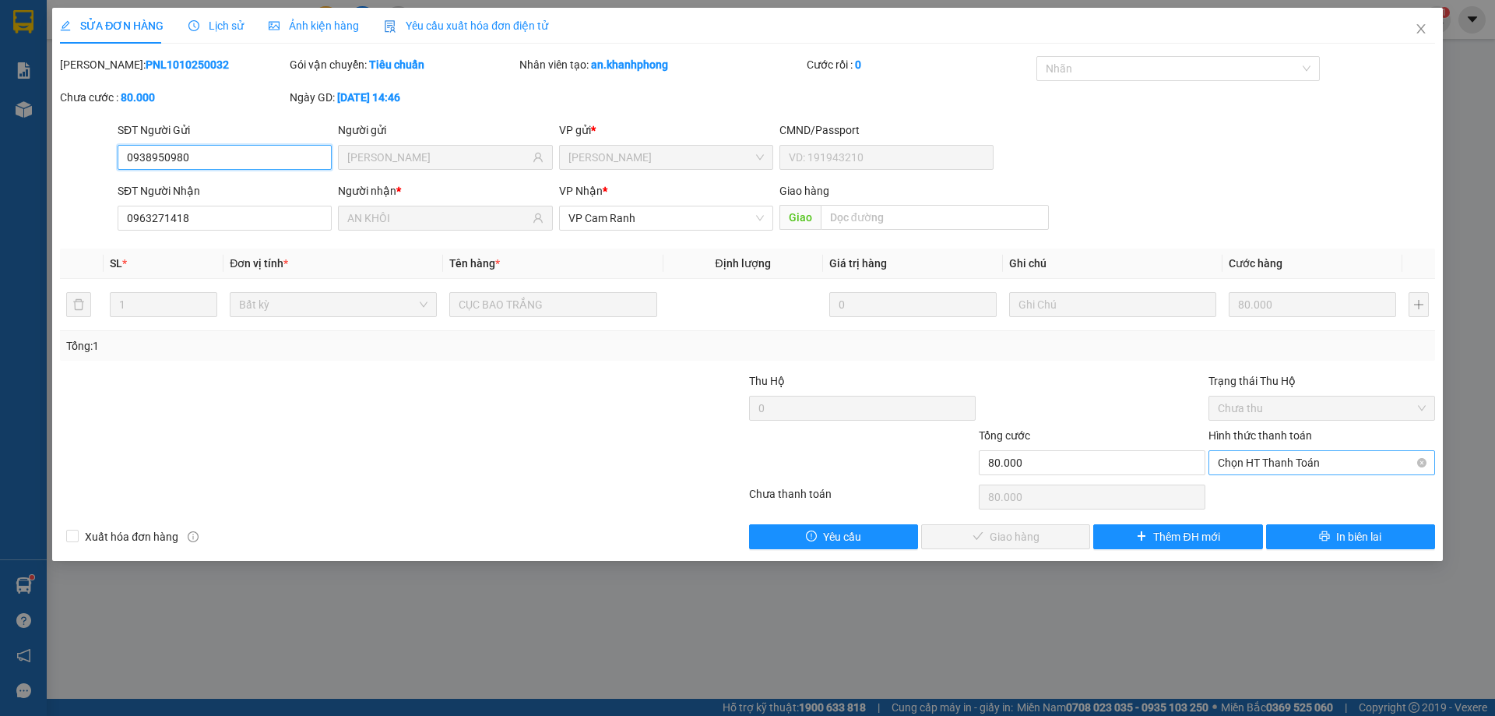
click at [1275, 461] on span "Chọn HT Thanh Toán" at bounding box center [1322, 462] width 208 height 23
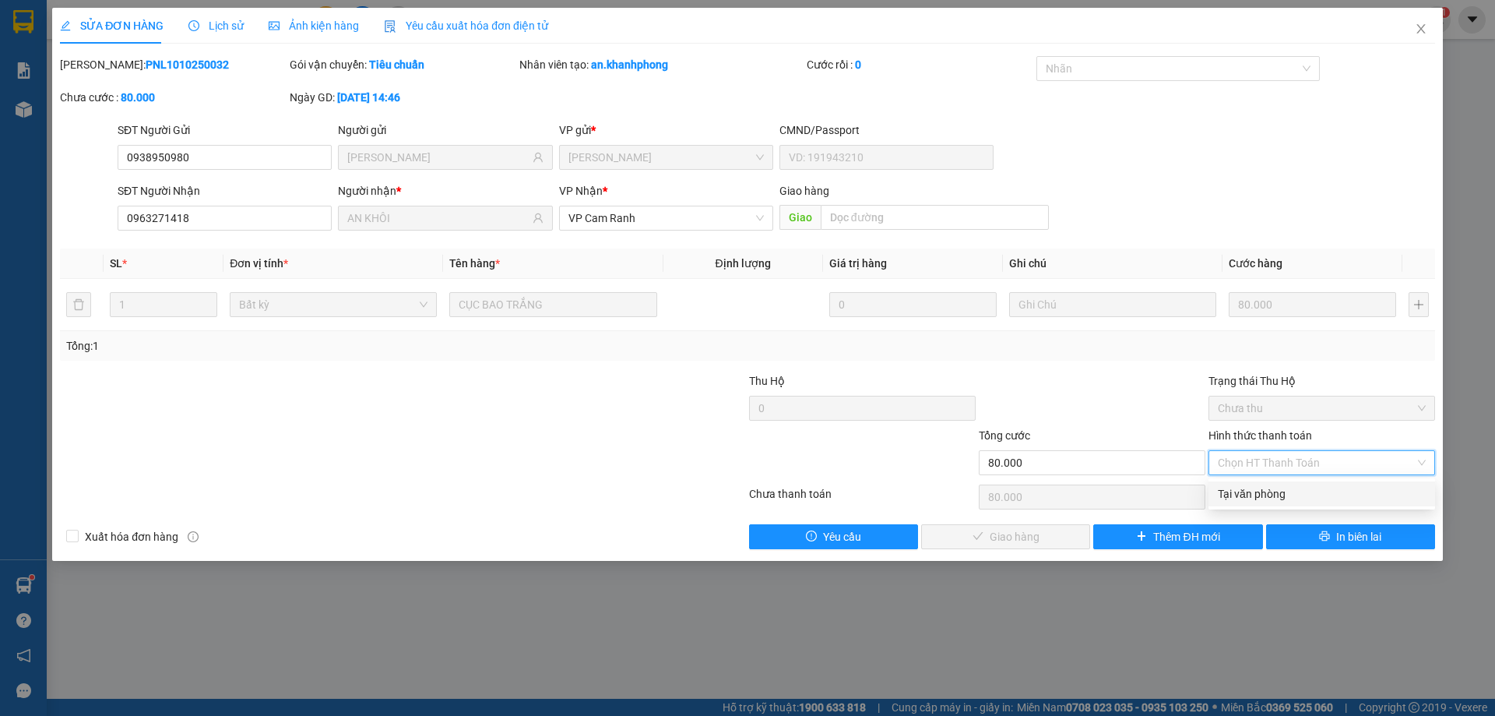
click at [1271, 491] on div "Tại văn phòng" at bounding box center [1322, 493] width 208 height 17
type input "0"
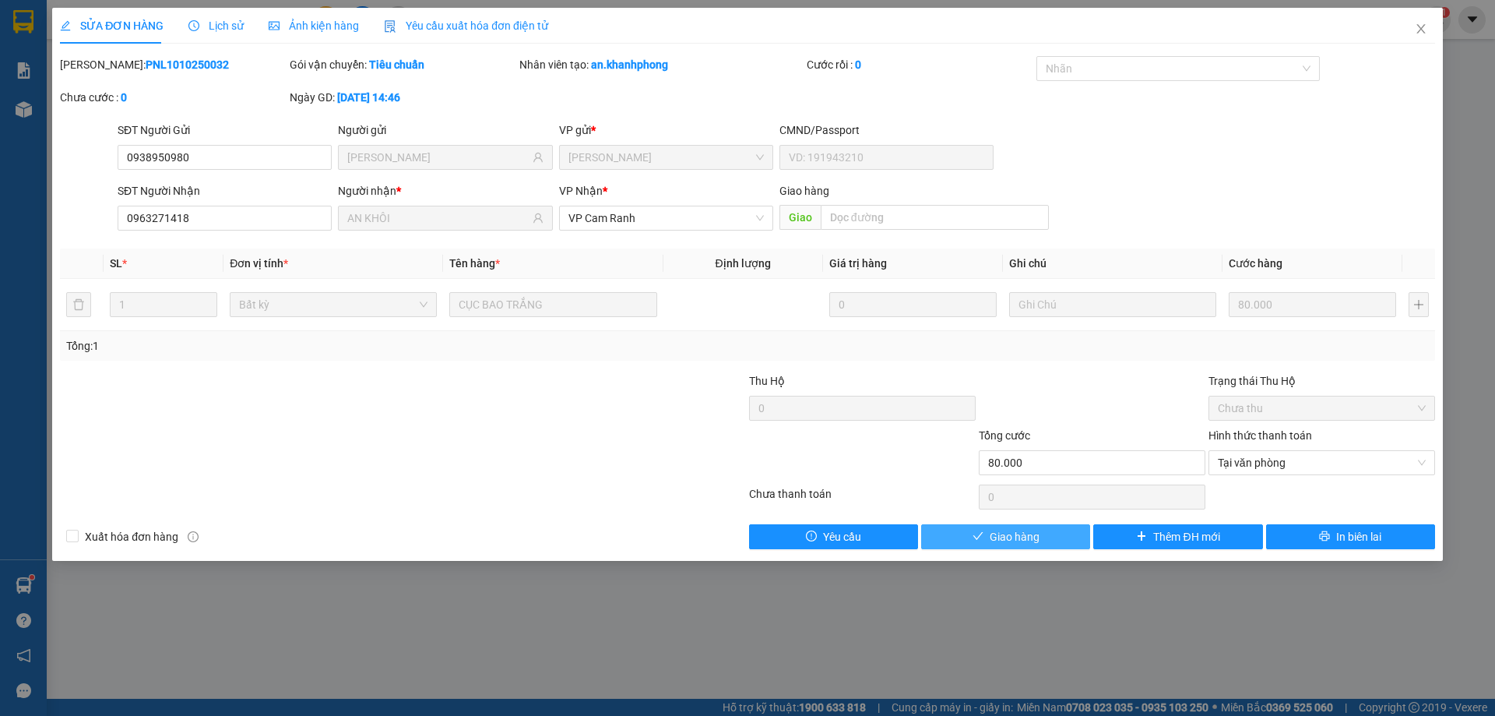
click at [1027, 539] on span "Giao hàng" at bounding box center [1015, 536] width 50 height 17
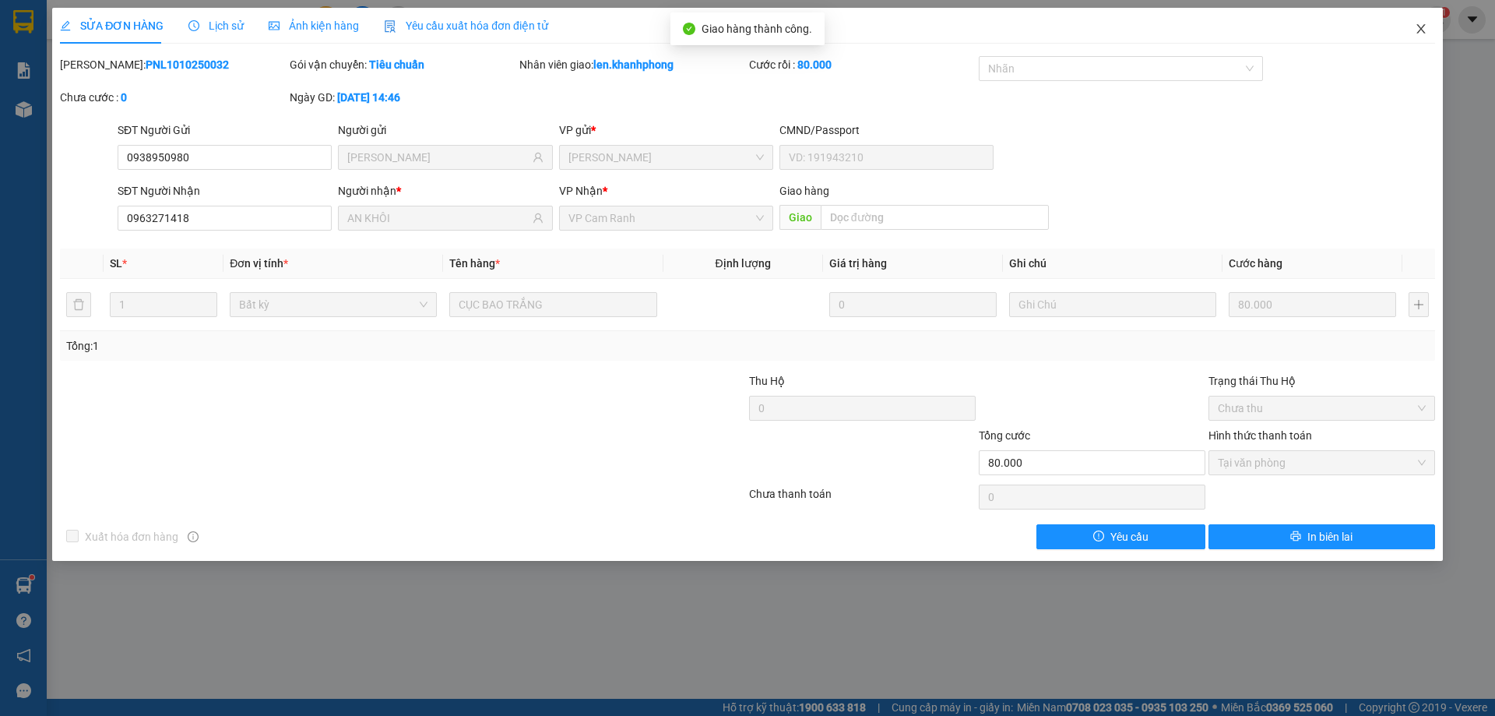
click at [1425, 30] on icon "close" at bounding box center [1421, 29] width 12 height 12
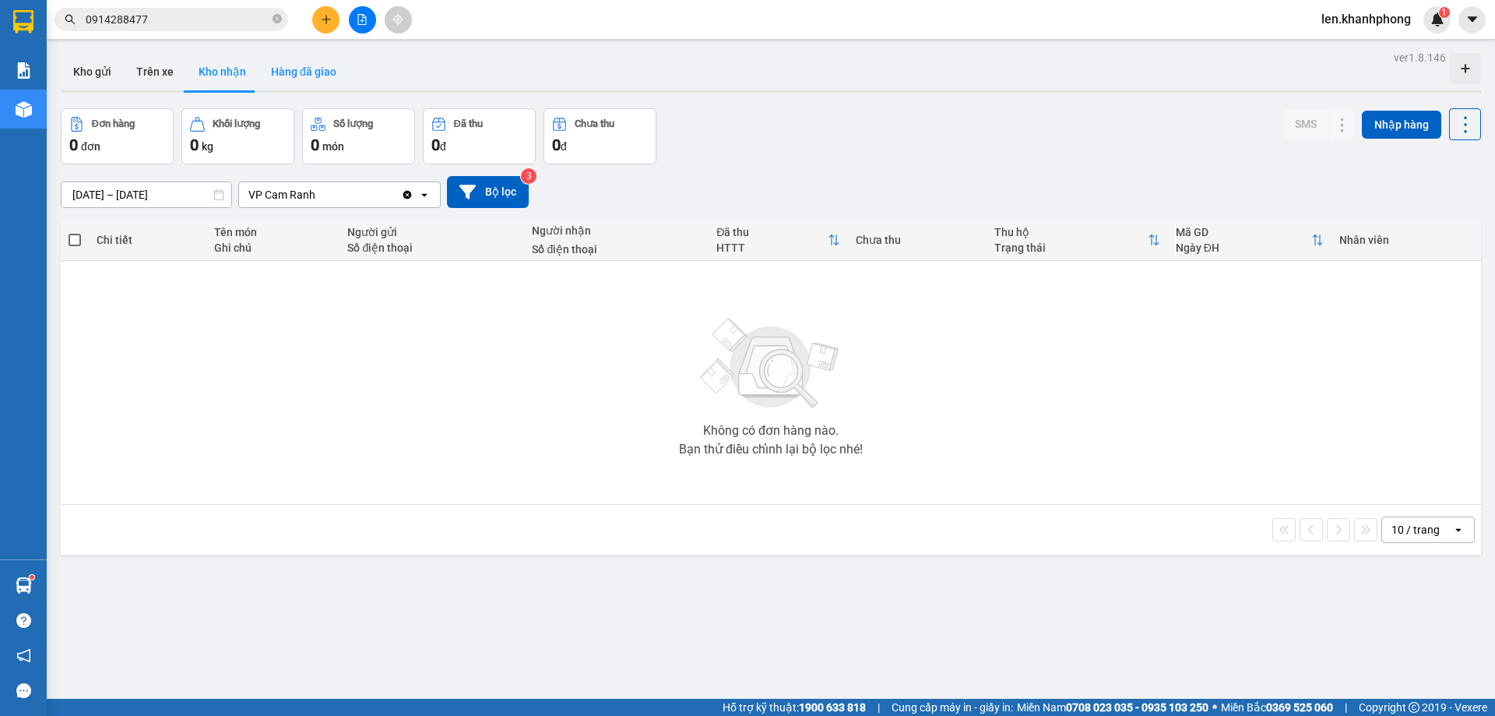
click at [311, 76] on button "Hàng đã giao" at bounding box center [303, 71] width 90 height 37
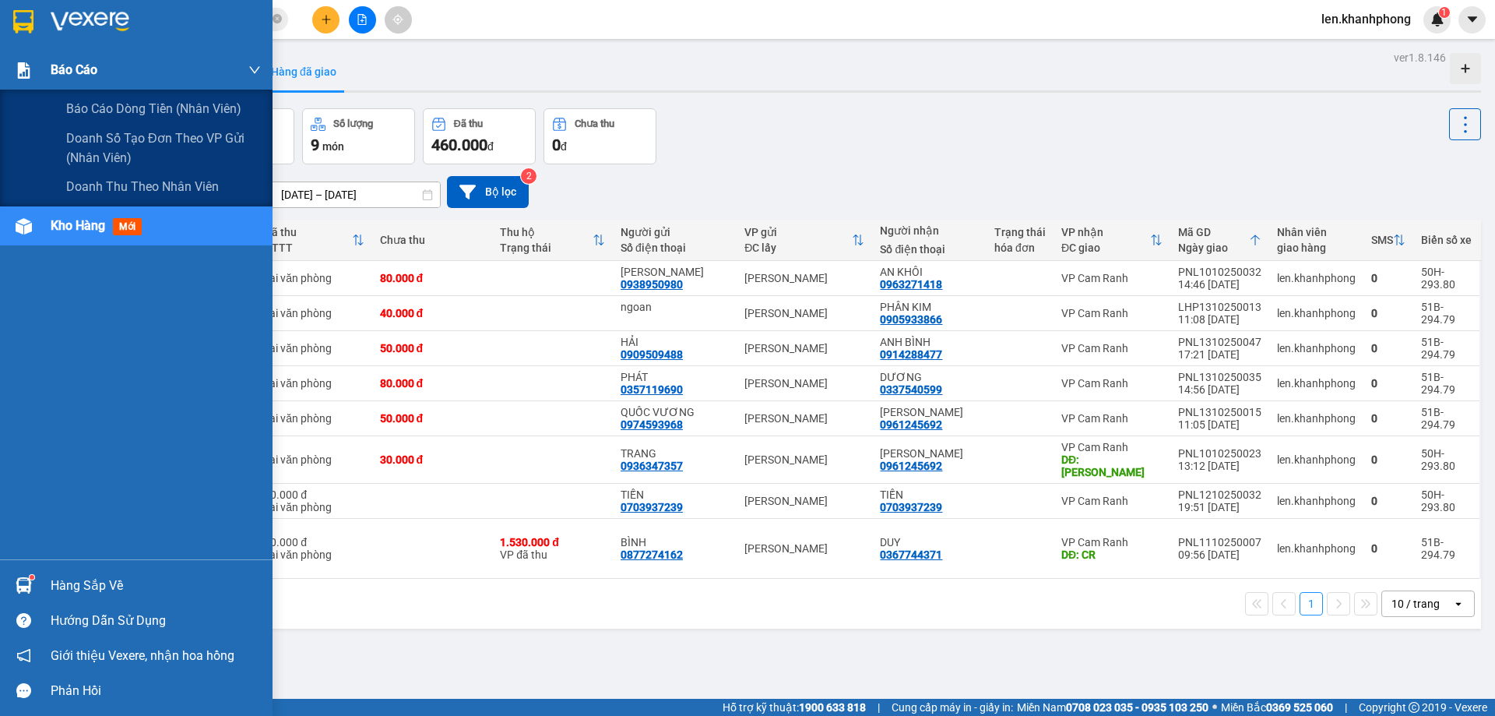
click at [88, 58] on div "Báo cáo" at bounding box center [156, 70] width 210 height 39
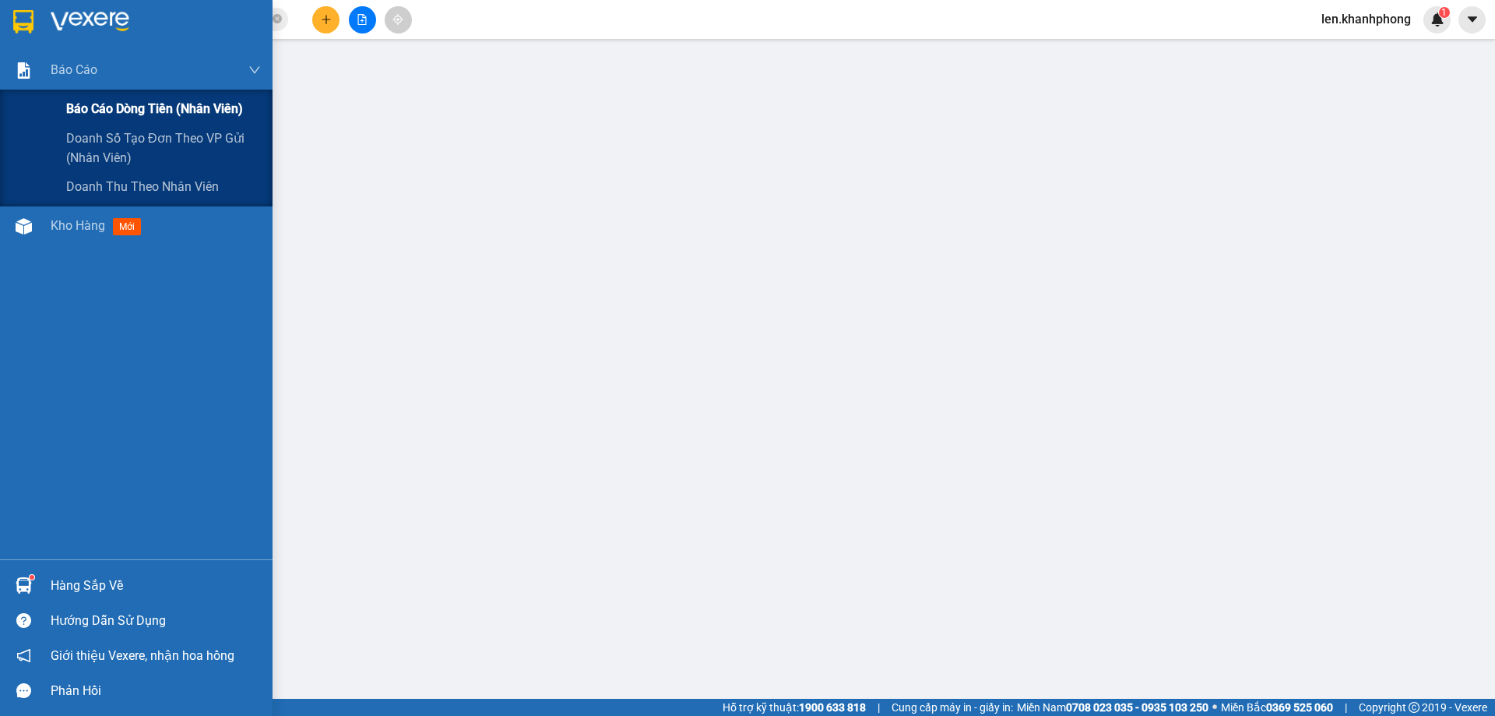
click at [90, 106] on span "Báo cáo dòng tiền (nhân viên)" at bounding box center [154, 108] width 177 height 19
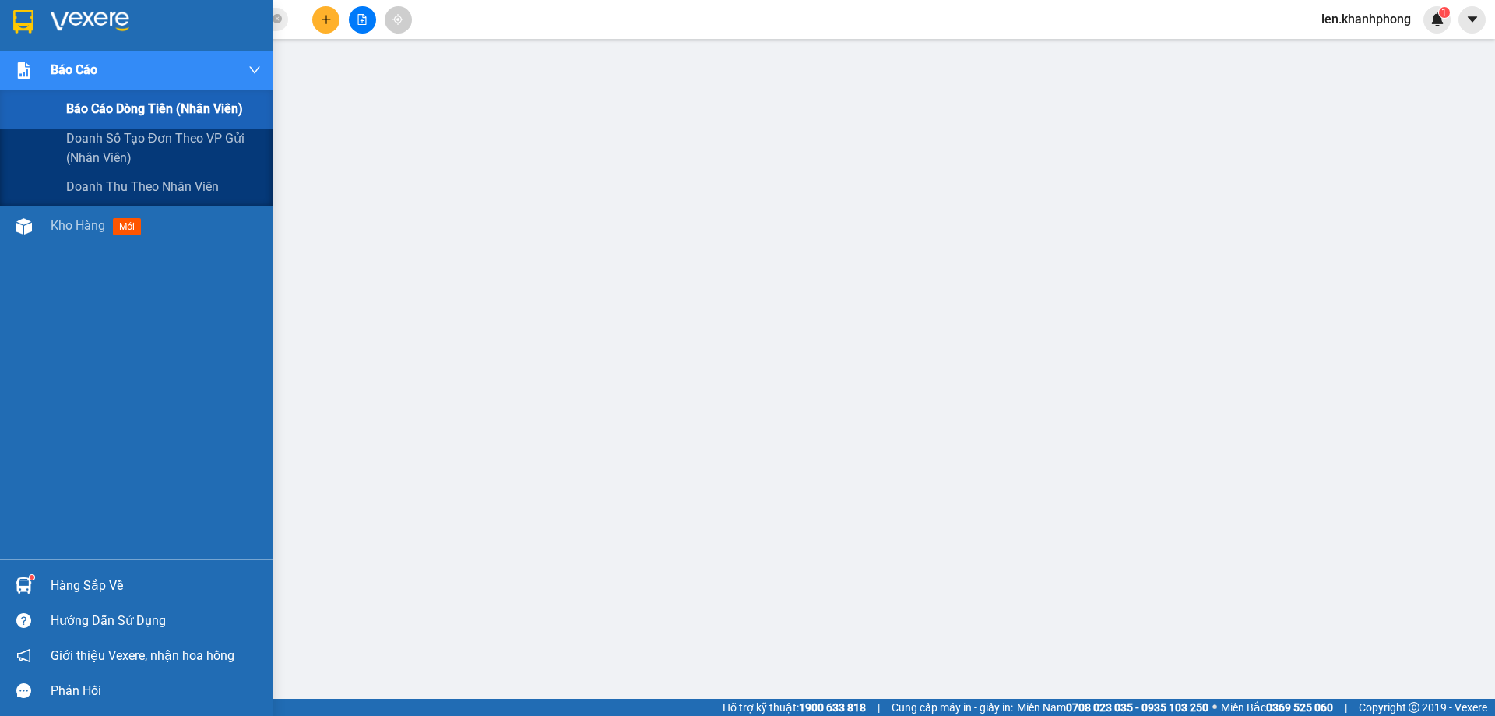
click at [58, 78] on span "Báo cáo" at bounding box center [74, 69] width 47 height 19
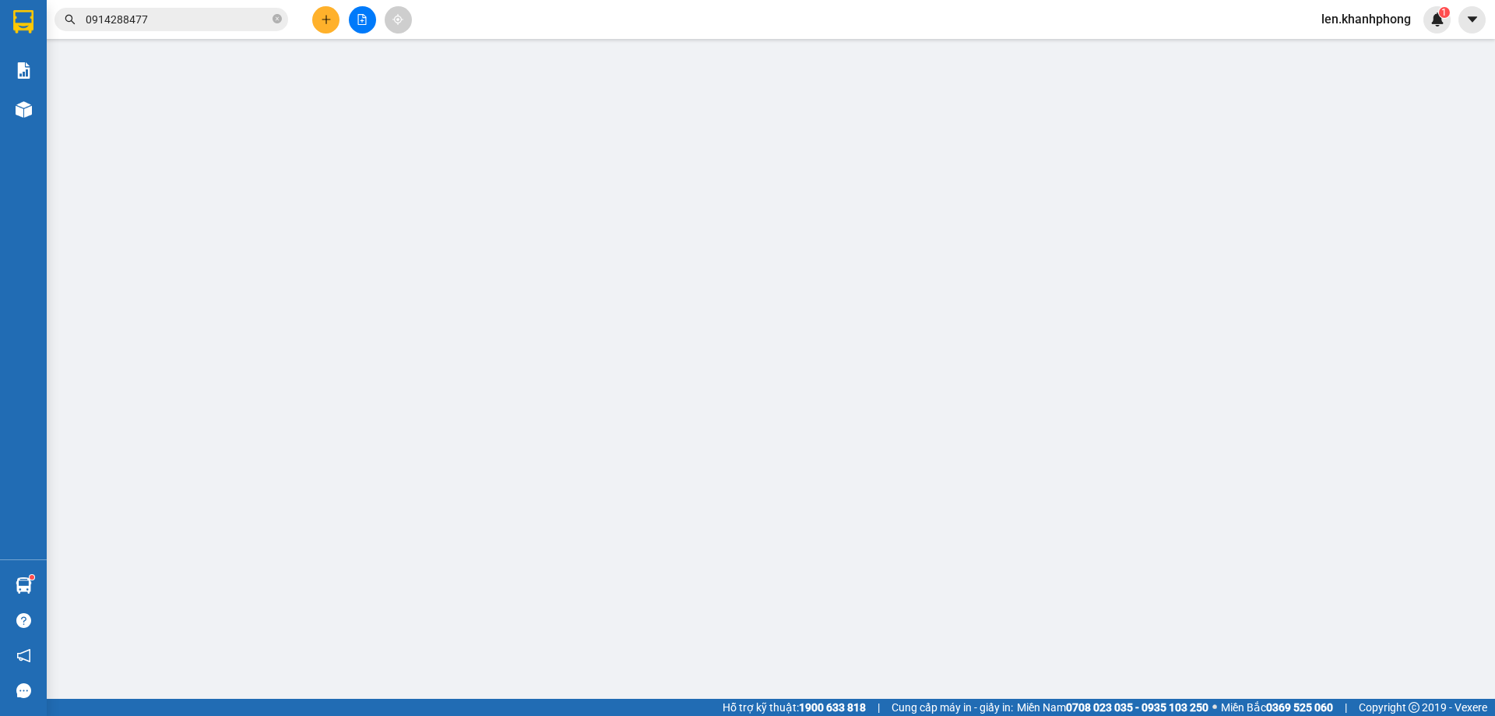
click at [216, 22] on input "0914288477" at bounding box center [178, 19] width 184 height 17
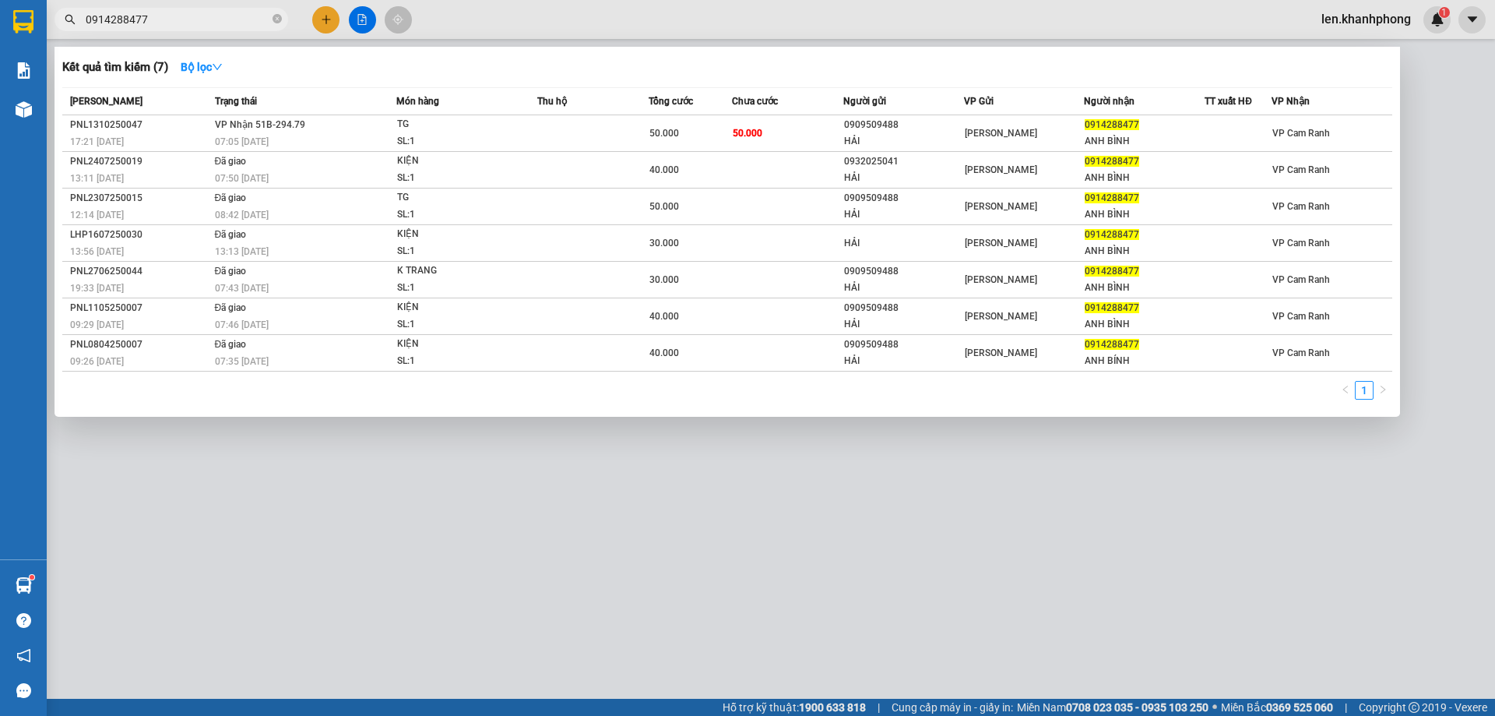
click at [216, 22] on input "0914288477" at bounding box center [178, 19] width 184 height 17
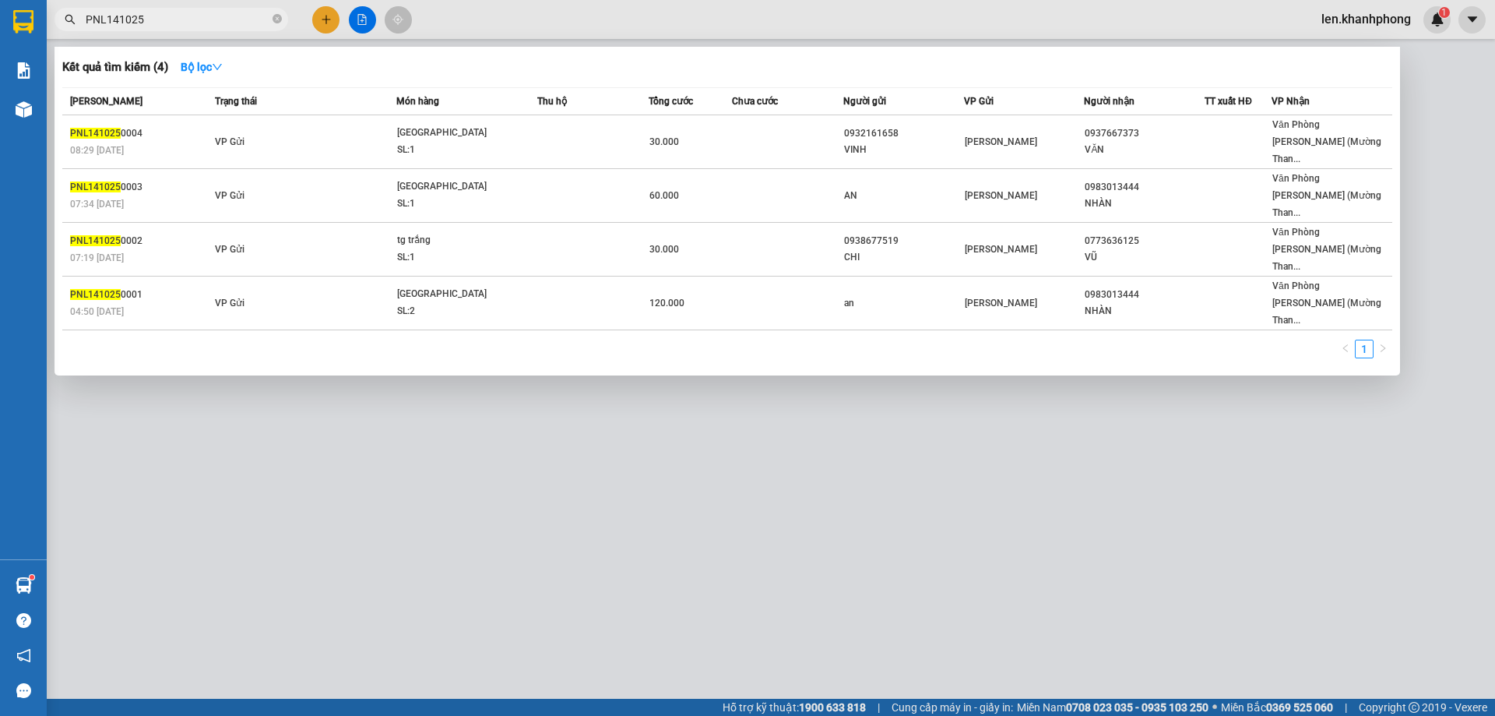
type input "PNL141025"
click at [1054, 496] on div at bounding box center [747, 358] width 1495 height 716
